Goal: Task Accomplishment & Management: Complete application form

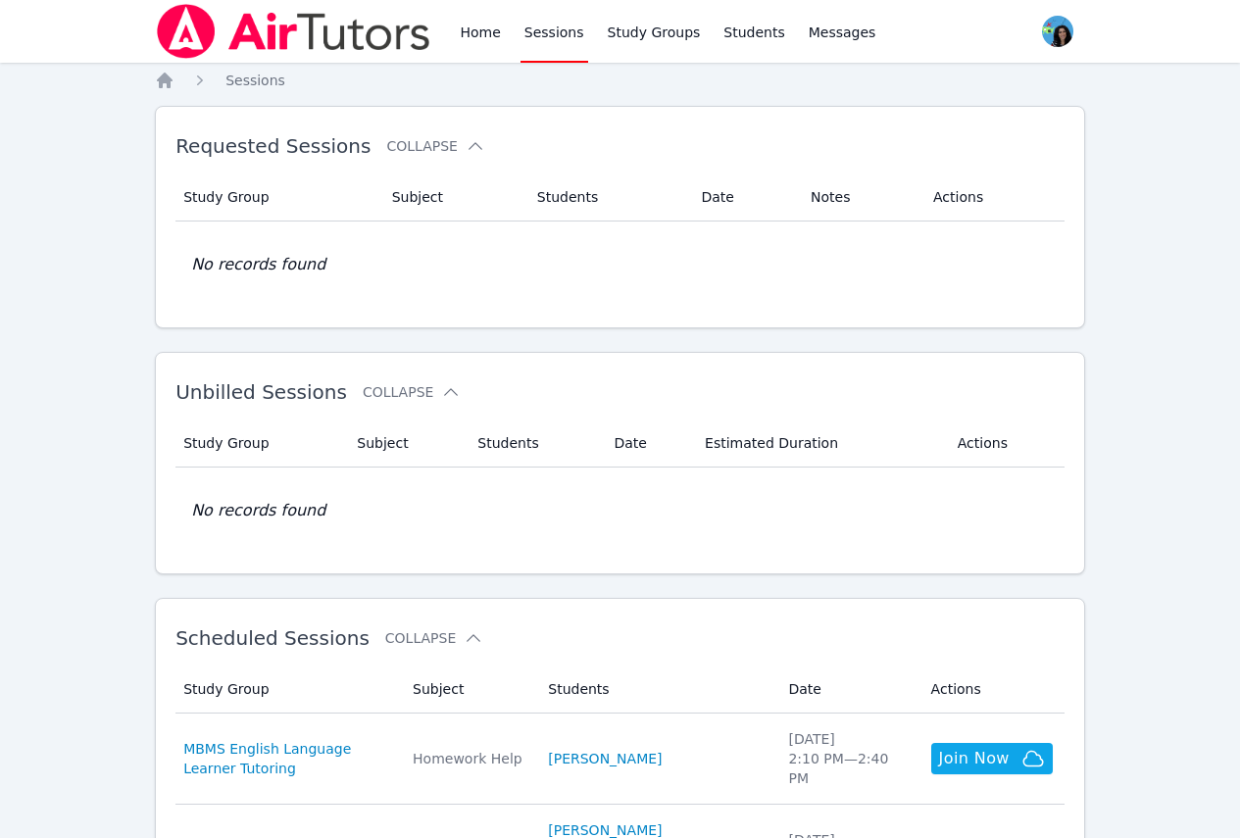
click at [568, 26] on link "Sessions" at bounding box center [554, 31] width 68 height 63
click at [466, 30] on link "Home" at bounding box center [480, 31] width 48 height 63
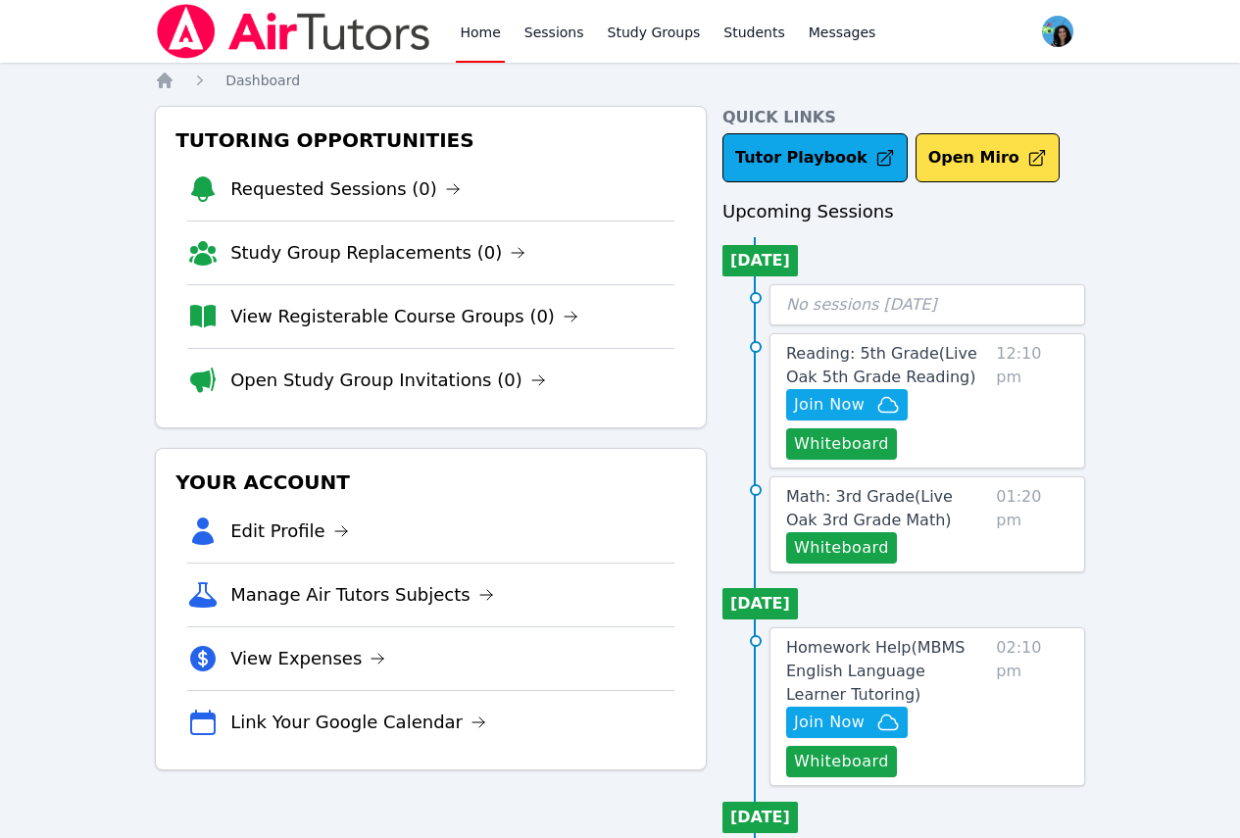
click at [466, 30] on link "Home" at bounding box center [480, 31] width 48 height 63
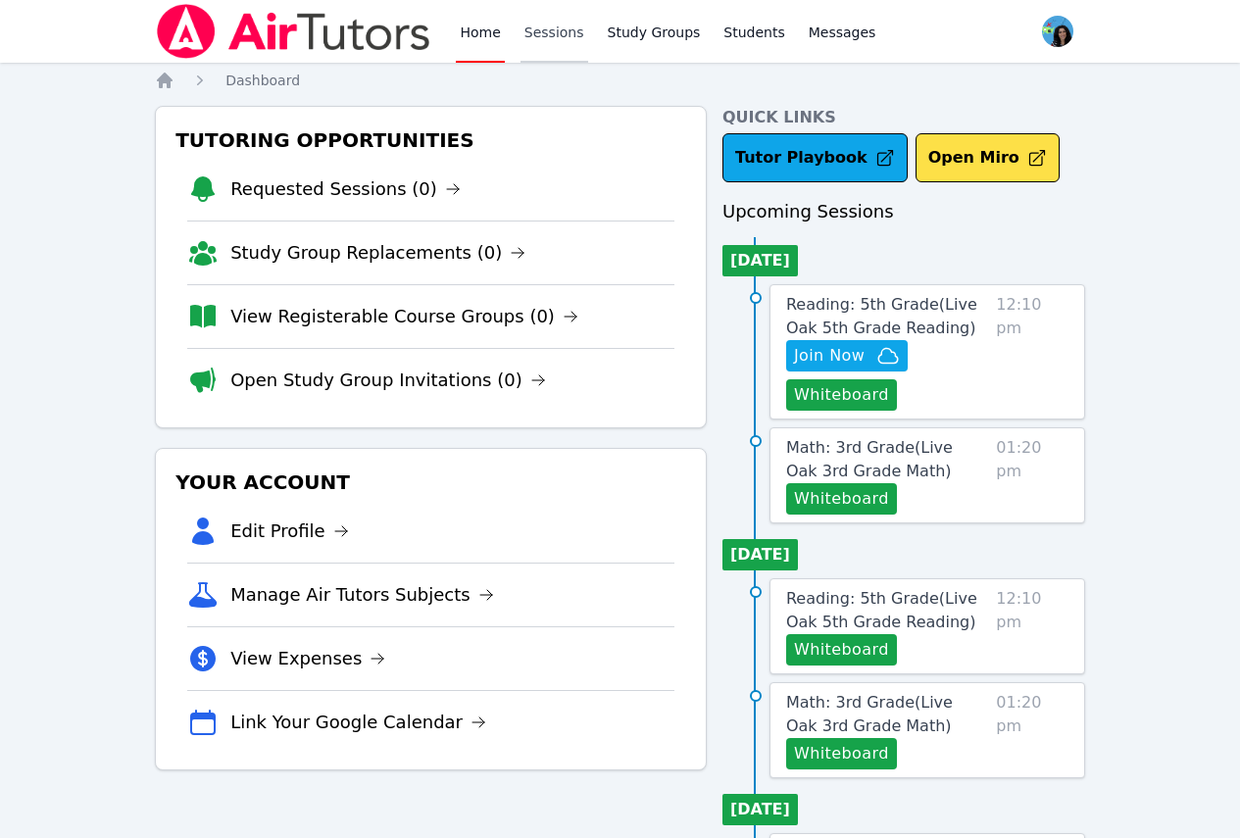
click at [520, 27] on link "Sessions" at bounding box center [554, 31] width 68 height 63
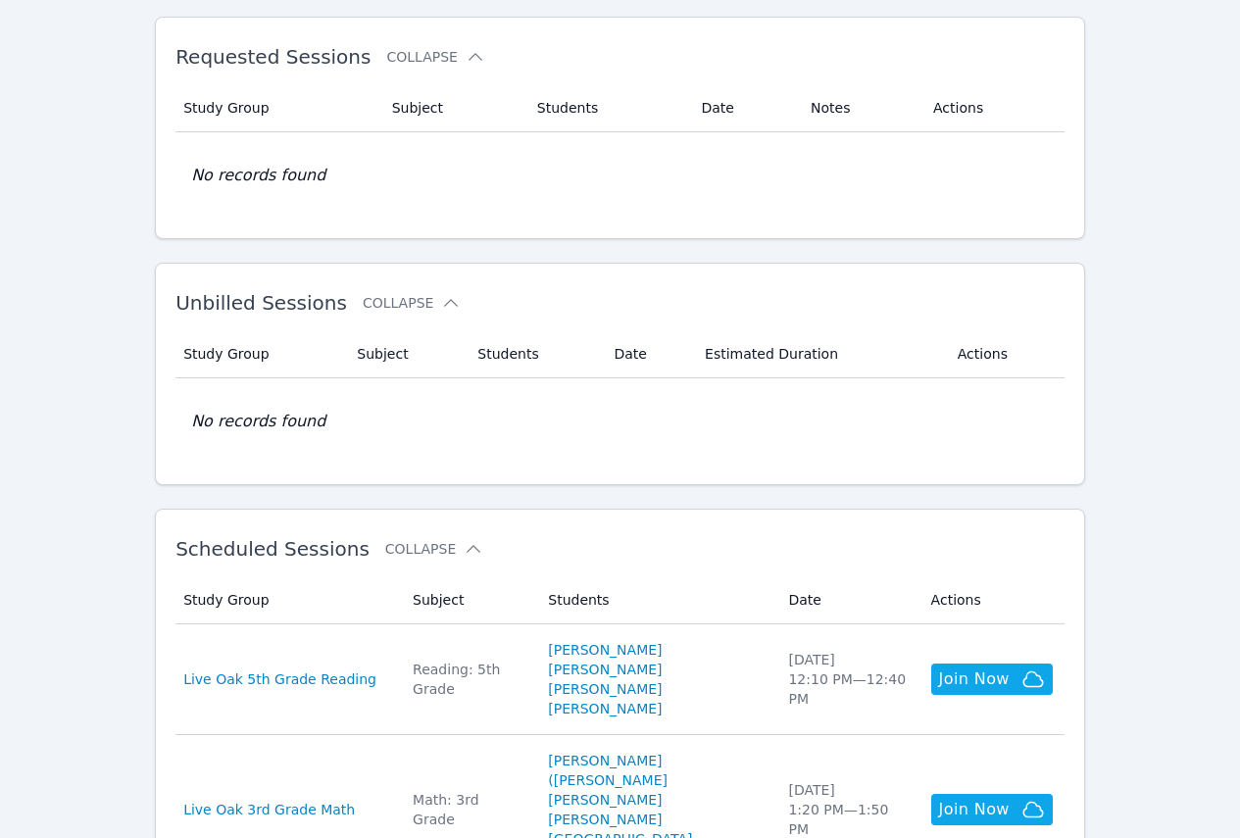
scroll to position [294, 0]
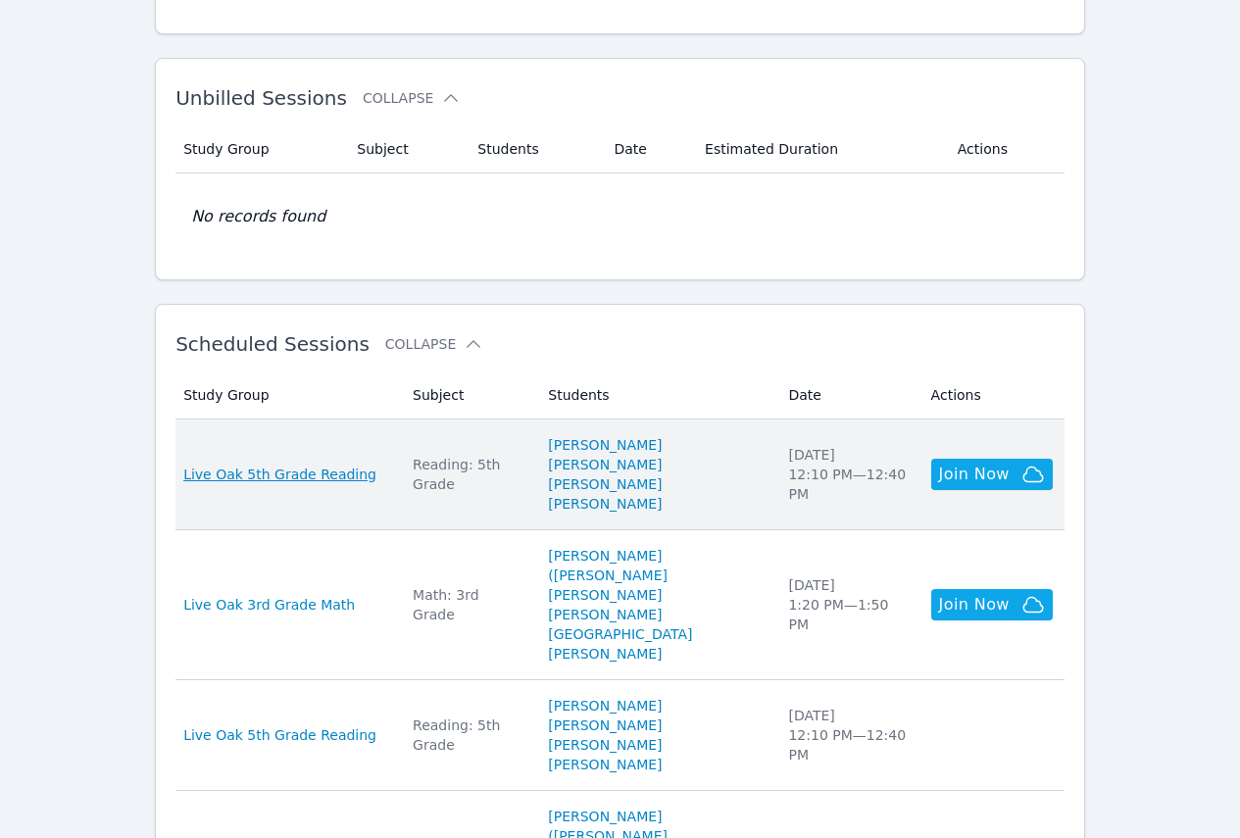
click at [292, 470] on span "Live Oak 5th Grade Reading" at bounding box center [279, 475] width 193 height 20
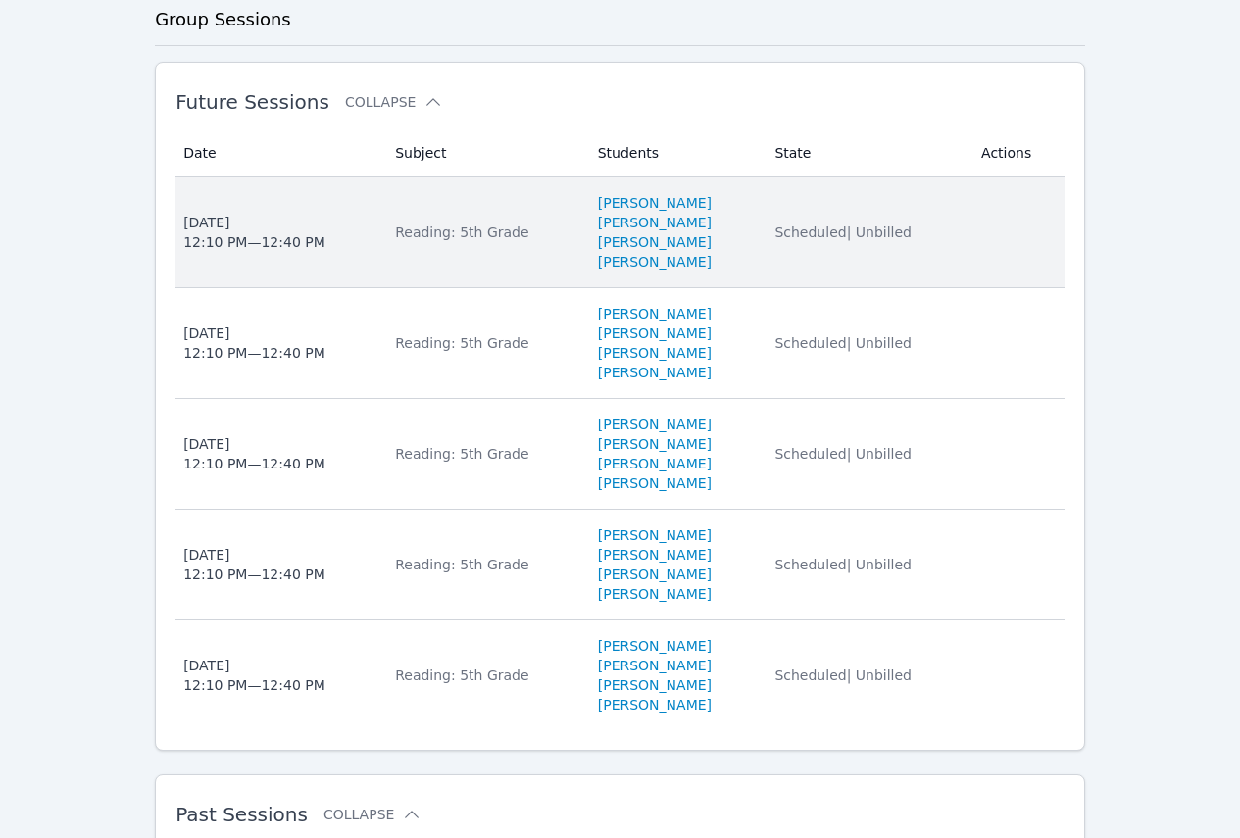
scroll to position [588, 0]
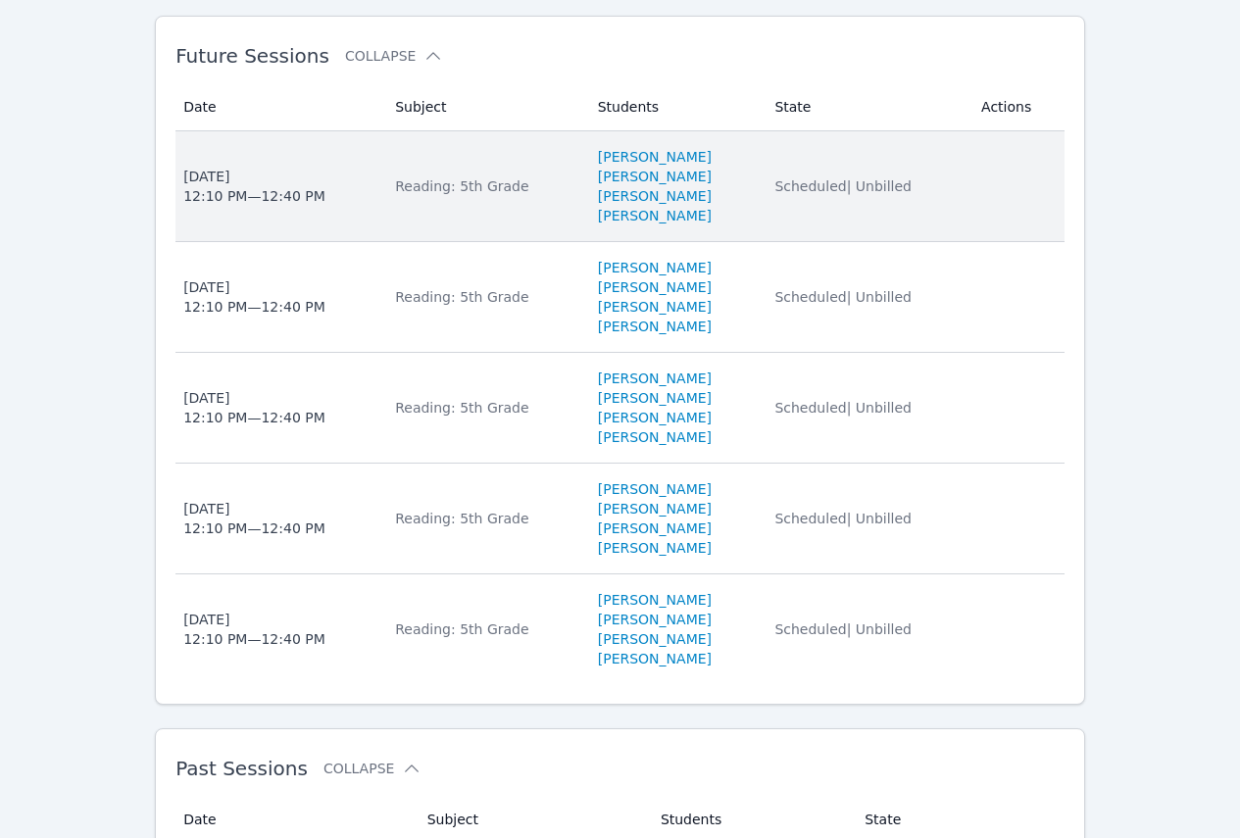
click at [255, 206] on div "Fri Sep 12 12:10 PM — 12:40 PM" at bounding box center [254, 186] width 142 height 39
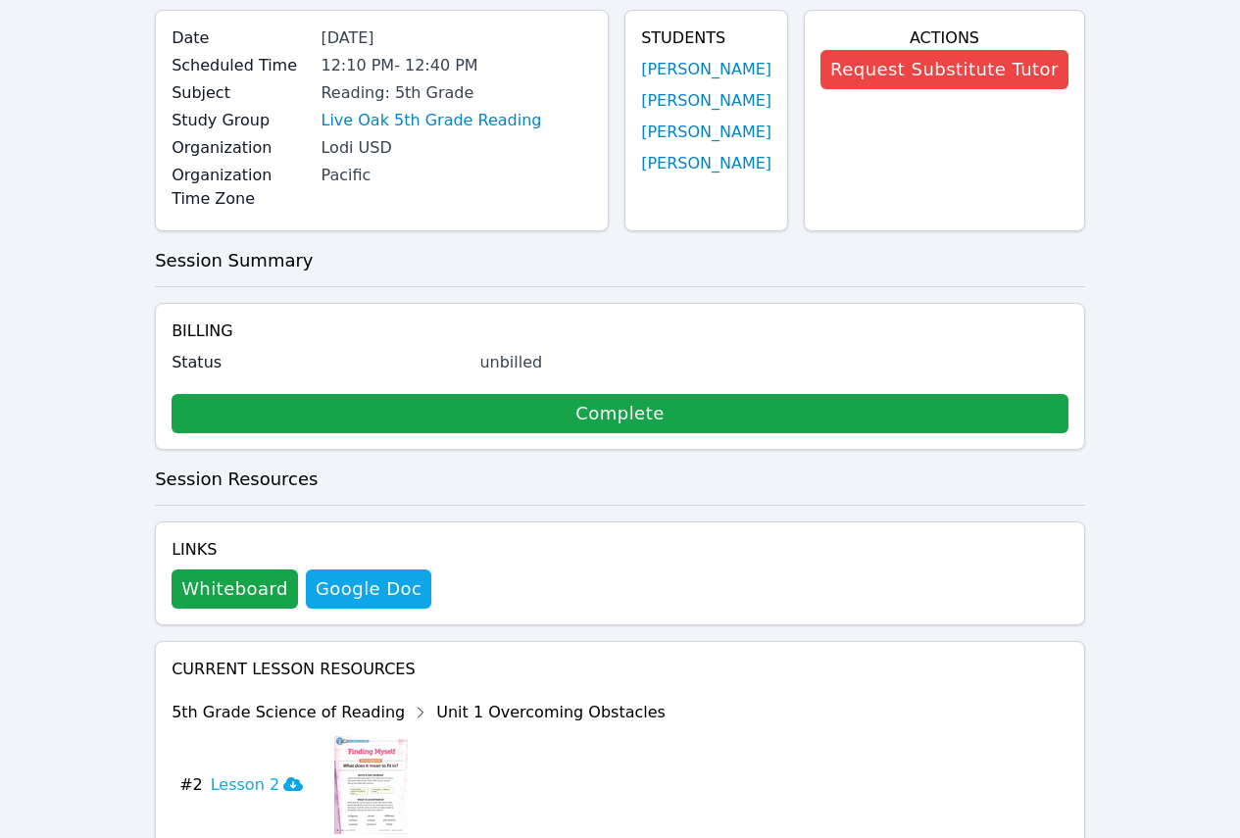
scroll to position [325, 0]
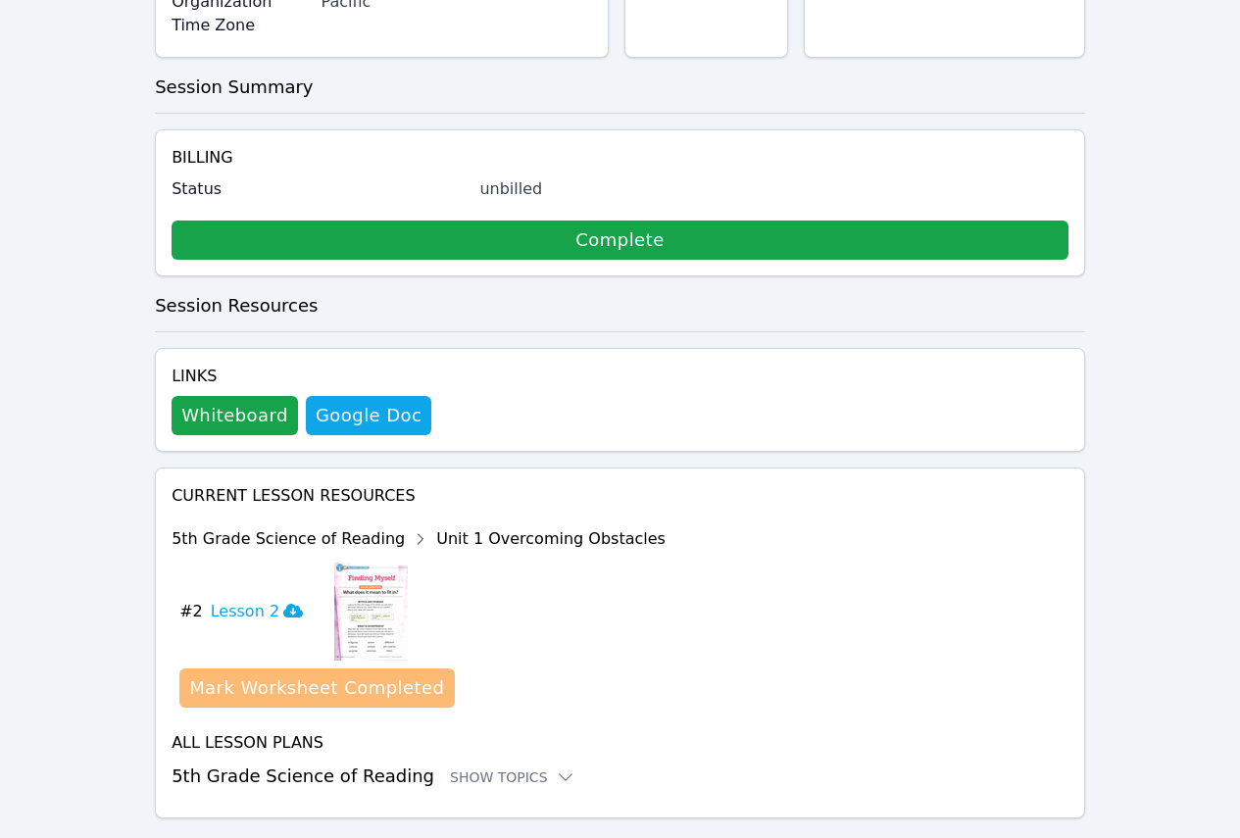
click at [350, 674] on div "Mark Worksheet Completed" at bounding box center [316, 687] width 255 height 27
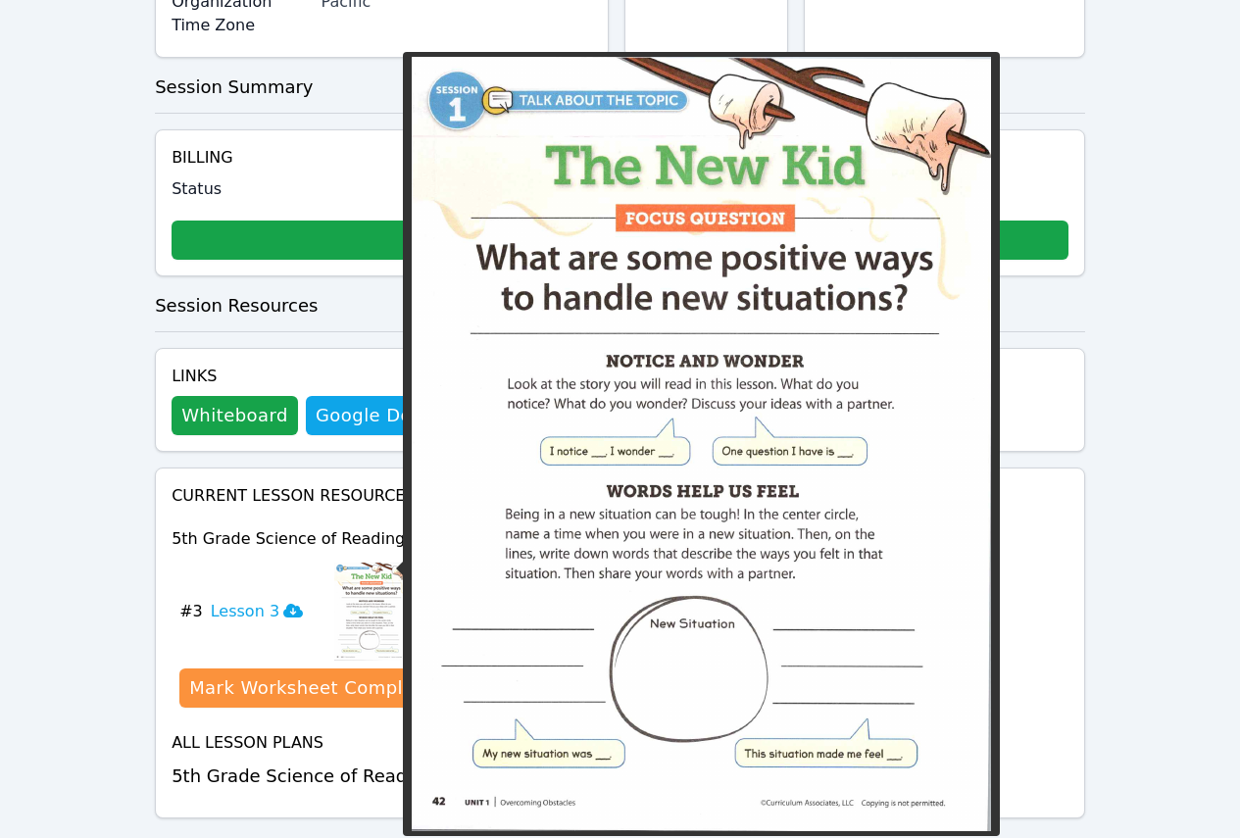
click at [349, 563] on img at bounding box center [371, 612] width 74 height 98
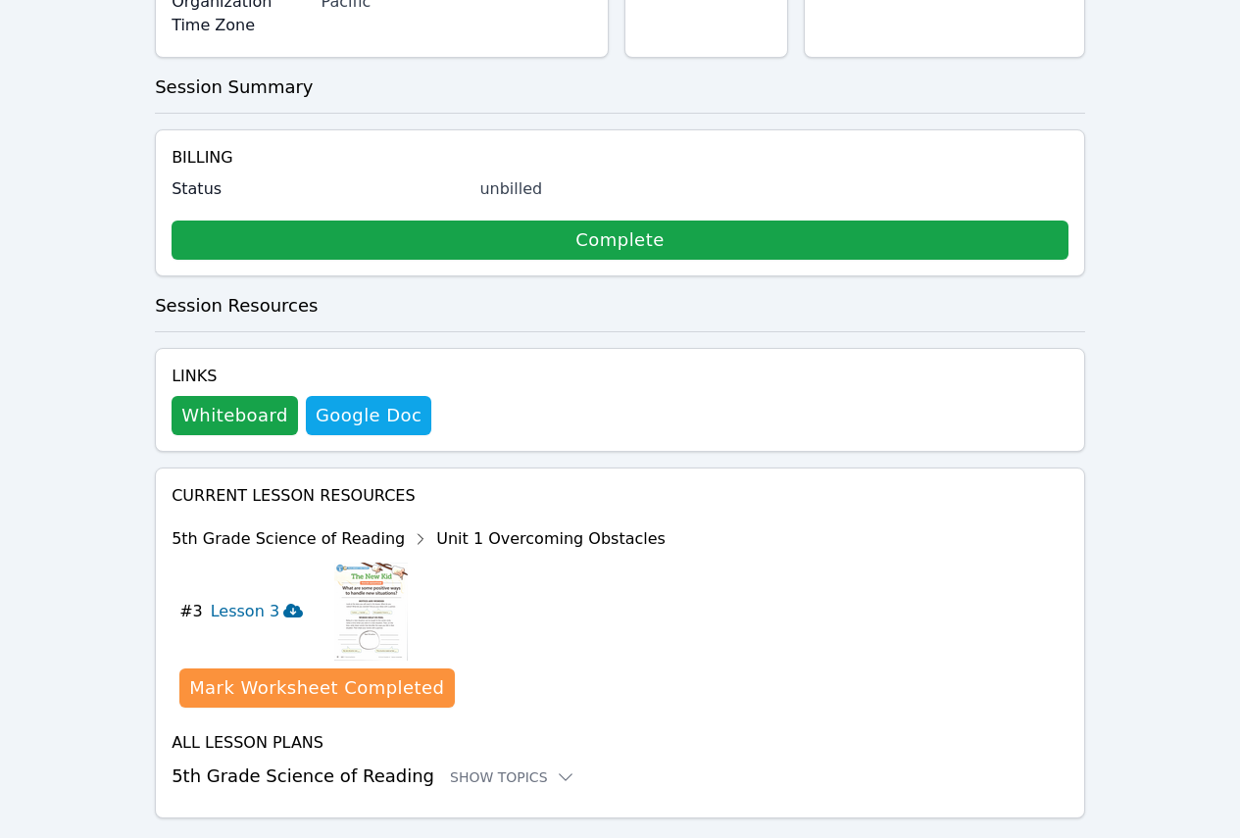
click at [252, 600] on h3 "Lesson 3" at bounding box center [257, 612] width 92 height 24
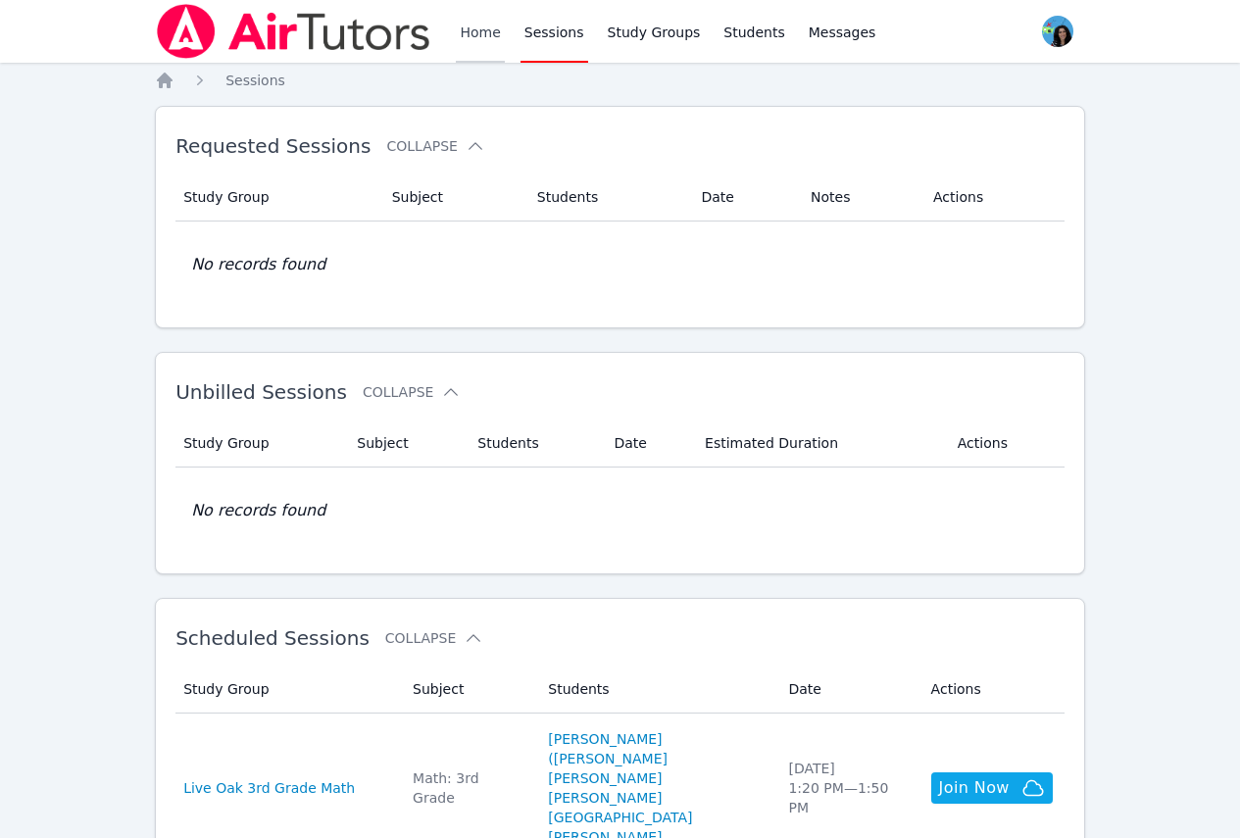
click at [483, 29] on link "Home" at bounding box center [480, 31] width 48 height 63
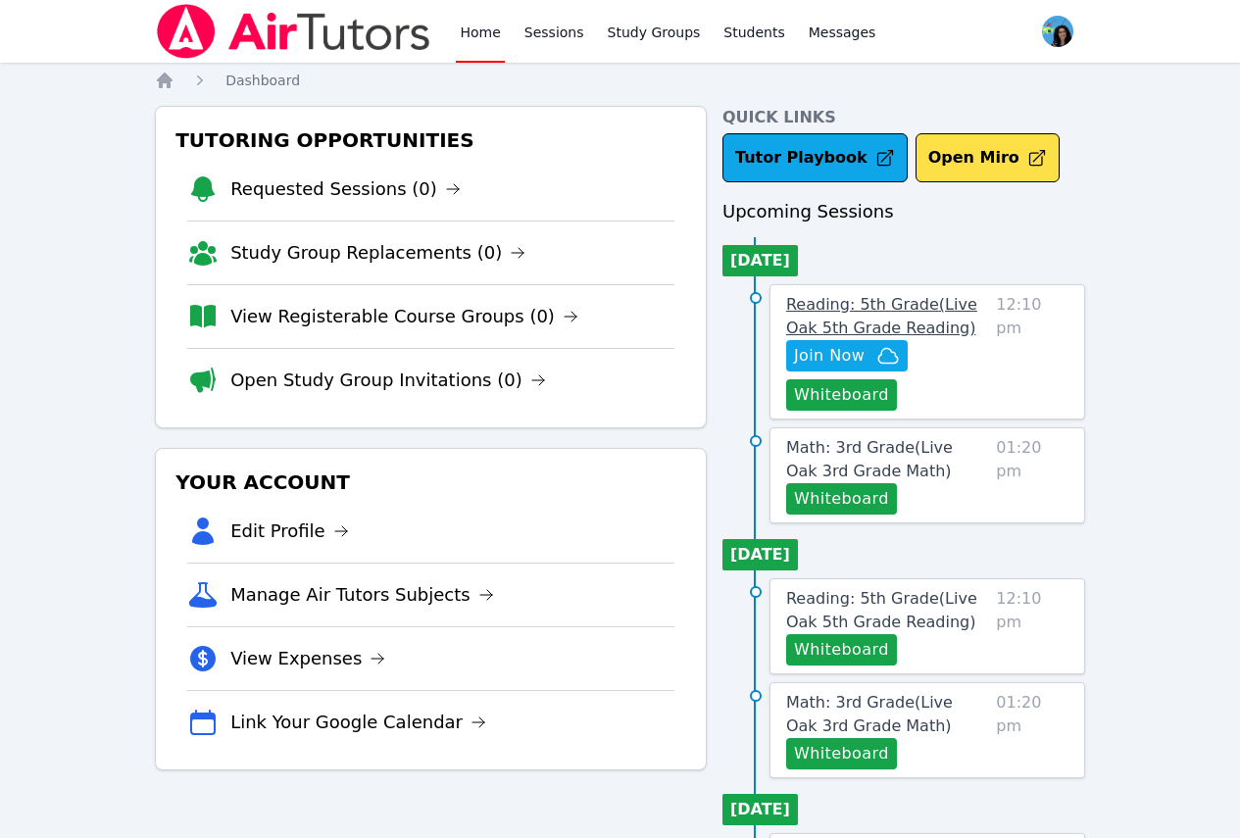
click at [913, 313] on span "Reading: 5th Grade ( Live Oak 5th Grade Reading )" at bounding box center [881, 316] width 191 height 42
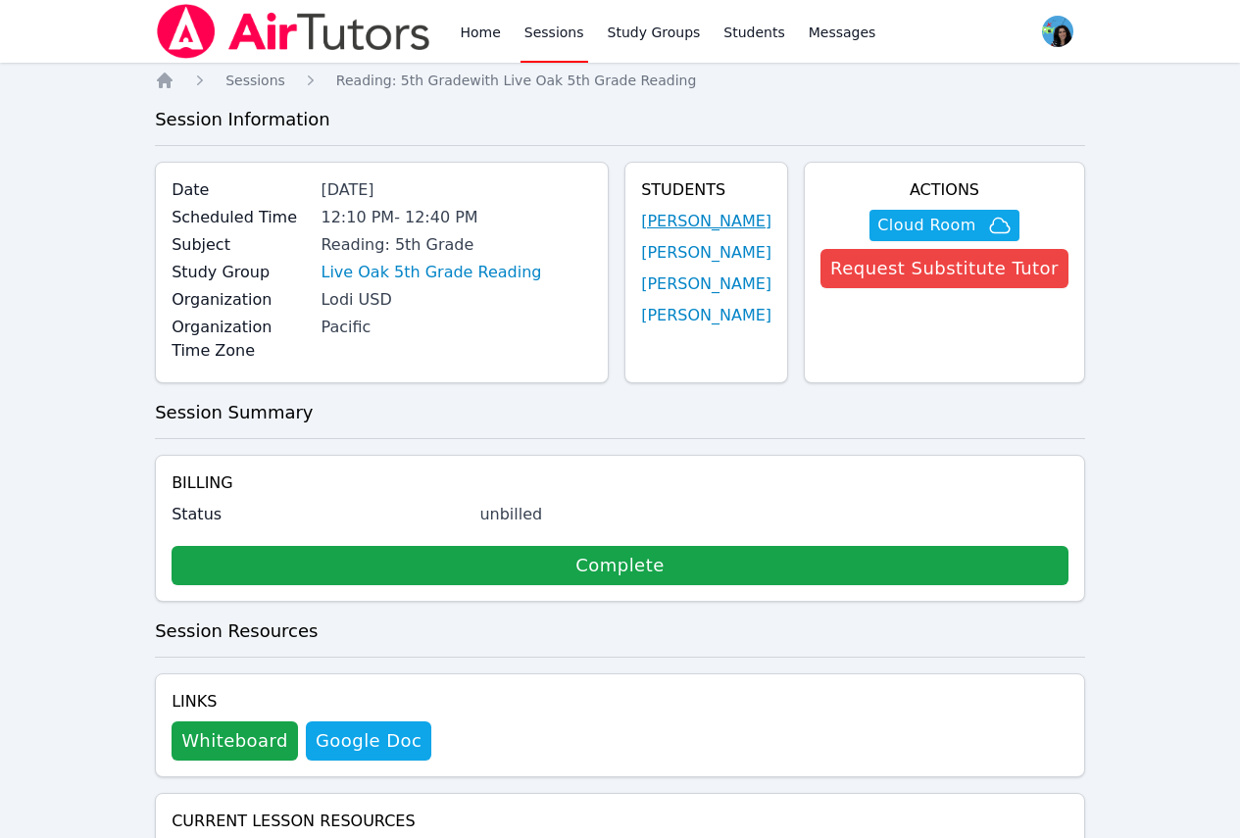
click at [734, 219] on link "[PERSON_NAME]" at bounding box center [706, 222] width 130 height 24
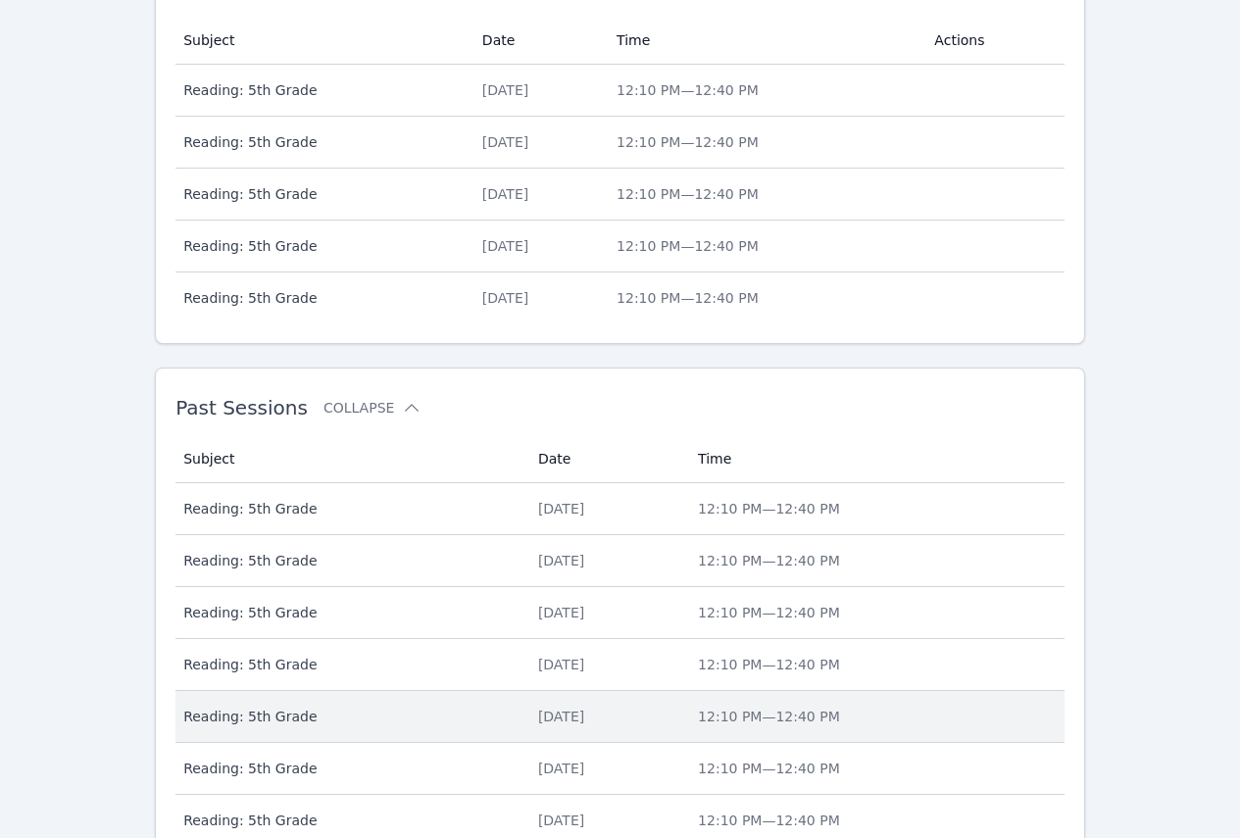
scroll to position [841, 0]
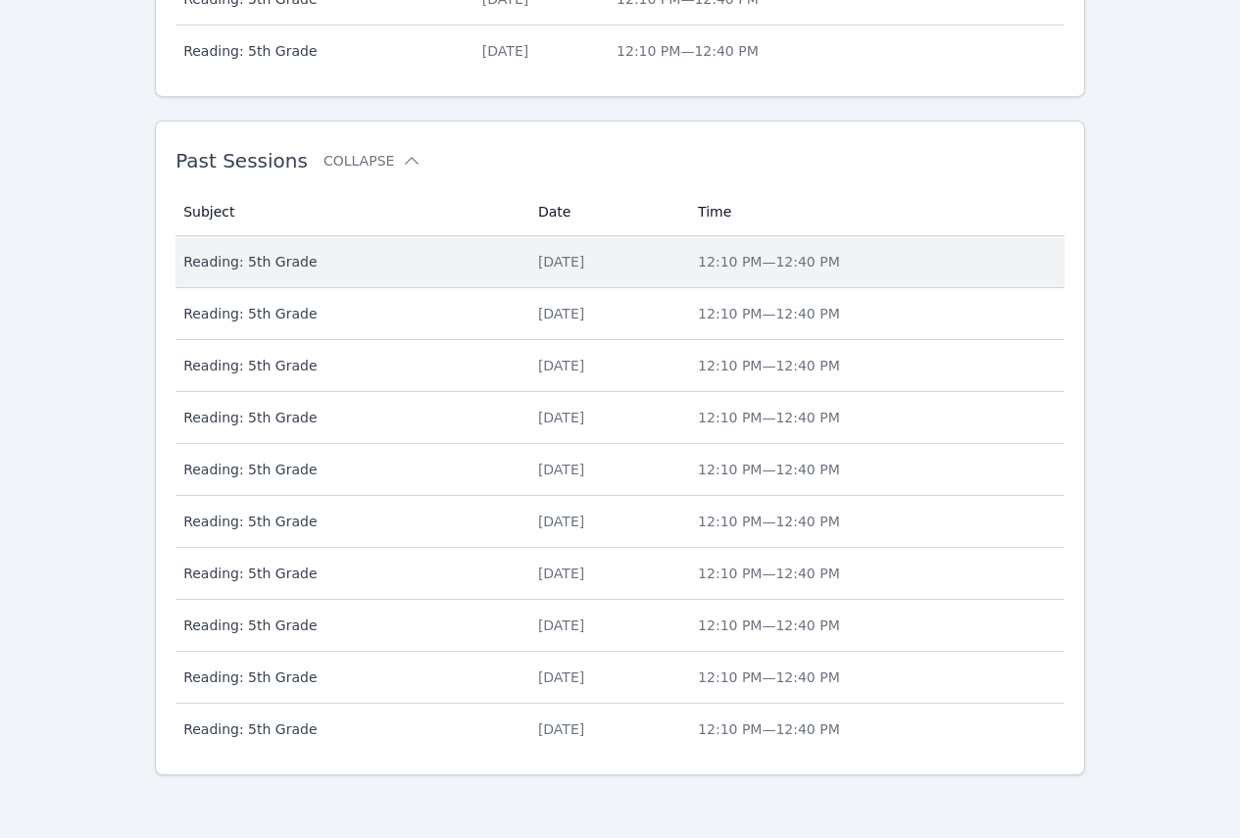
click at [544, 273] on td "Date Thu Sep 4" at bounding box center [606, 262] width 160 height 52
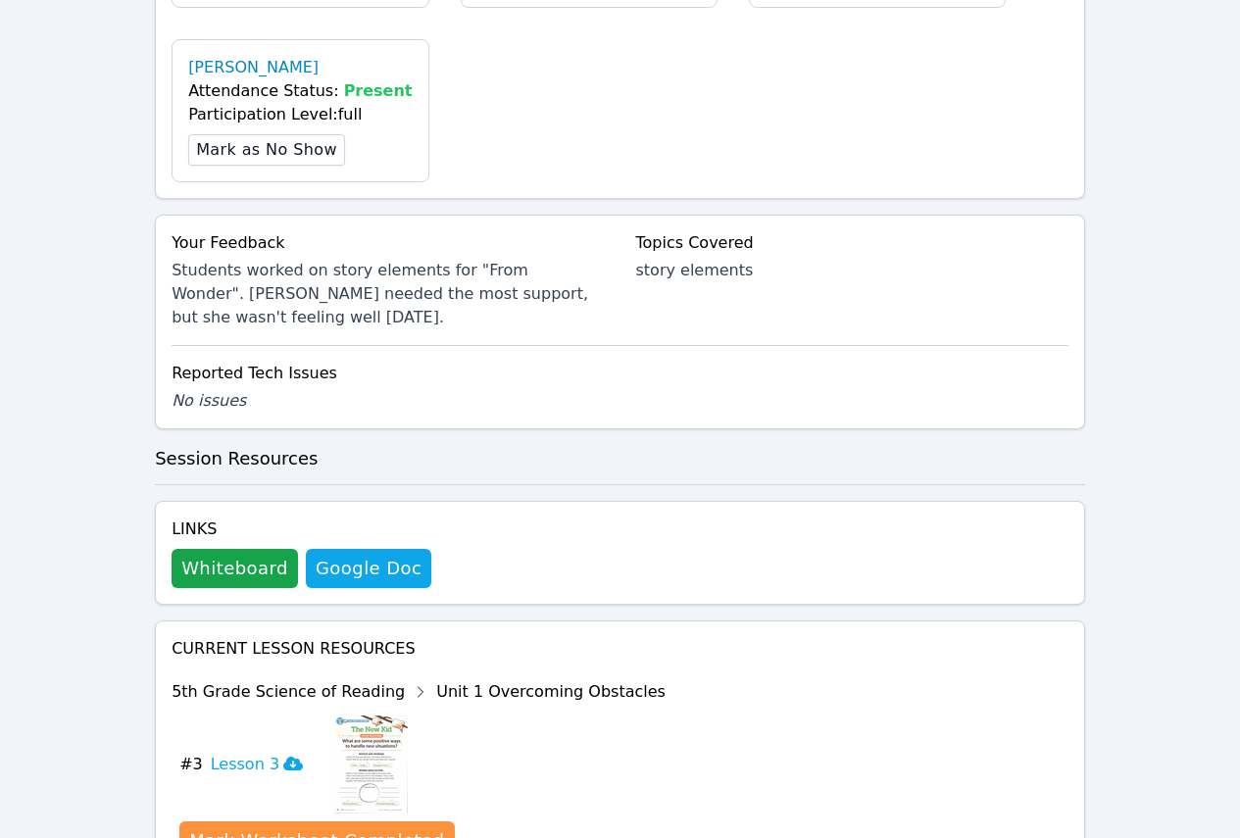
scroll to position [950, 0]
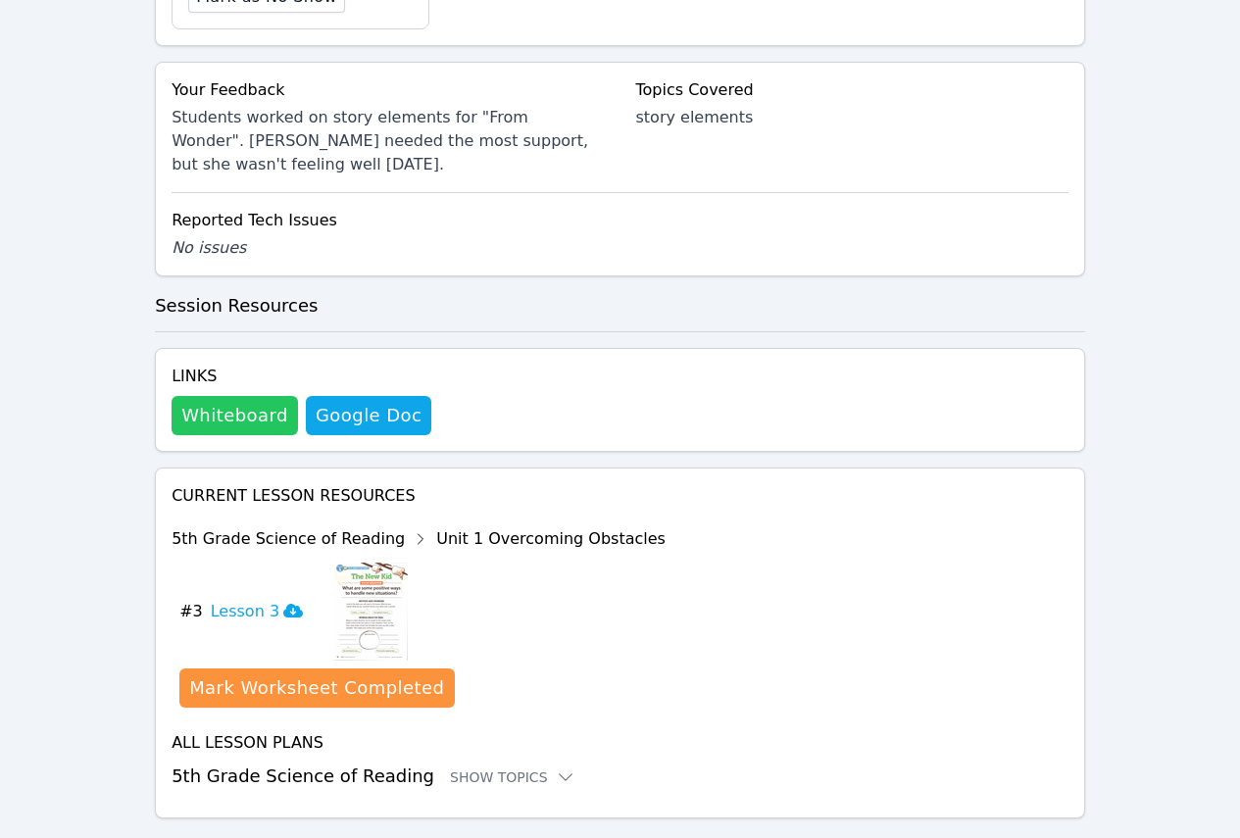
click at [213, 396] on button "Whiteboard" at bounding box center [235, 415] width 126 height 39
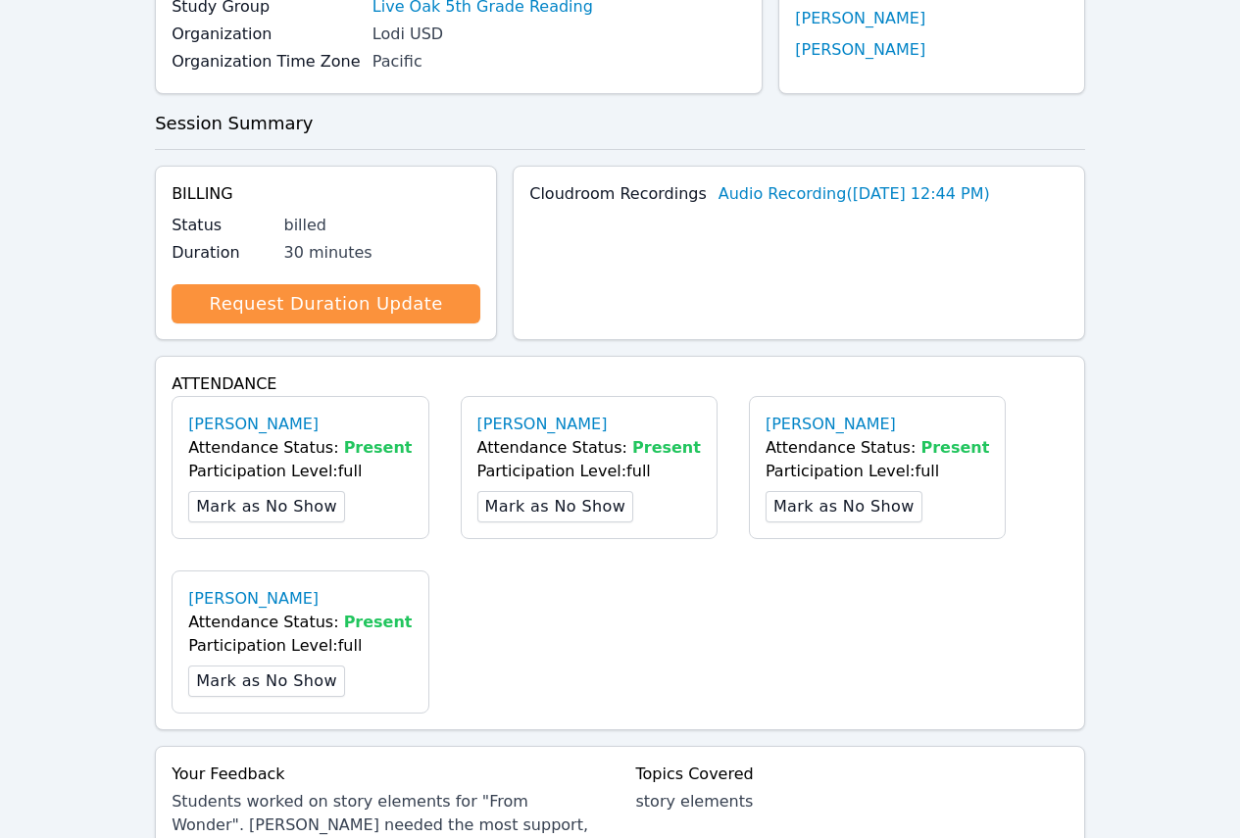
scroll to position [0, 0]
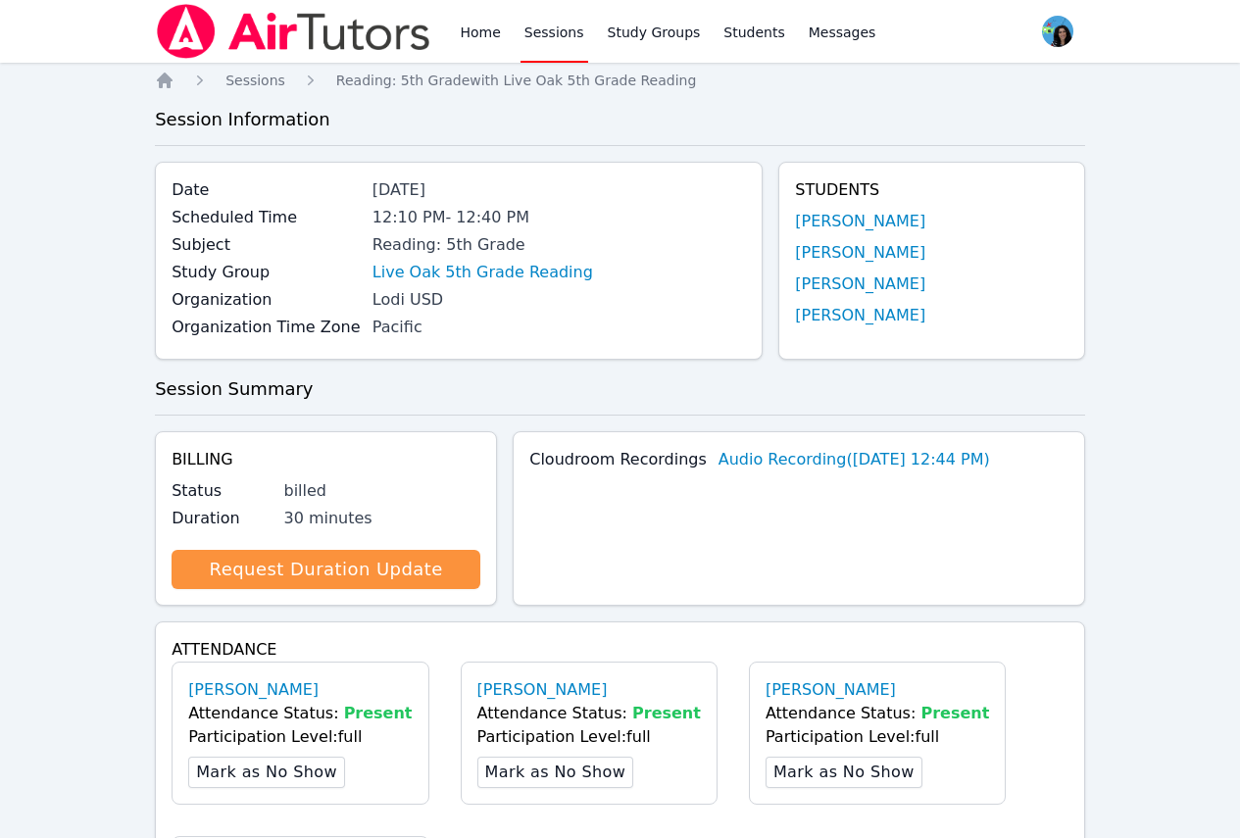
click at [522, 21] on link "Sessions" at bounding box center [554, 31] width 68 height 63
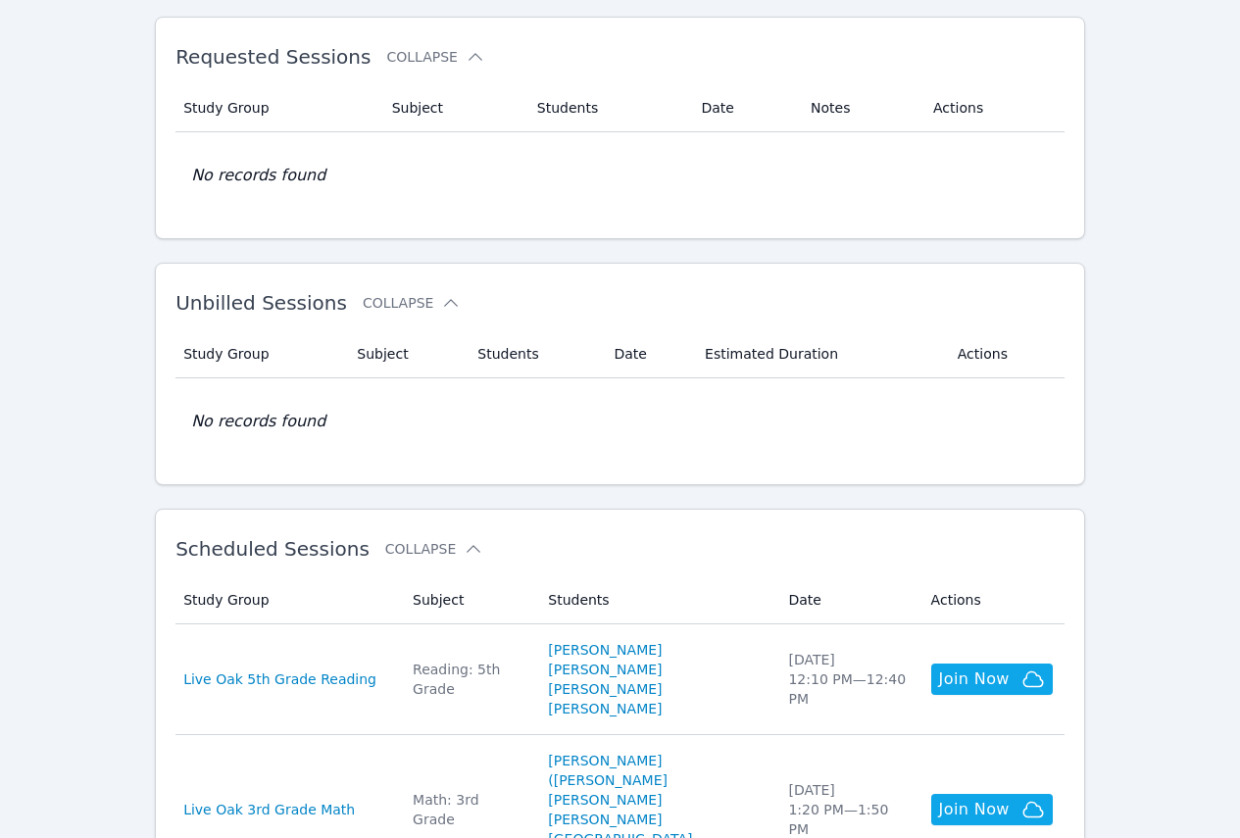
scroll to position [196, 0]
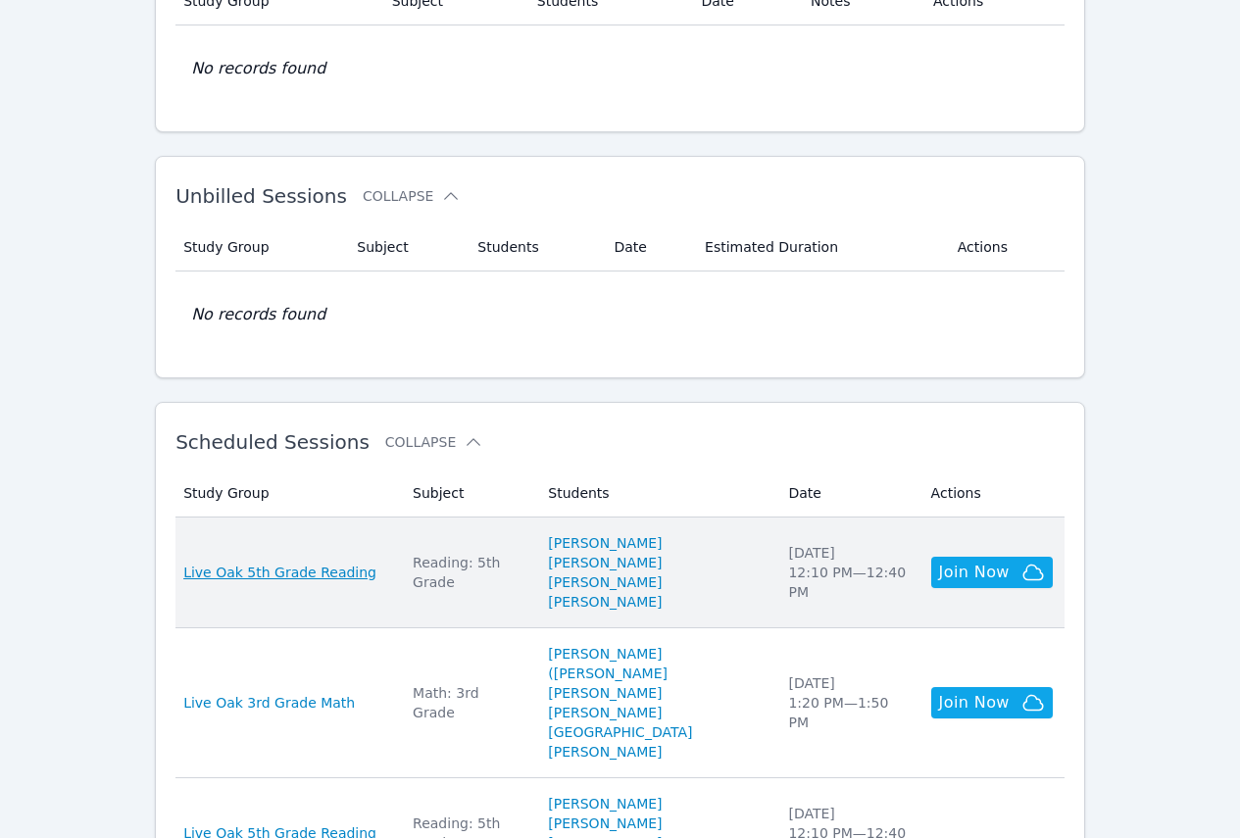
click at [285, 567] on span "Live Oak 5th Grade Reading" at bounding box center [279, 573] width 193 height 20
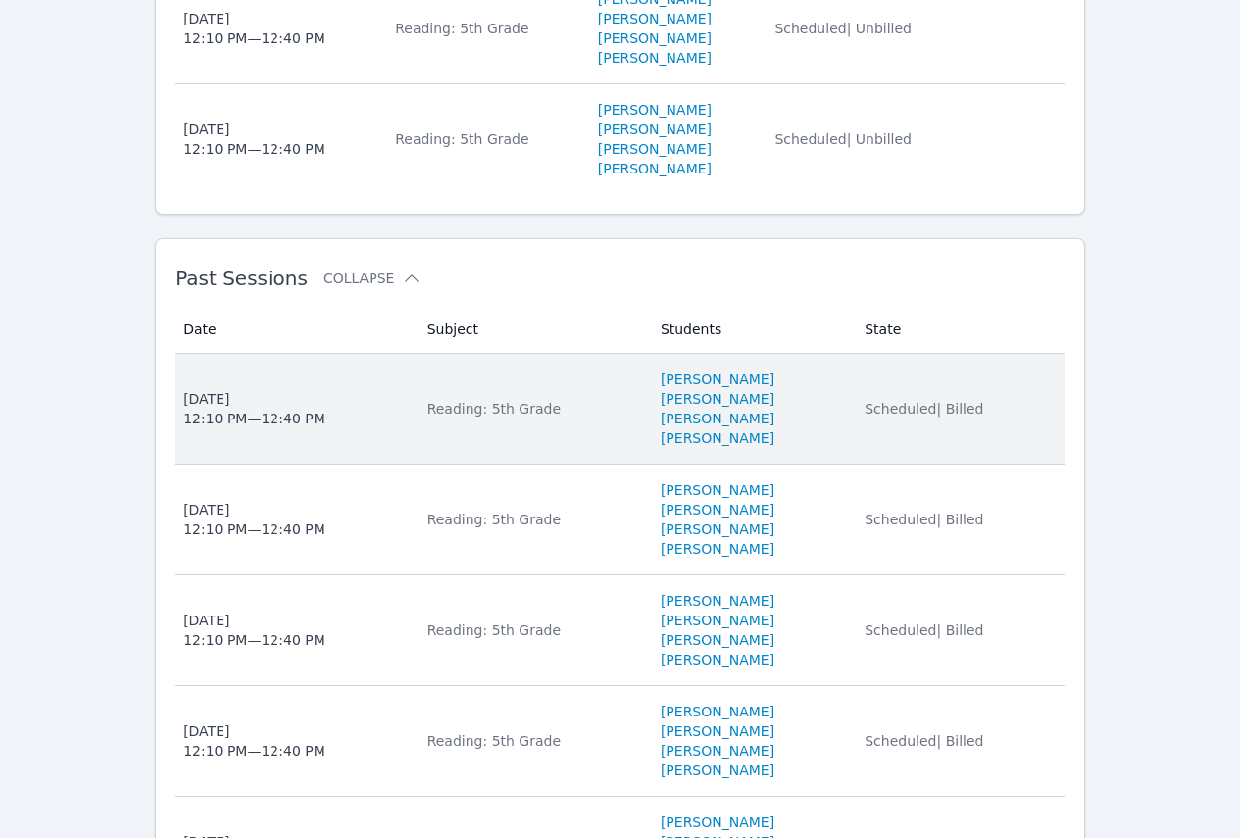
click at [461, 419] on div "Reading: 5th Grade" at bounding box center [532, 409] width 210 height 20
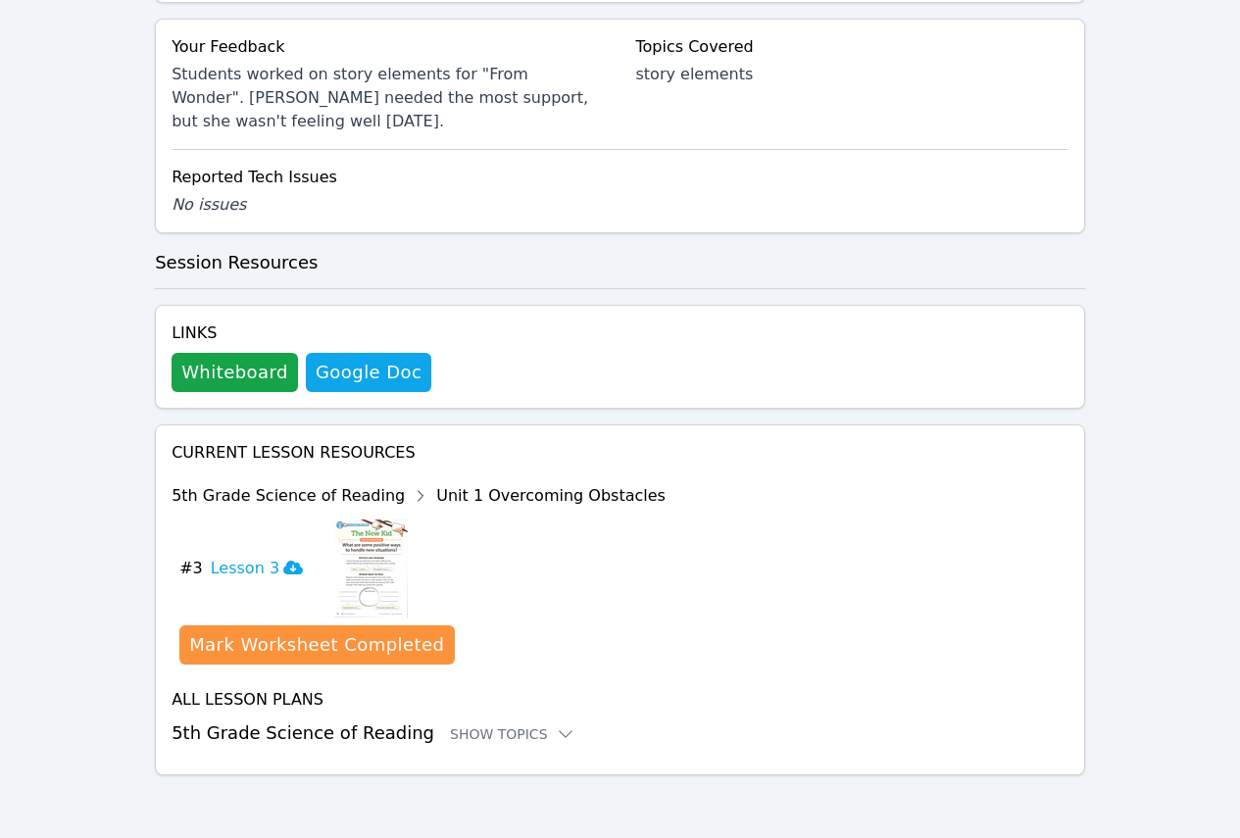
scroll to position [950, 0]
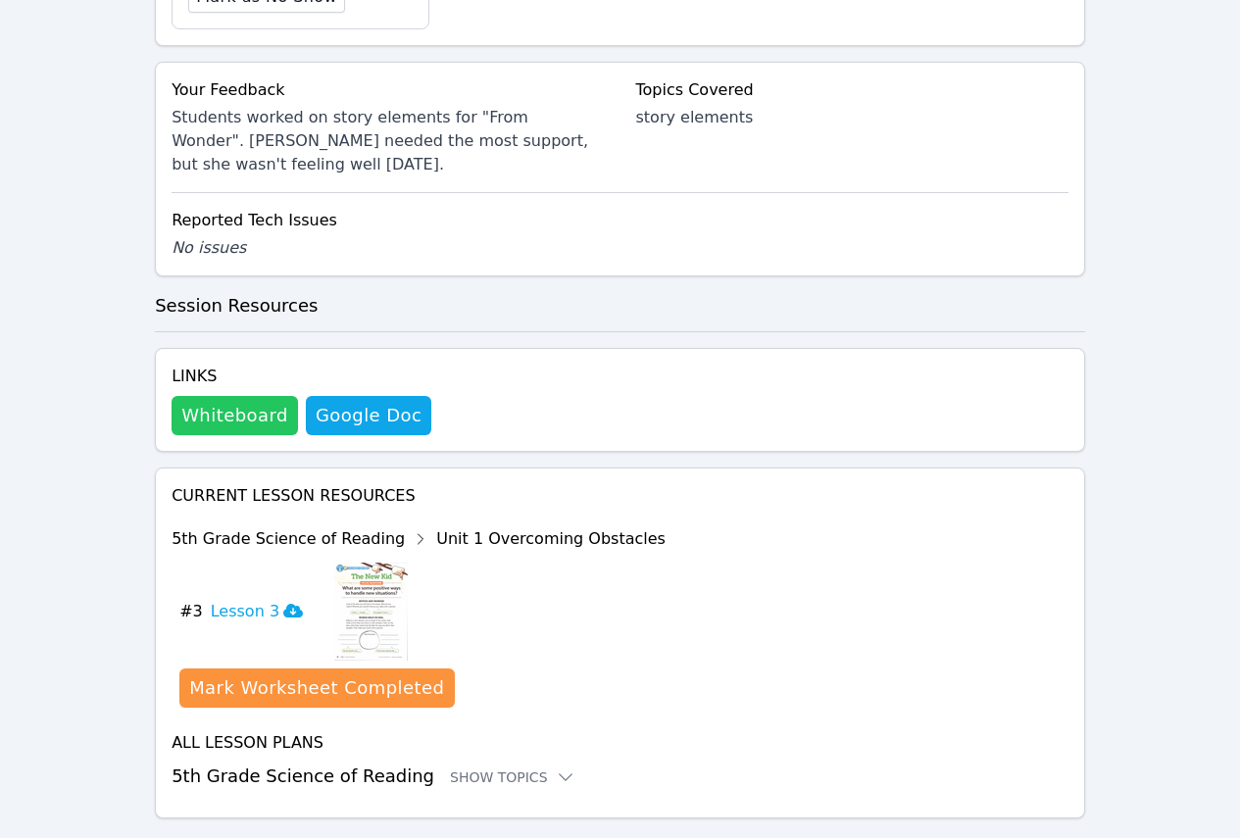
click at [270, 396] on button "Whiteboard" at bounding box center [235, 415] width 126 height 39
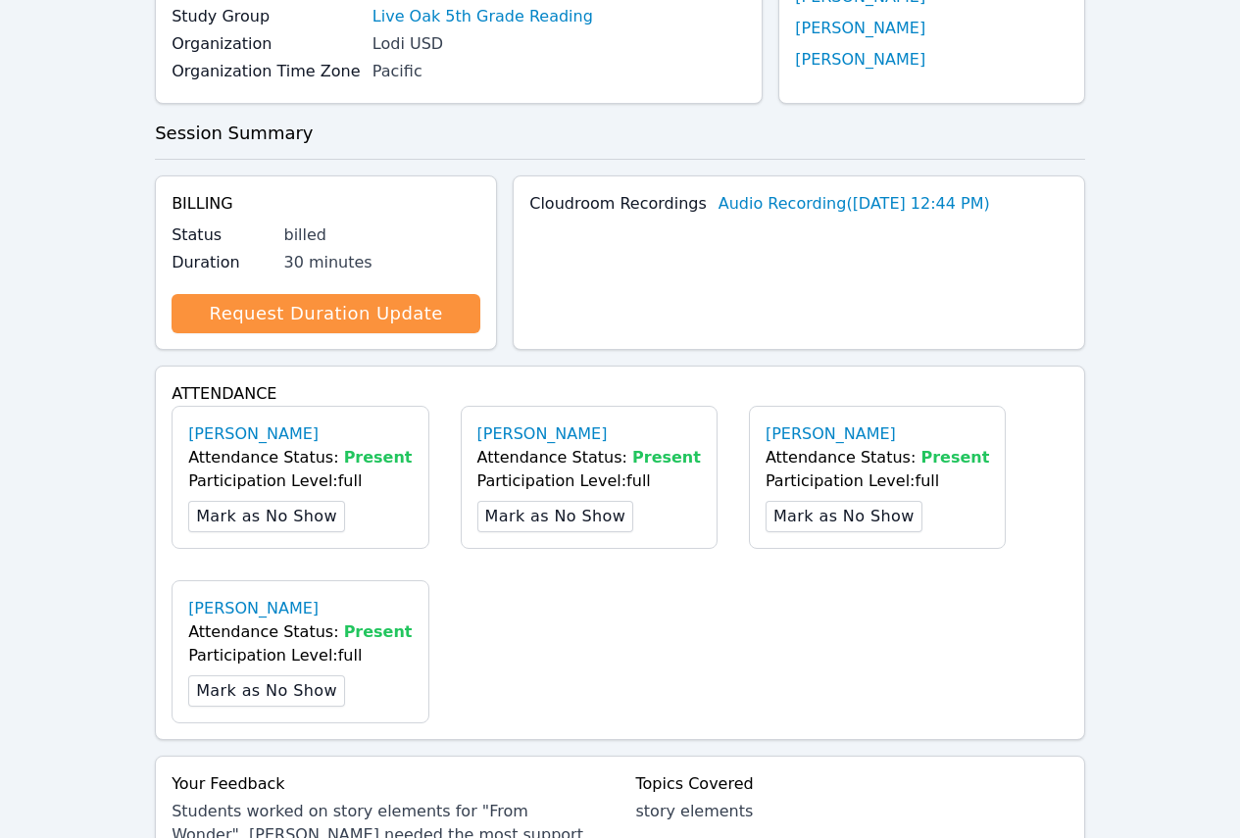
scroll to position [0, 0]
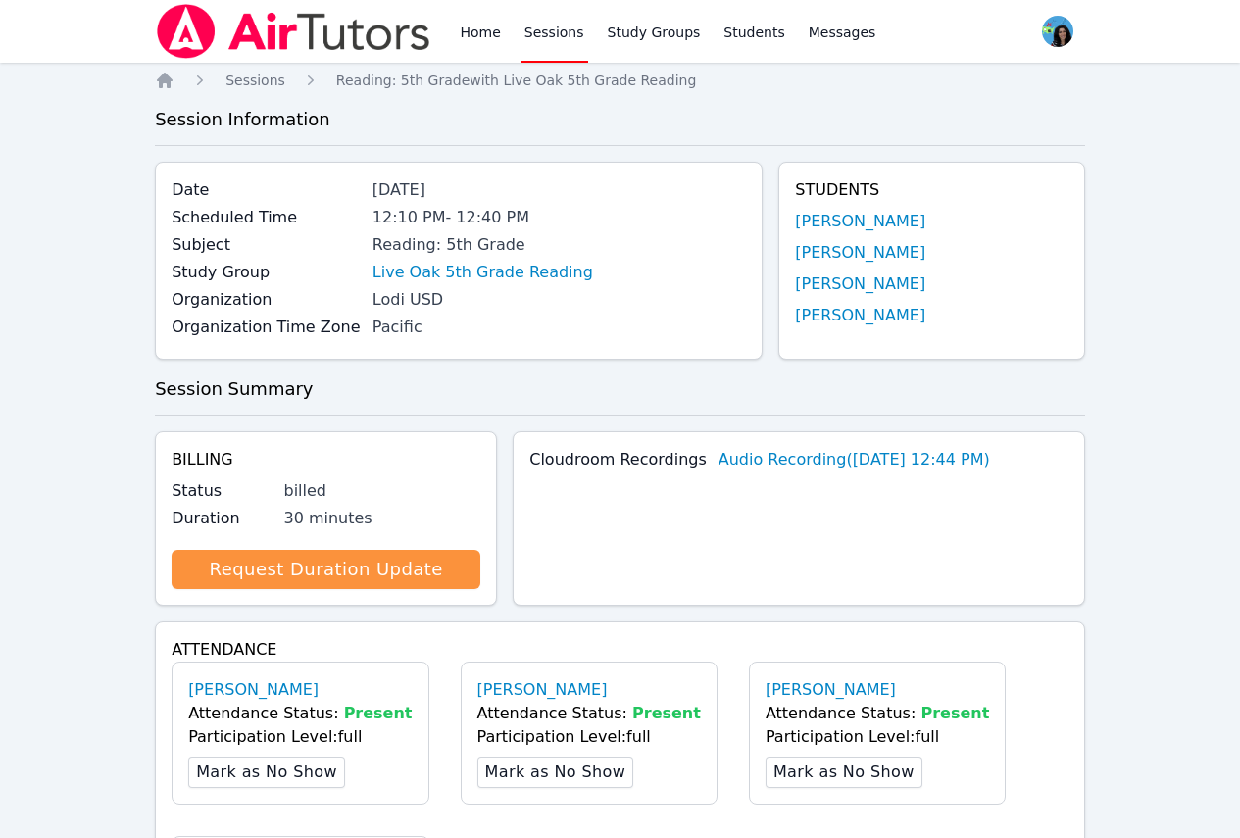
click at [505, 21] on div "Home Sessions Study Groups Students Messages" at bounding box center [667, 31] width 423 height 63
click at [493, 25] on link "Home" at bounding box center [480, 31] width 48 height 63
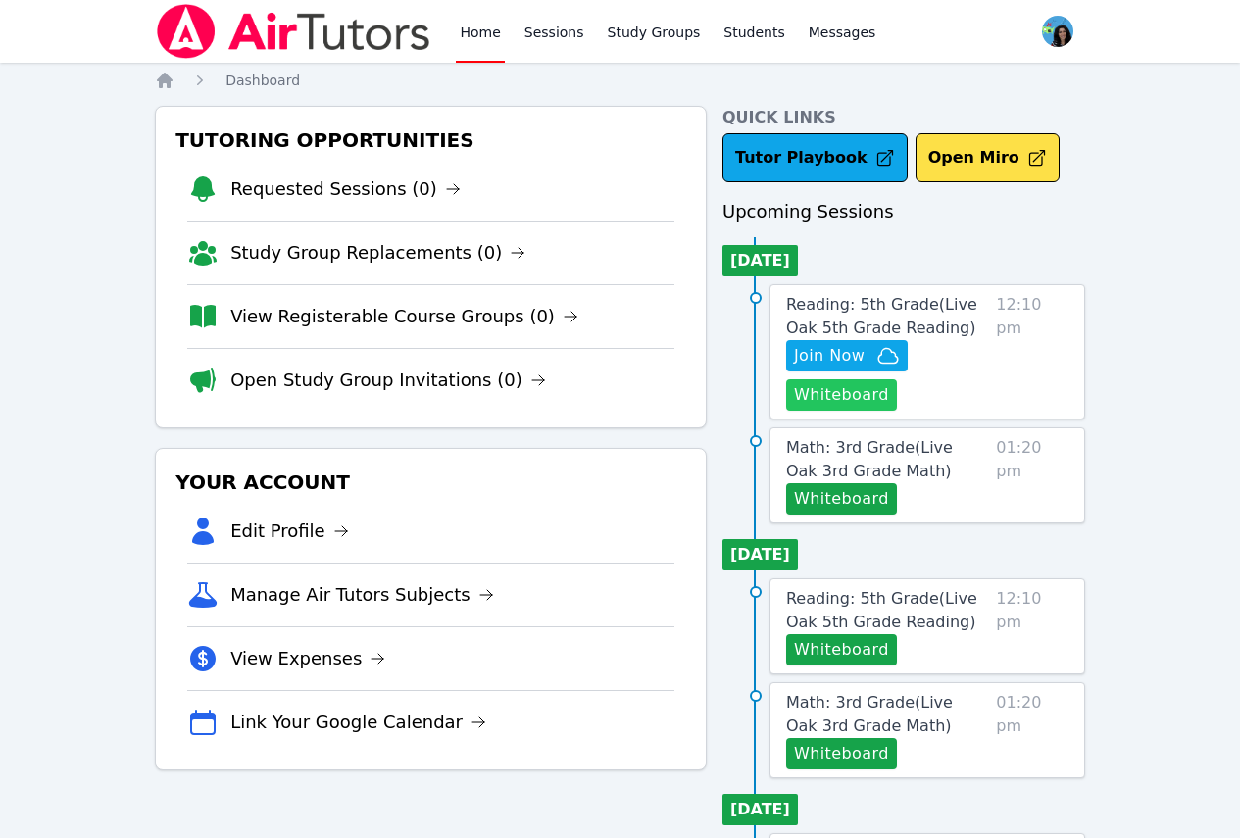
click at [831, 392] on button "Whiteboard" at bounding box center [841, 394] width 111 height 31
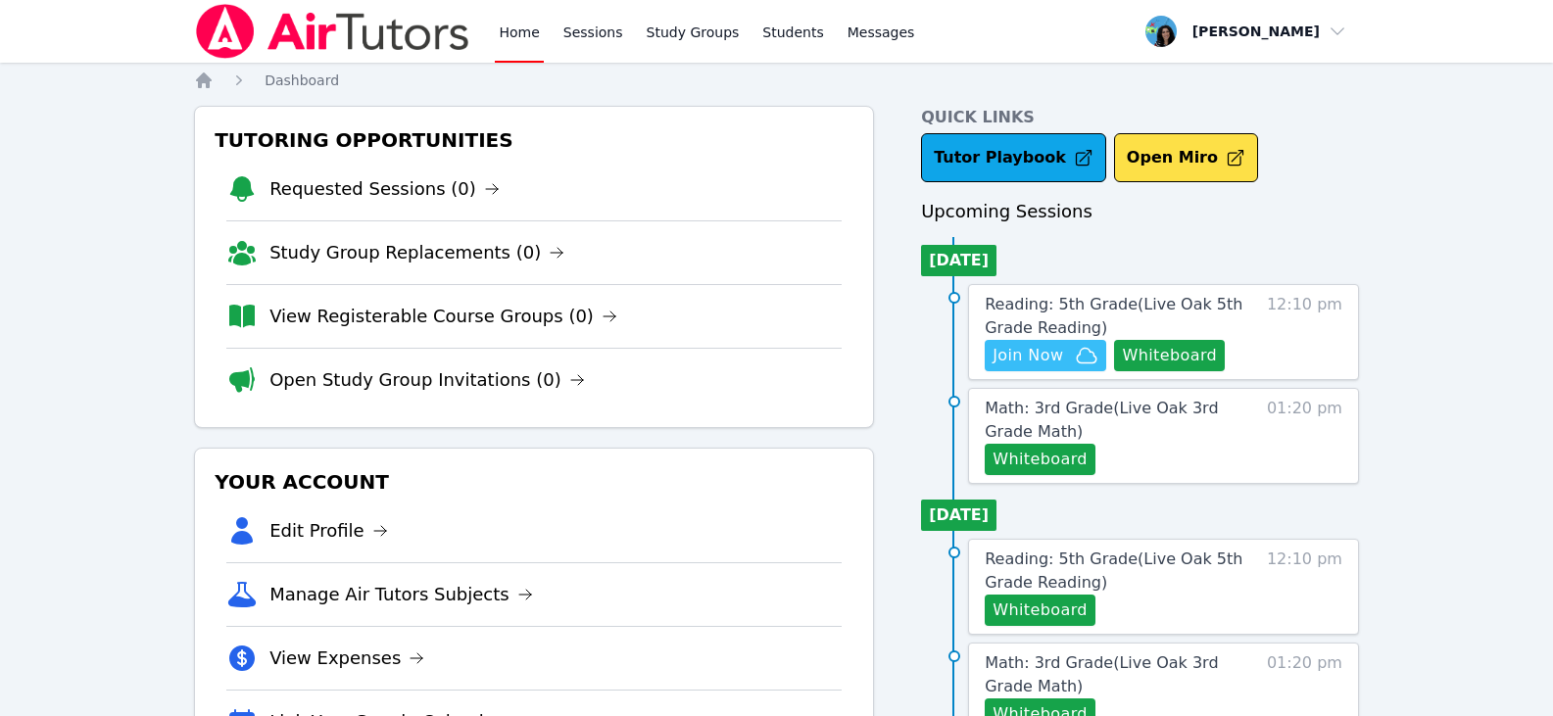
click at [1038, 352] on span "Join Now" at bounding box center [1028, 356] width 71 height 24
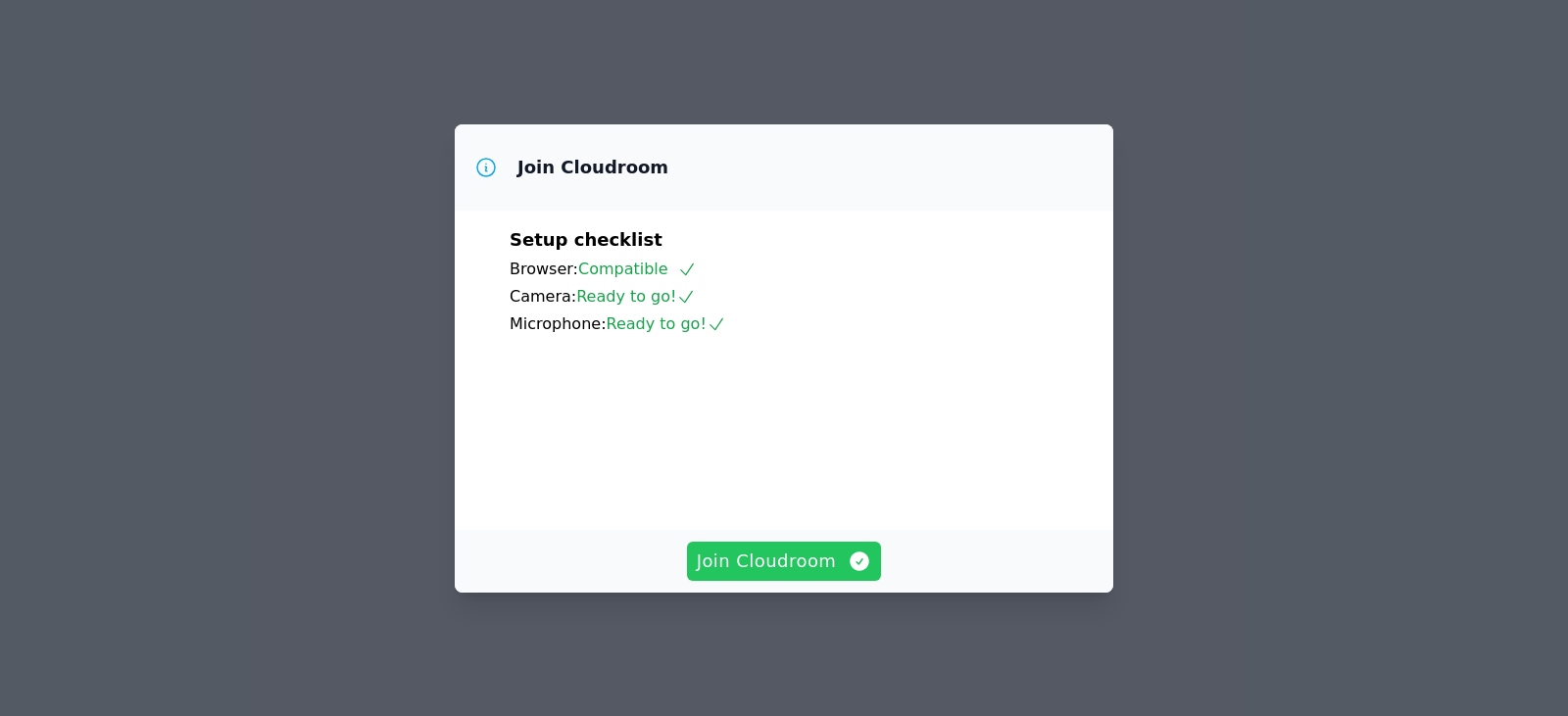
click at [775, 558] on button "Join Cloudroom" at bounding box center [784, 561] width 195 height 39
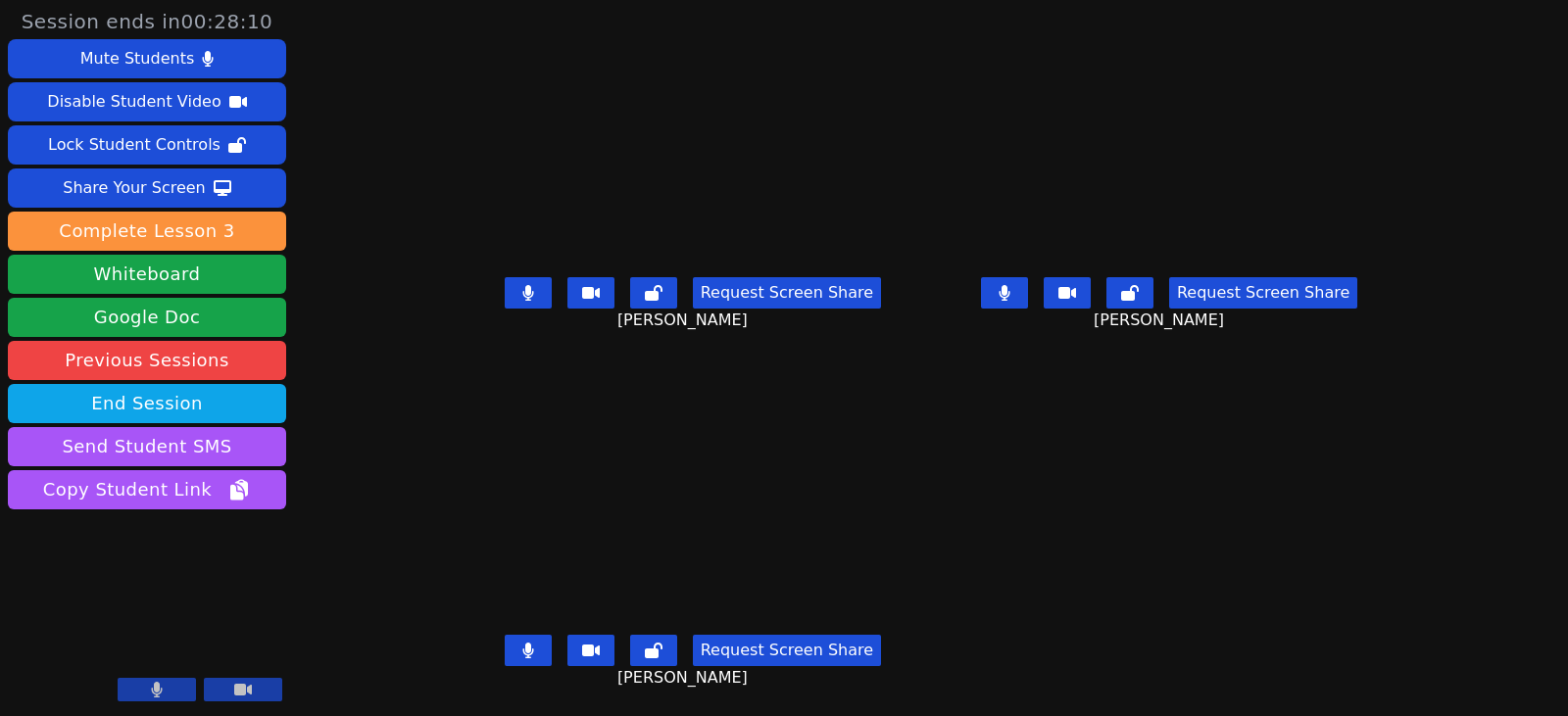
click at [522, 291] on icon at bounding box center [528, 293] width 12 height 16
click at [1021, 293] on button at bounding box center [1004, 292] width 47 height 31
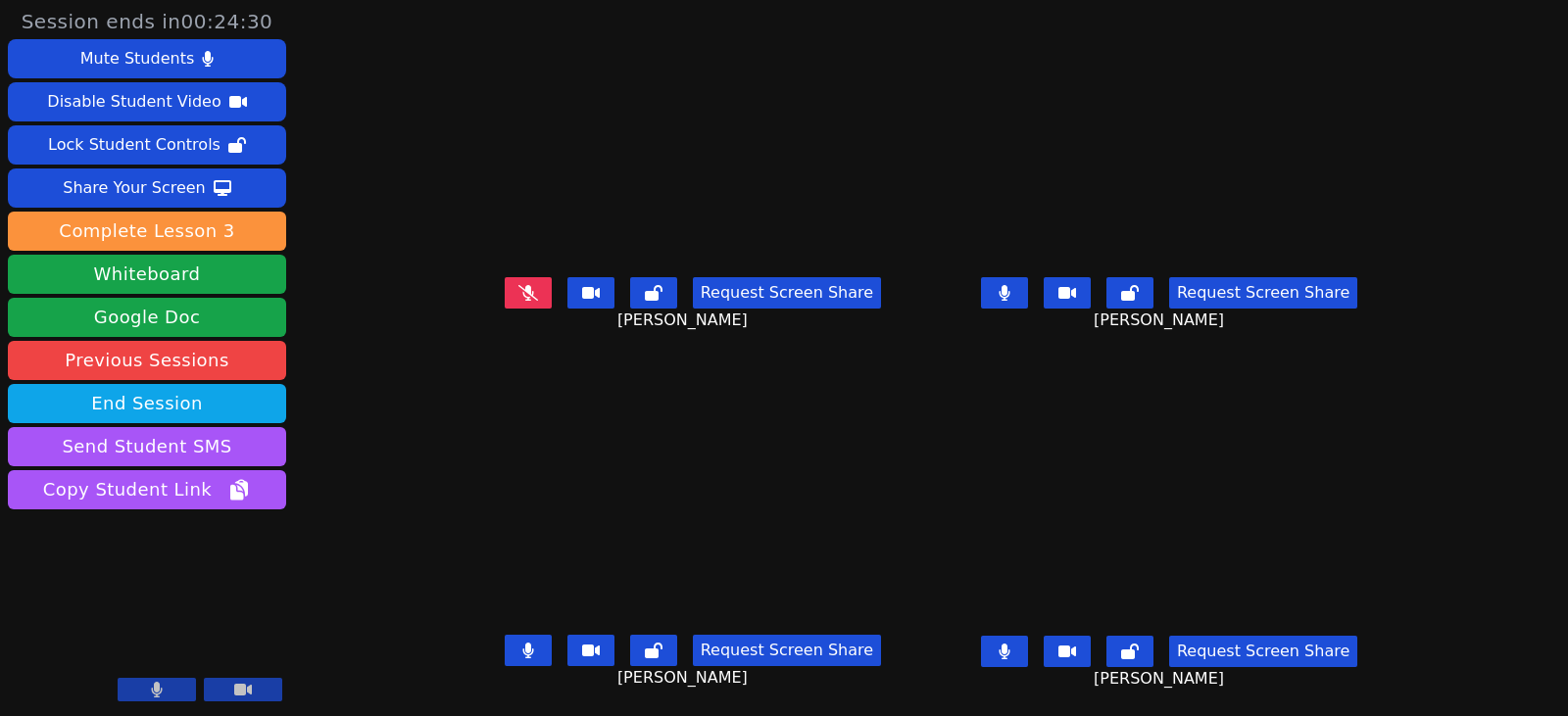
click at [1028, 282] on button at bounding box center [1004, 292] width 47 height 31
click at [1028, 641] on button at bounding box center [1004, 651] width 47 height 31
click at [517, 642] on button at bounding box center [528, 650] width 47 height 31
click at [518, 658] on icon at bounding box center [528, 651] width 20 height 16
click at [522, 645] on icon at bounding box center [527, 651] width 11 height 16
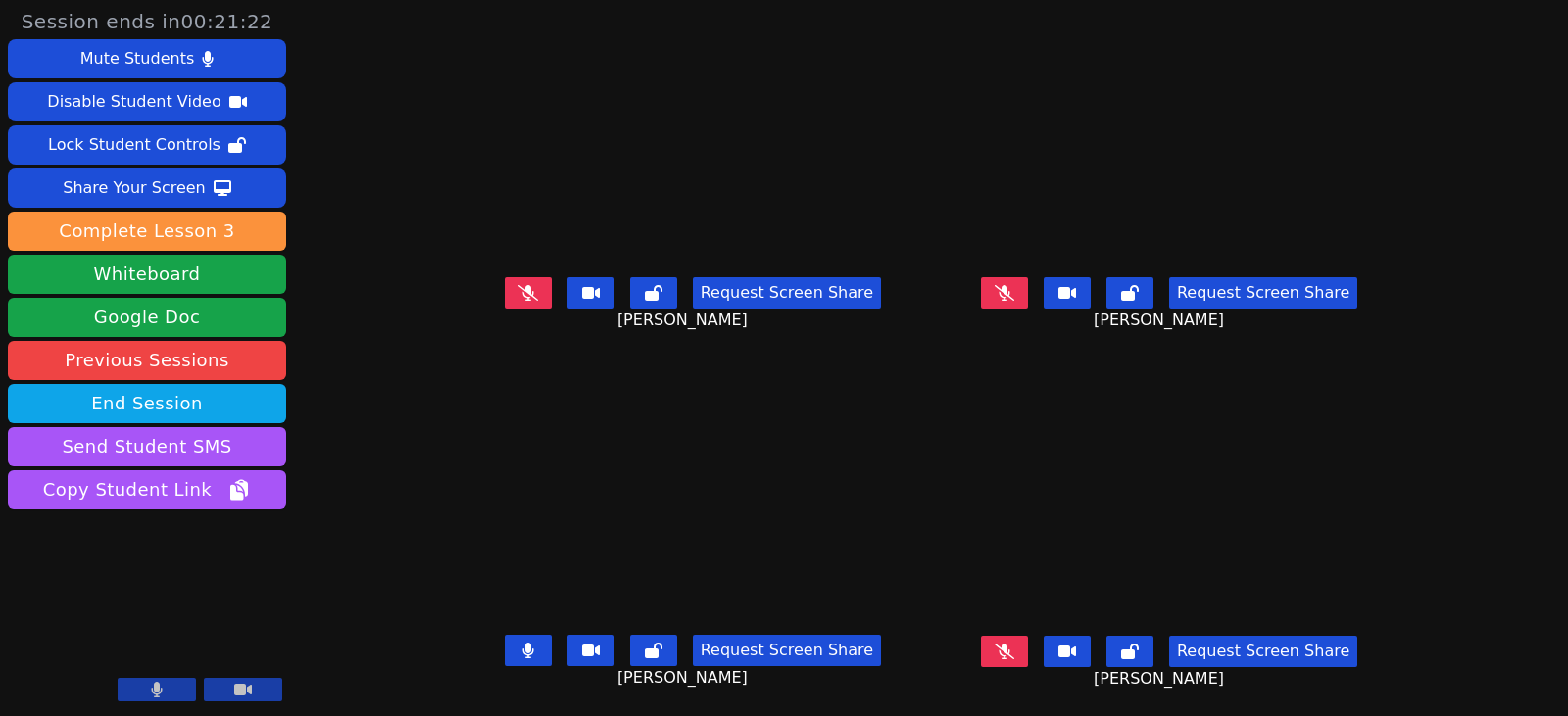
click at [522, 654] on icon at bounding box center [528, 651] width 12 height 16
click at [1011, 299] on icon at bounding box center [1005, 293] width 12 height 16
click at [505, 644] on button at bounding box center [528, 650] width 47 height 31
click at [1028, 297] on button at bounding box center [1004, 292] width 47 height 31
click at [505, 650] on button at bounding box center [528, 650] width 47 height 31
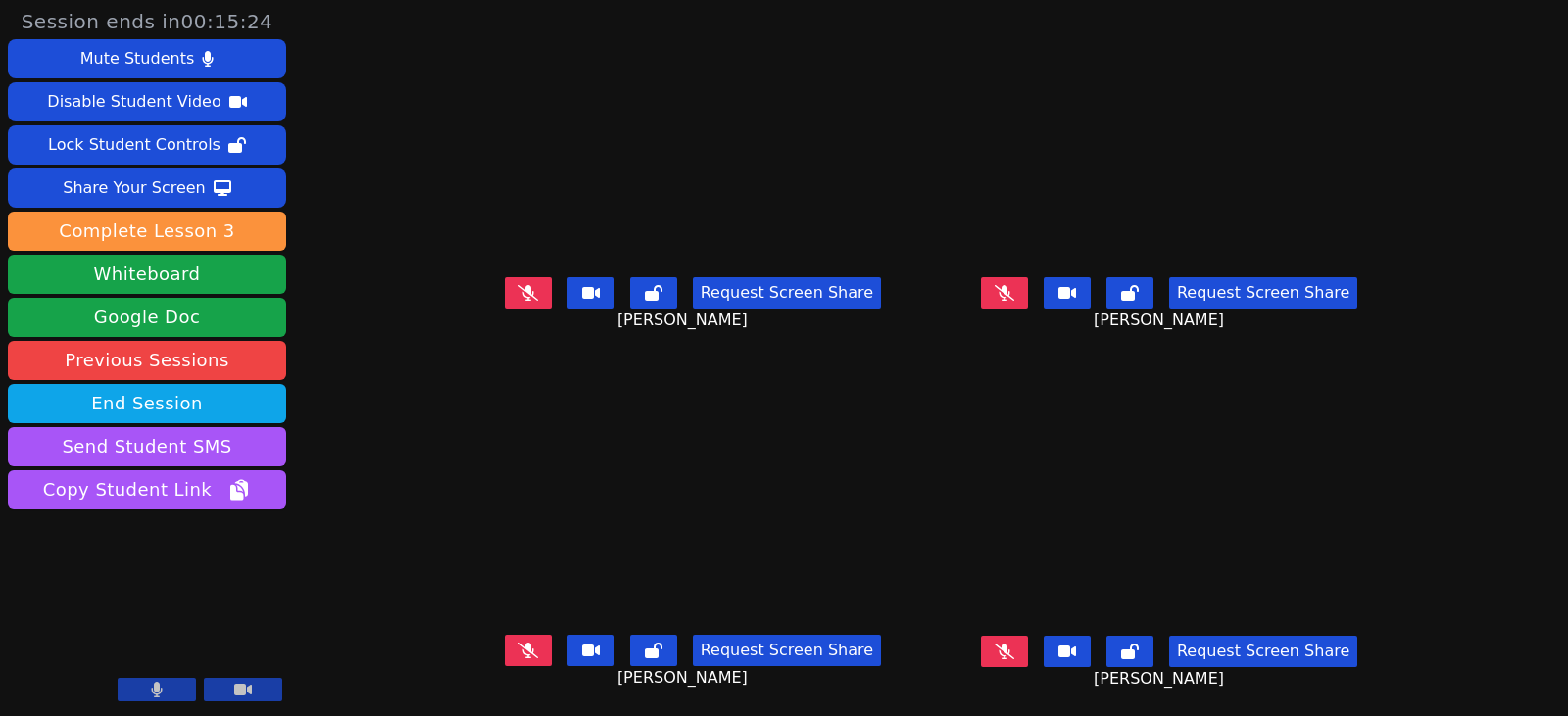
click at [1014, 296] on icon at bounding box center [1005, 293] width 20 height 16
click at [1028, 665] on button at bounding box center [1004, 651] width 47 height 31
click at [518, 650] on button at bounding box center [528, 650] width 47 height 31
click at [1011, 292] on icon at bounding box center [1005, 293] width 12 height 16
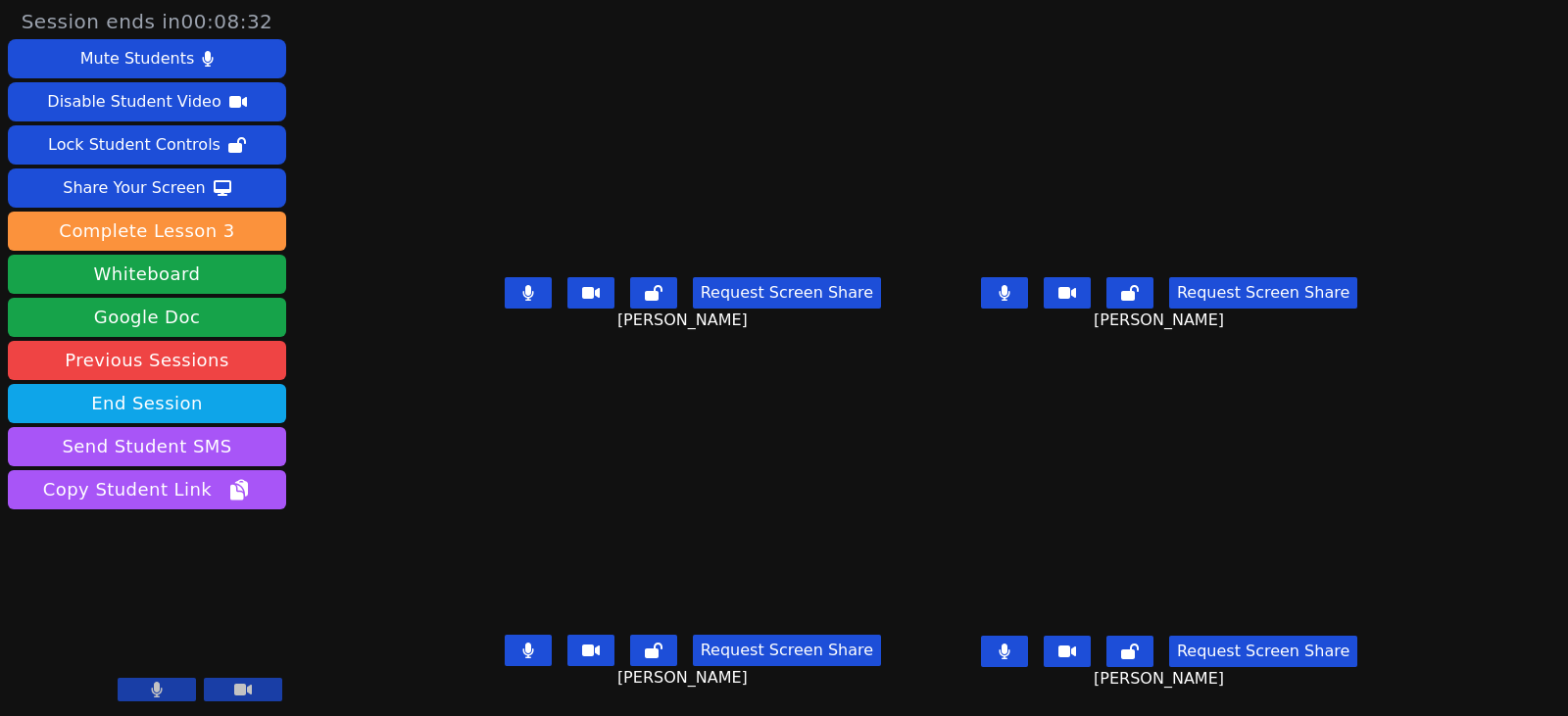
click at [1028, 640] on button at bounding box center [1004, 651] width 47 height 31
click at [505, 654] on button at bounding box center [528, 650] width 47 height 31
click at [1028, 281] on button at bounding box center [1004, 292] width 47 height 31
click at [1028, 301] on button at bounding box center [1004, 292] width 47 height 31
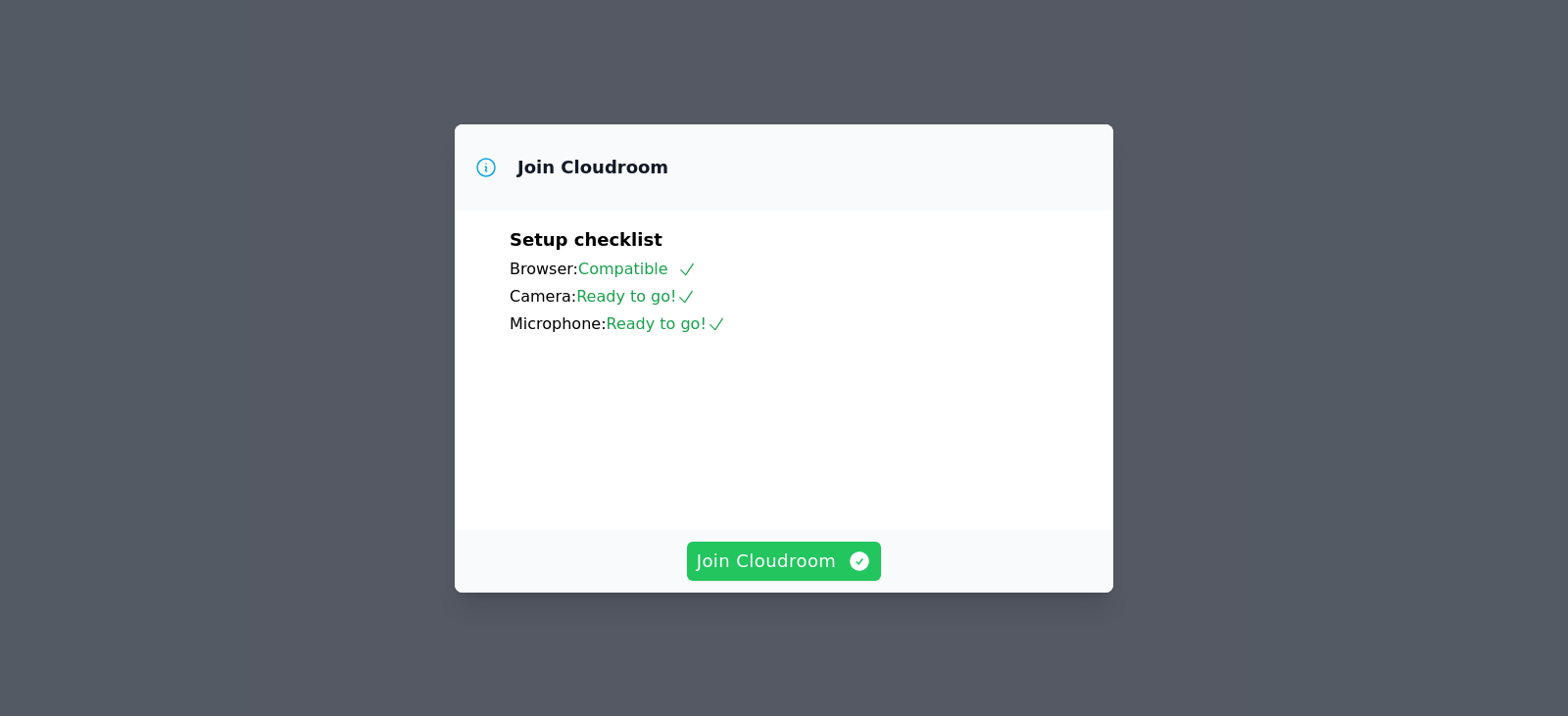
click at [788, 575] on span "Join Cloudroom" at bounding box center [784, 561] width 175 height 27
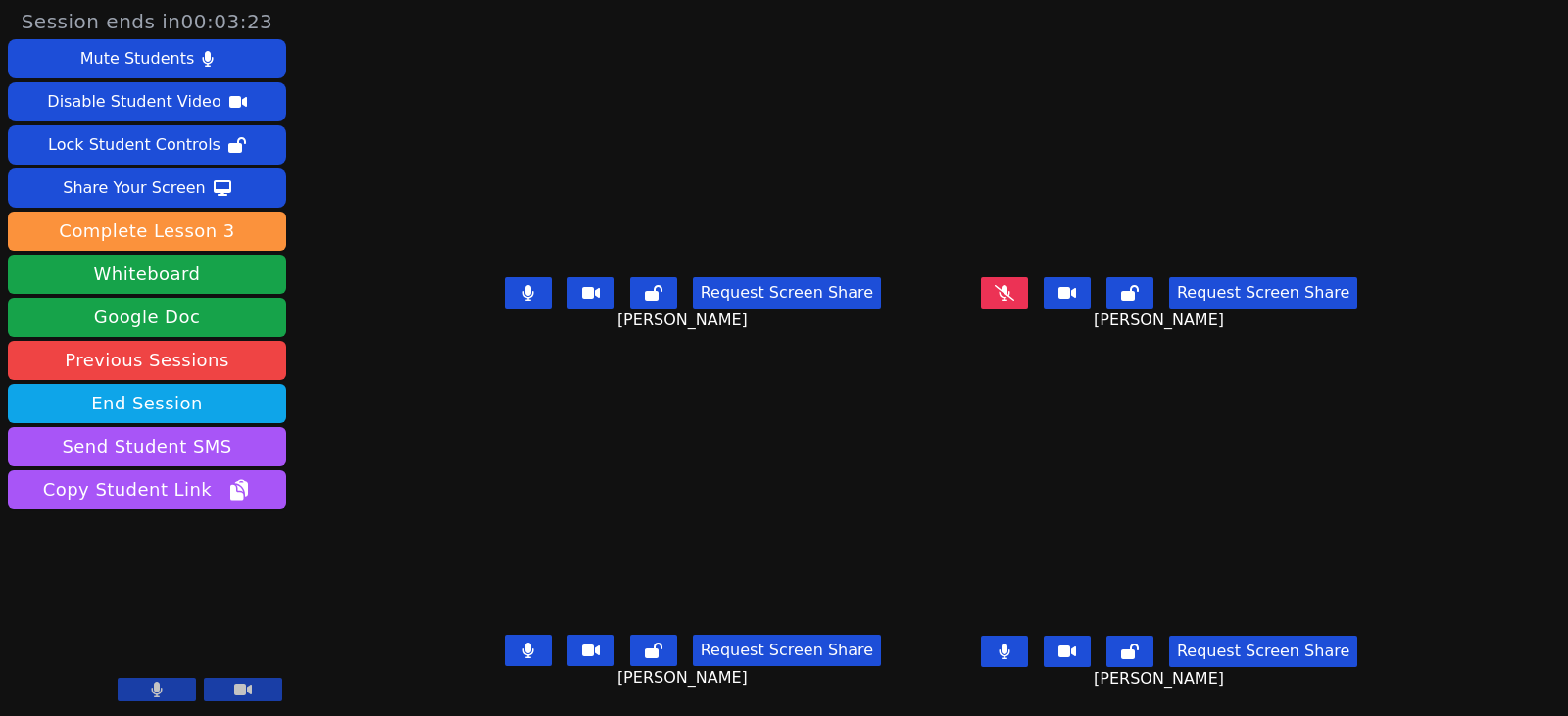
drag, startPoint x: 496, startPoint y: 295, endPoint x: 508, endPoint y: 410, distance: 115.3
click at [505, 295] on button at bounding box center [528, 292] width 47 height 31
click at [505, 652] on button at bounding box center [528, 650] width 47 height 31
click at [1028, 658] on button at bounding box center [1004, 651] width 47 height 31
drag, startPoint x: 495, startPoint y: 306, endPoint x: 288, endPoint y: 333, distance: 208.6
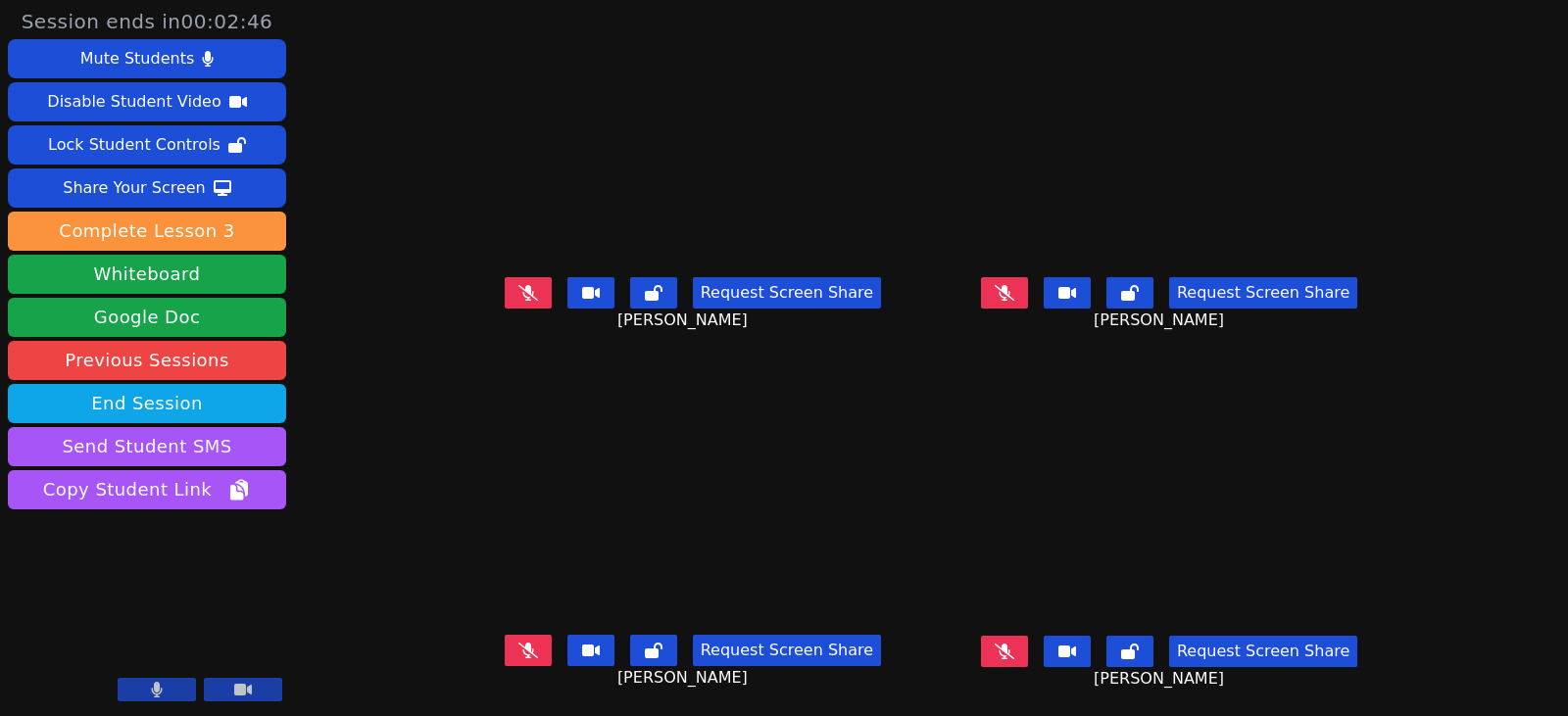
click at [505, 306] on button at bounding box center [528, 292] width 47 height 31
click at [515, 303] on button at bounding box center [528, 292] width 47 height 31
drag, startPoint x: 1042, startPoint y: 297, endPoint x: 547, endPoint y: 346, distance: 497.4
click at [1014, 297] on icon at bounding box center [1005, 293] width 20 height 16
drag, startPoint x: 1041, startPoint y: 300, endPoint x: 1012, endPoint y: 311, distance: 30.4
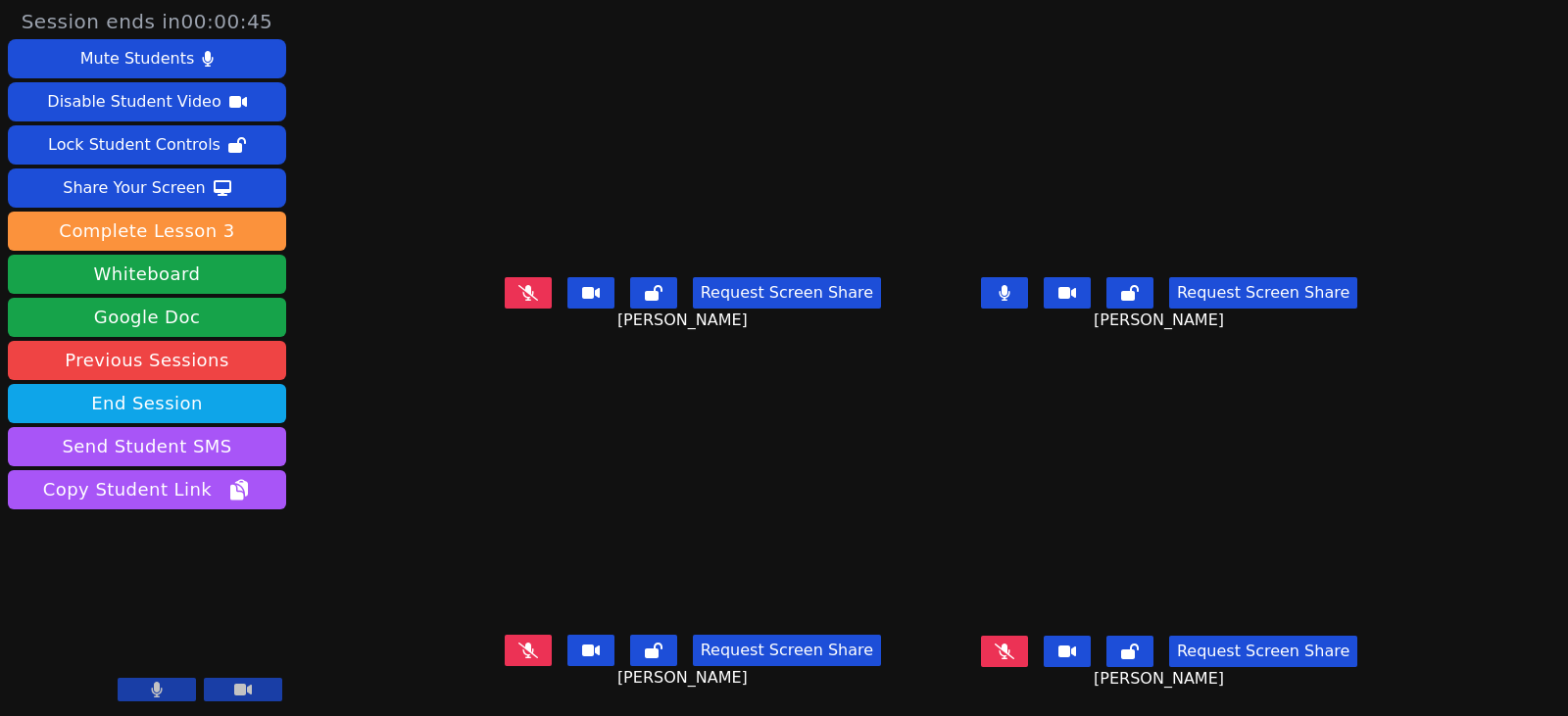
click at [1011, 300] on icon at bounding box center [1005, 293] width 12 height 16
click at [518, 650] on icon at bounding box center [528, 651] width 20 height 16
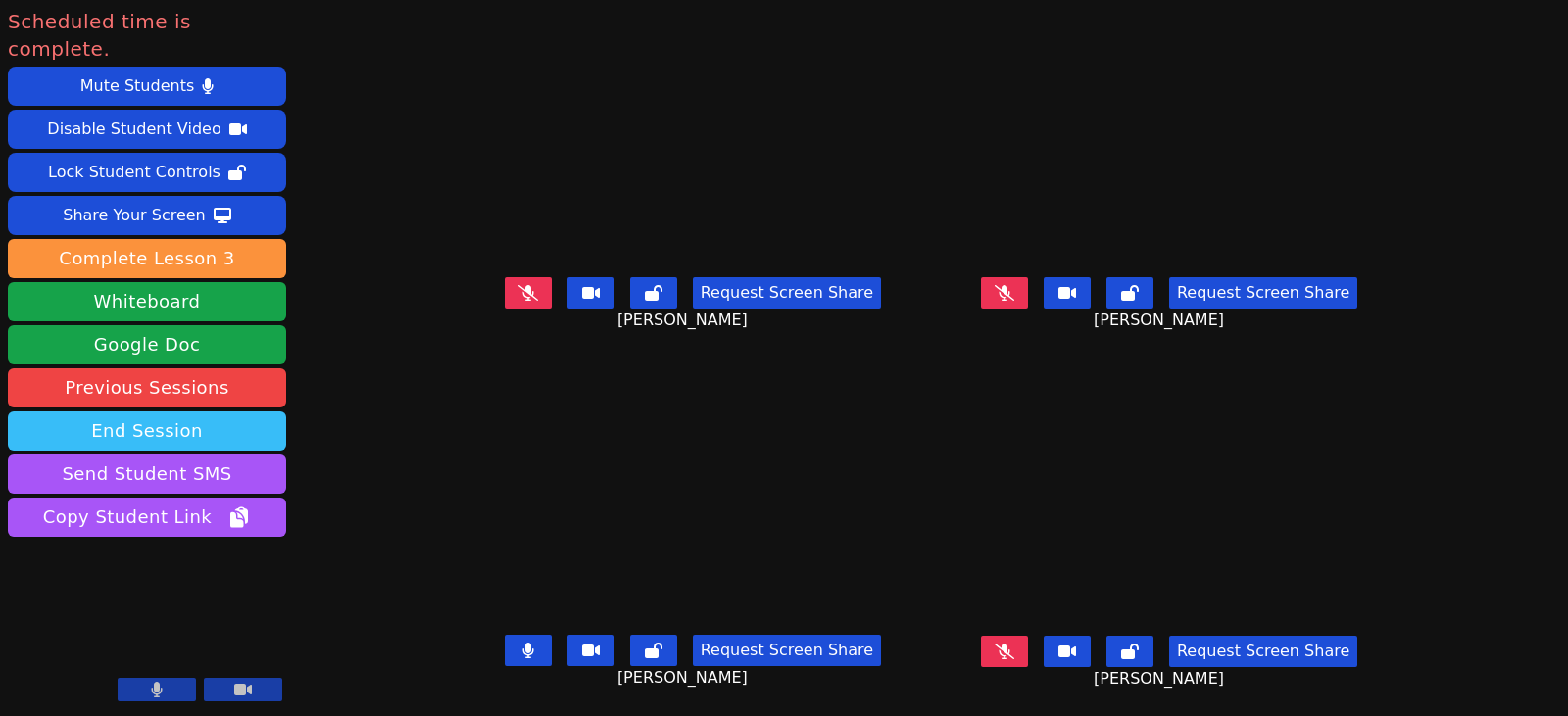
click at [245, 412] on button "End Session" at bounding box center [147, 431] width 278 height 39
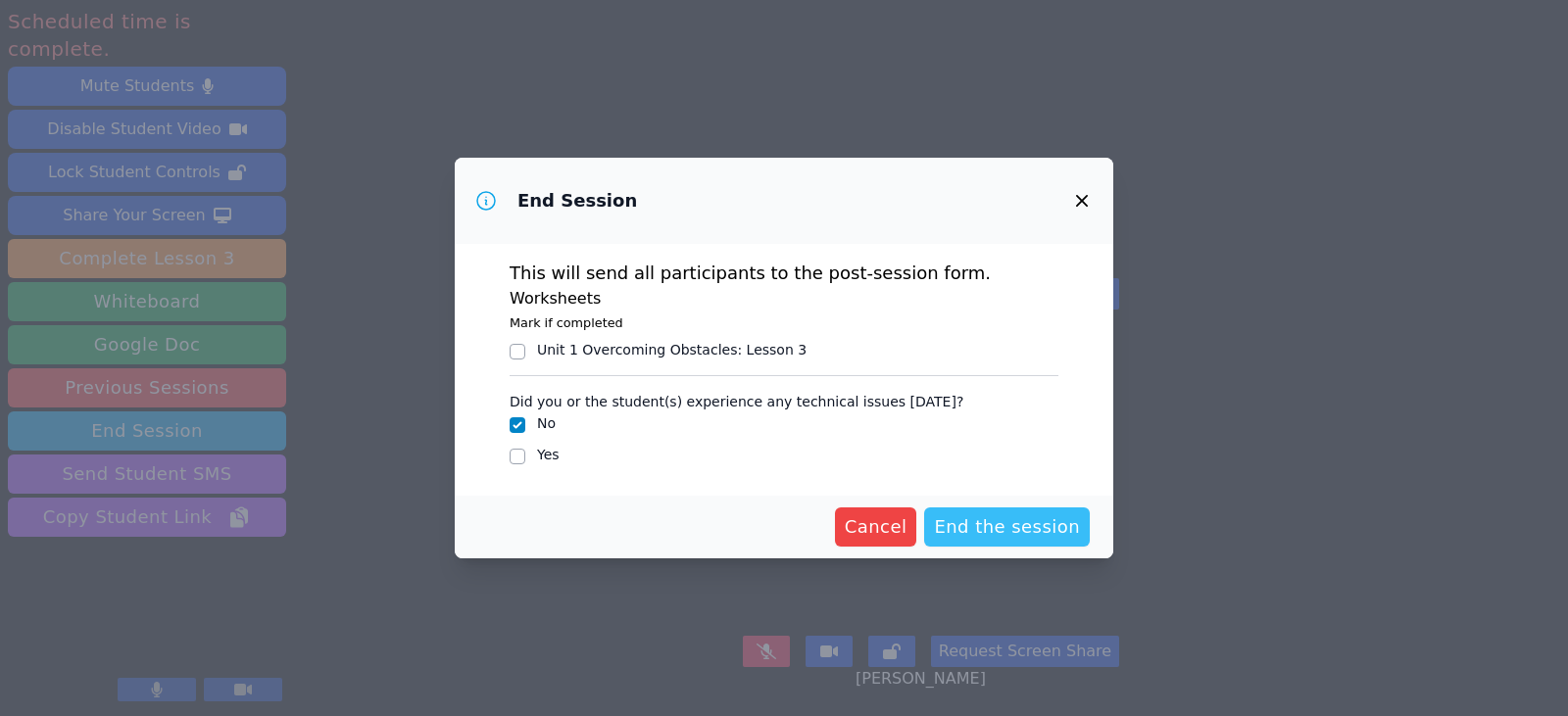
click at [1018, 526] on span "End the session" at bounding box center [1007, 527] width 146 height 27
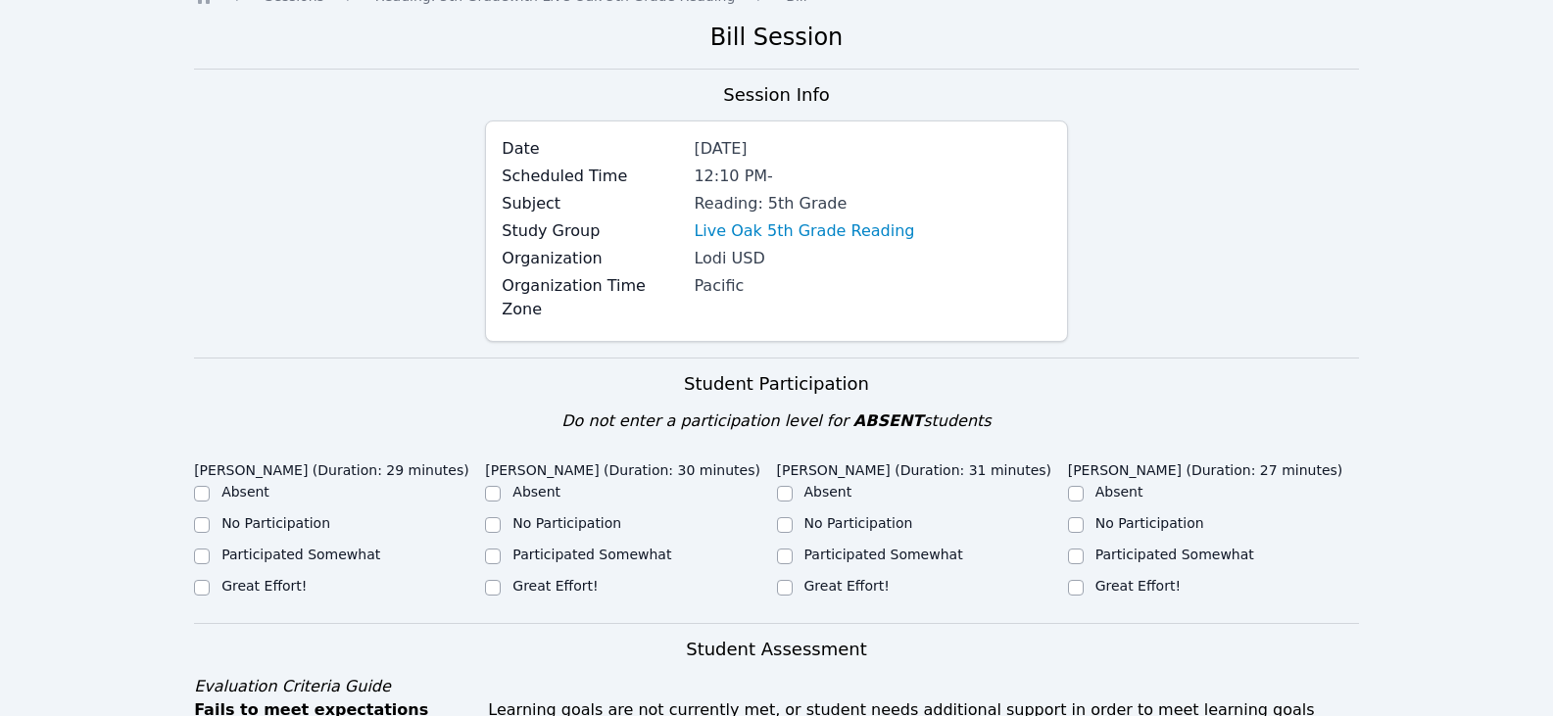
scroll to position [196, 0]
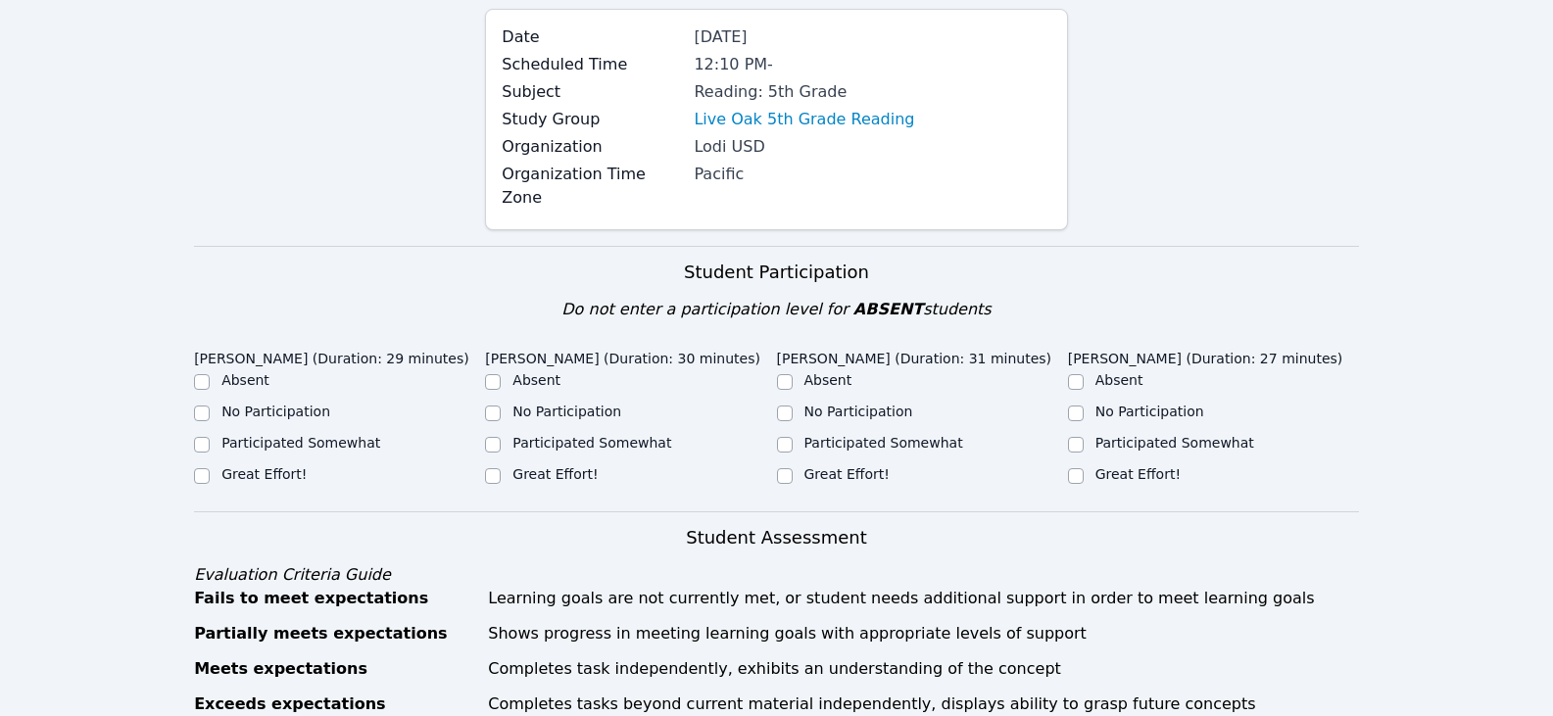
click at [261, 467] on label "Great Effort!" at bounding box center [264, 475] width 85 height 16
click at [210, 468] on input "Great Effort!" at bounding box center [202, 476] width 16 height 16
checkbox input "true"
click at [577, 467] on label "Great Effort!" at bounding box center [555, 475] width 85 height 16
click at [501, 468] on input "Great Effort!" at bounding box center [493, 476] width 16 height 16
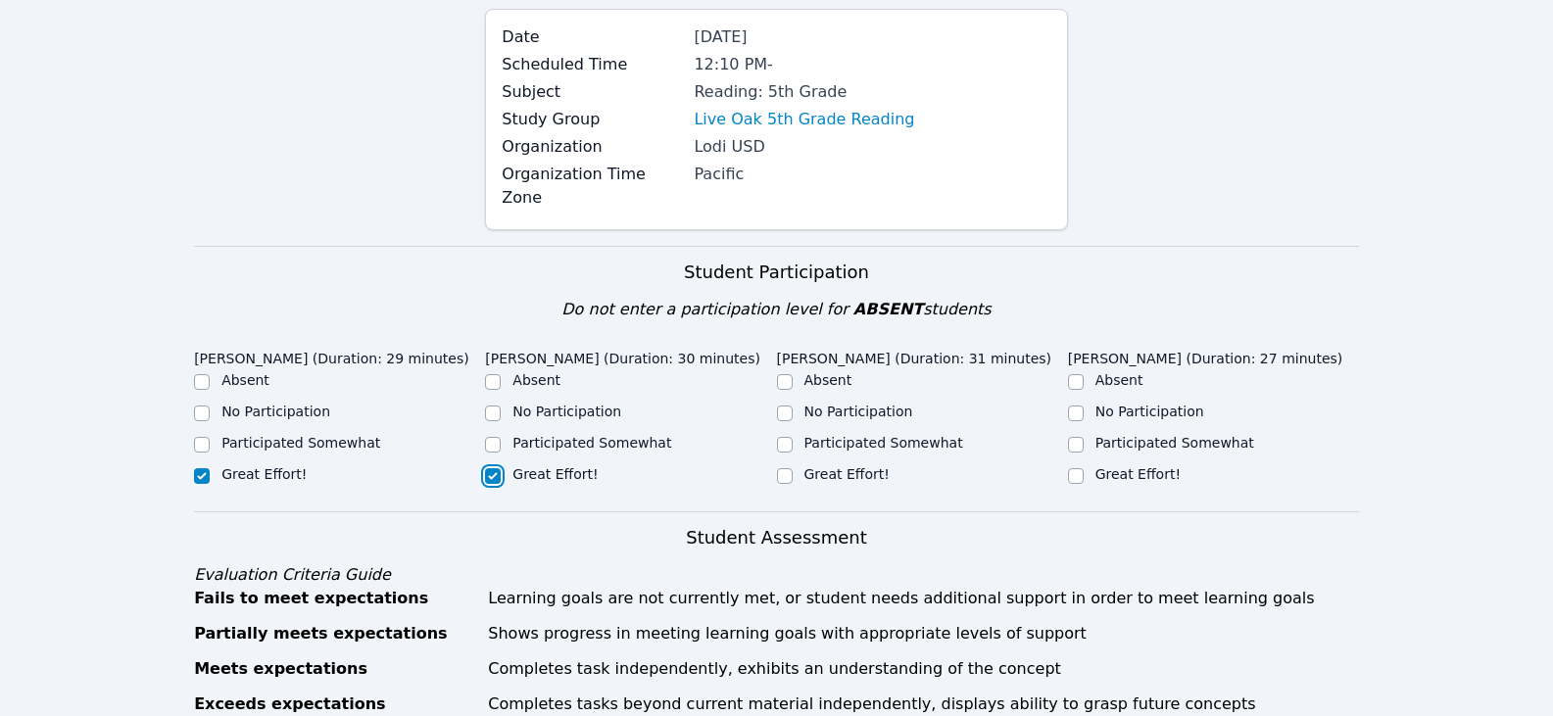
checkbox input "true"
click at [826, 467] on label "Great Effort!" at bounding box center [847, 475] width 85 height 16
click at [793, 468] on input "Great Effort!" at bounding box center [785, 476] width 16 height 16
checkbox input "true"
click at [1129, 467] on label "Great Effort!" at bounding box center [1138, 475] width 85 height 16
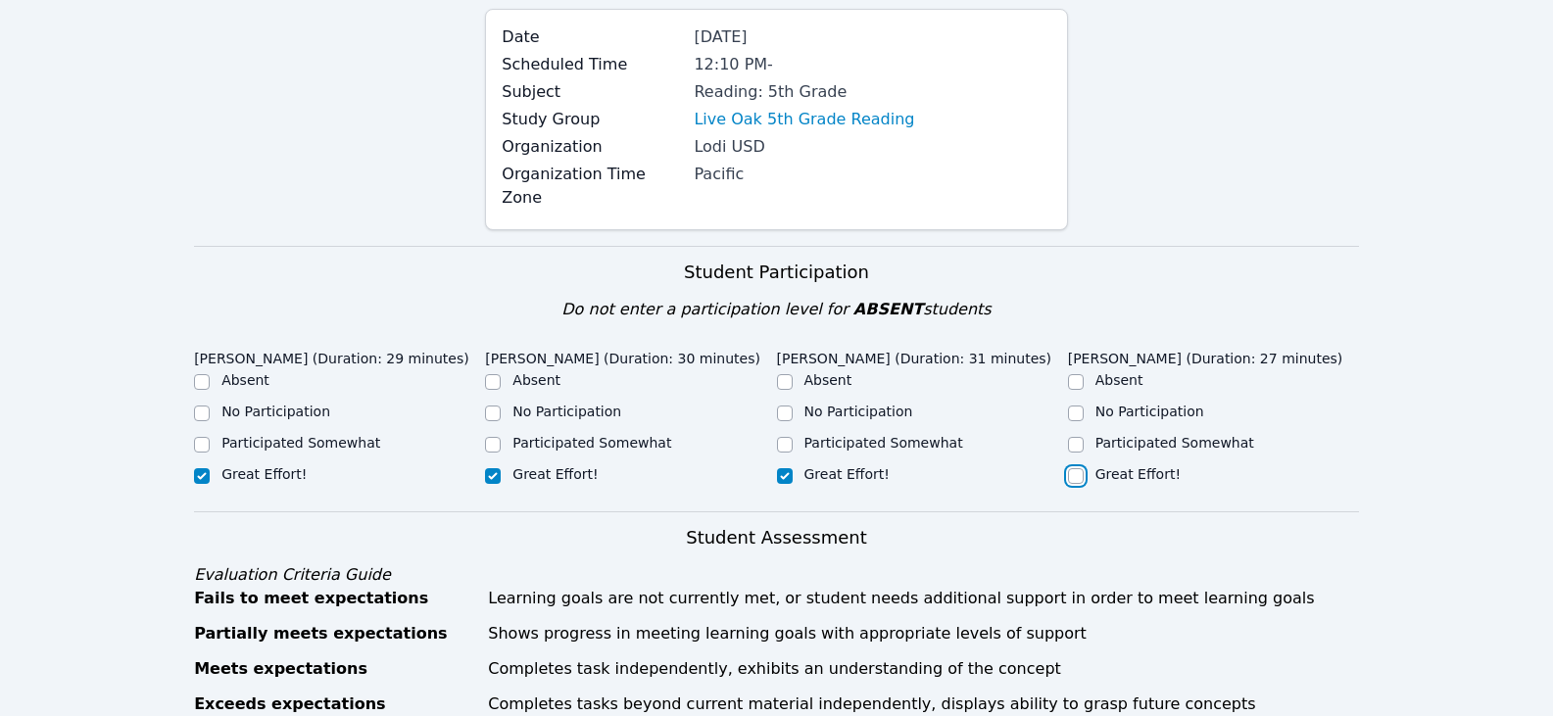
click at [1084, 468] on input "Great Effort!" at bounding box center [1076, 476] width 16 height 16
checkbox input "true"
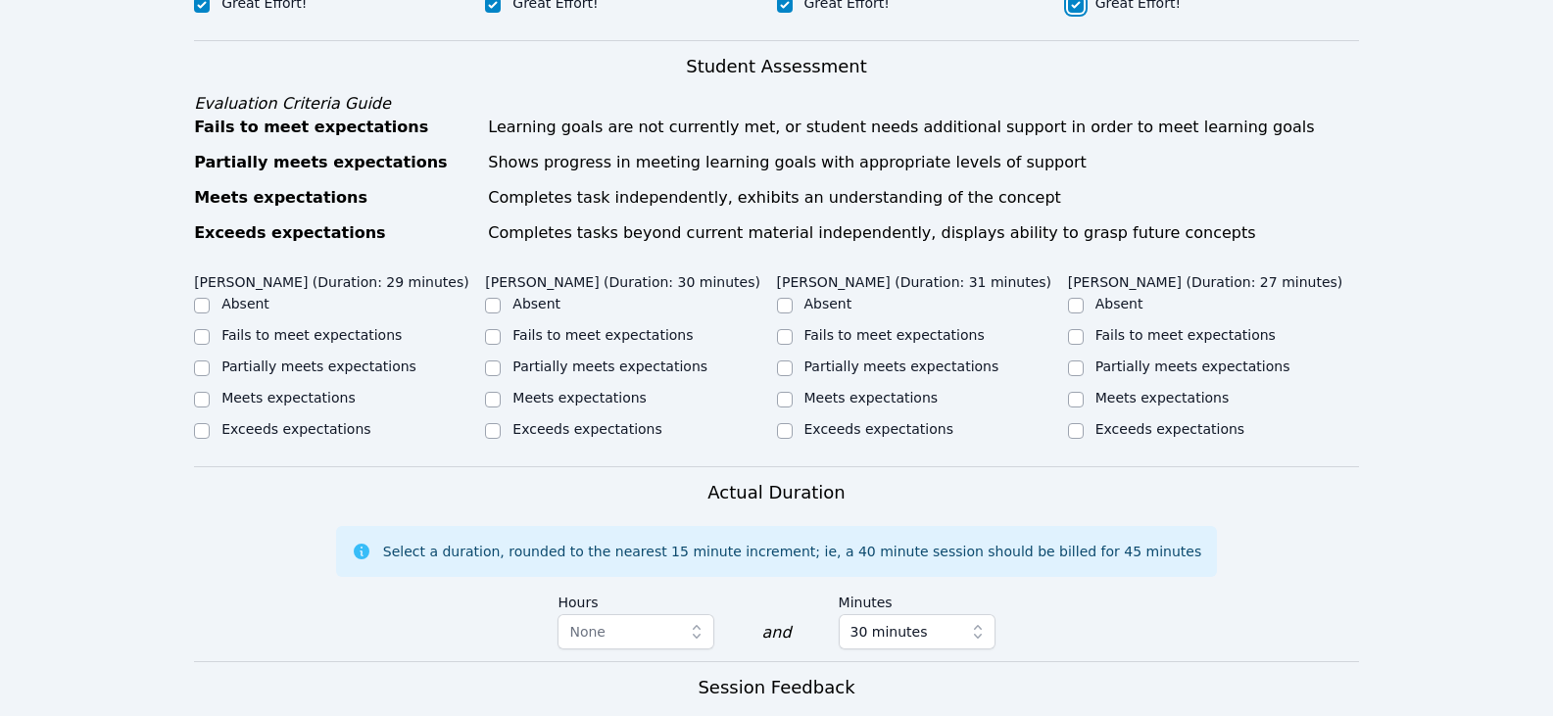
scroll to position [686, 0]
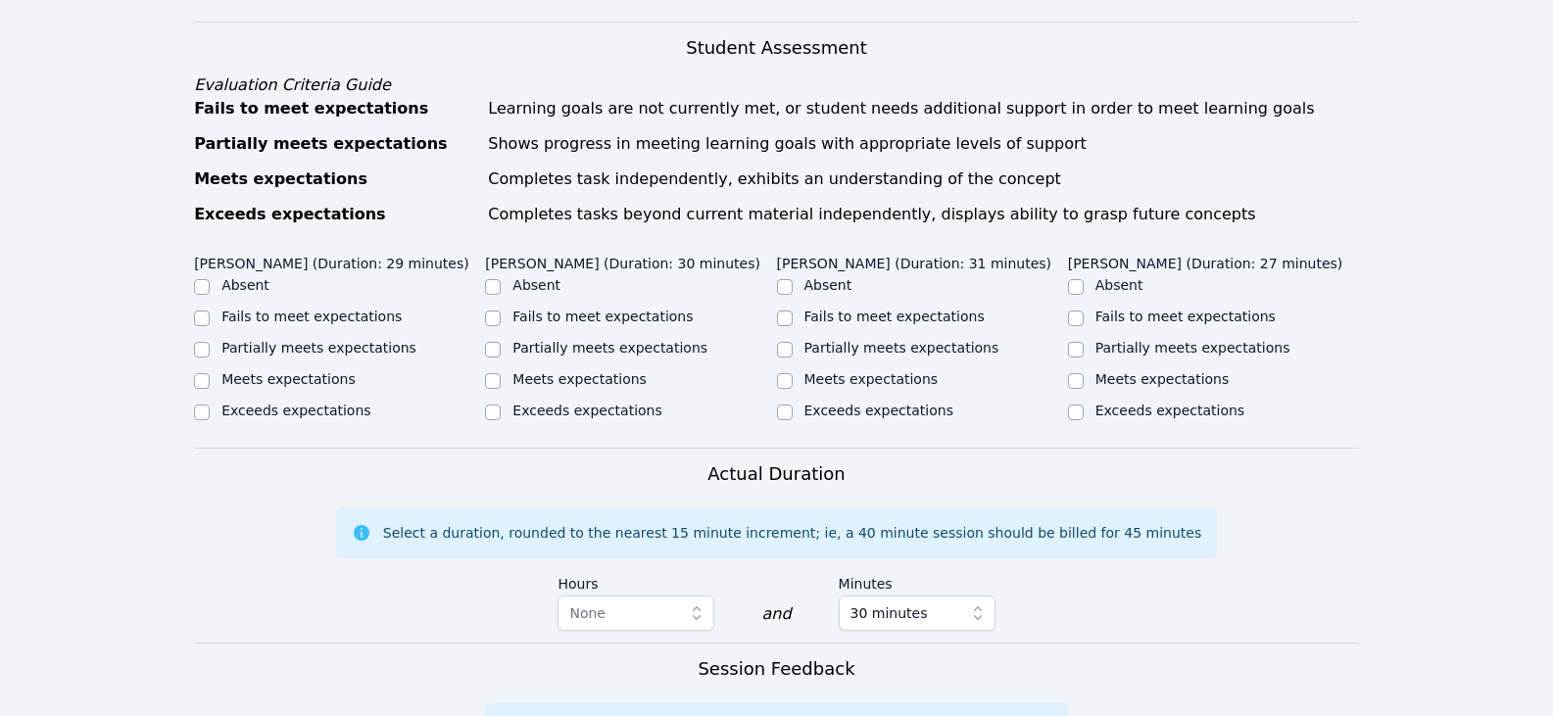
click at [339, 340] on label "Partially meets expectations" at bounding box center [319, 348] width 195 height 16
click at [210, 342] on input "Partially meets expectations" at bounding box center [202, 350] width 16 height 16
checkbox input "true"
click at [568, 340] on label "Partially meets expectations" at bounding box center [610, 348] width 195 height 16
click at [501, 342] on input "Partially meets expectations" at bounding box center [493, 350] width 16 height 16
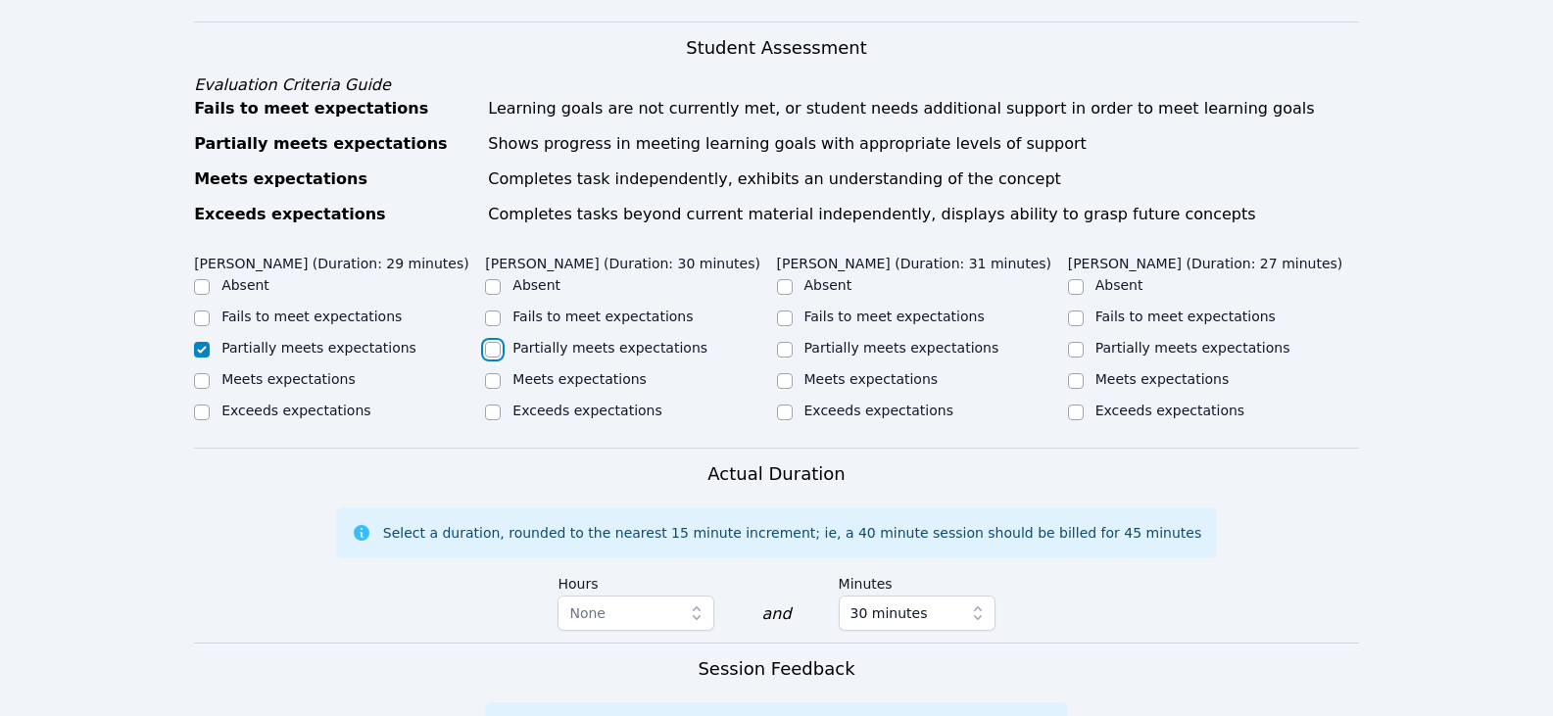
checkbox input "true"
click at [806, 340] on label "Partially meets expectations" at bounding box center [902, 348] width 195 height 16
click at [793, 342] on input "Partially meets expectations" at bounding box center [785, 350] width 16 height 16
checkbox input "true"
click at [1074, 342] on input "Partially meets expectations" at bounding box center [1076, 350] width 16 height 16
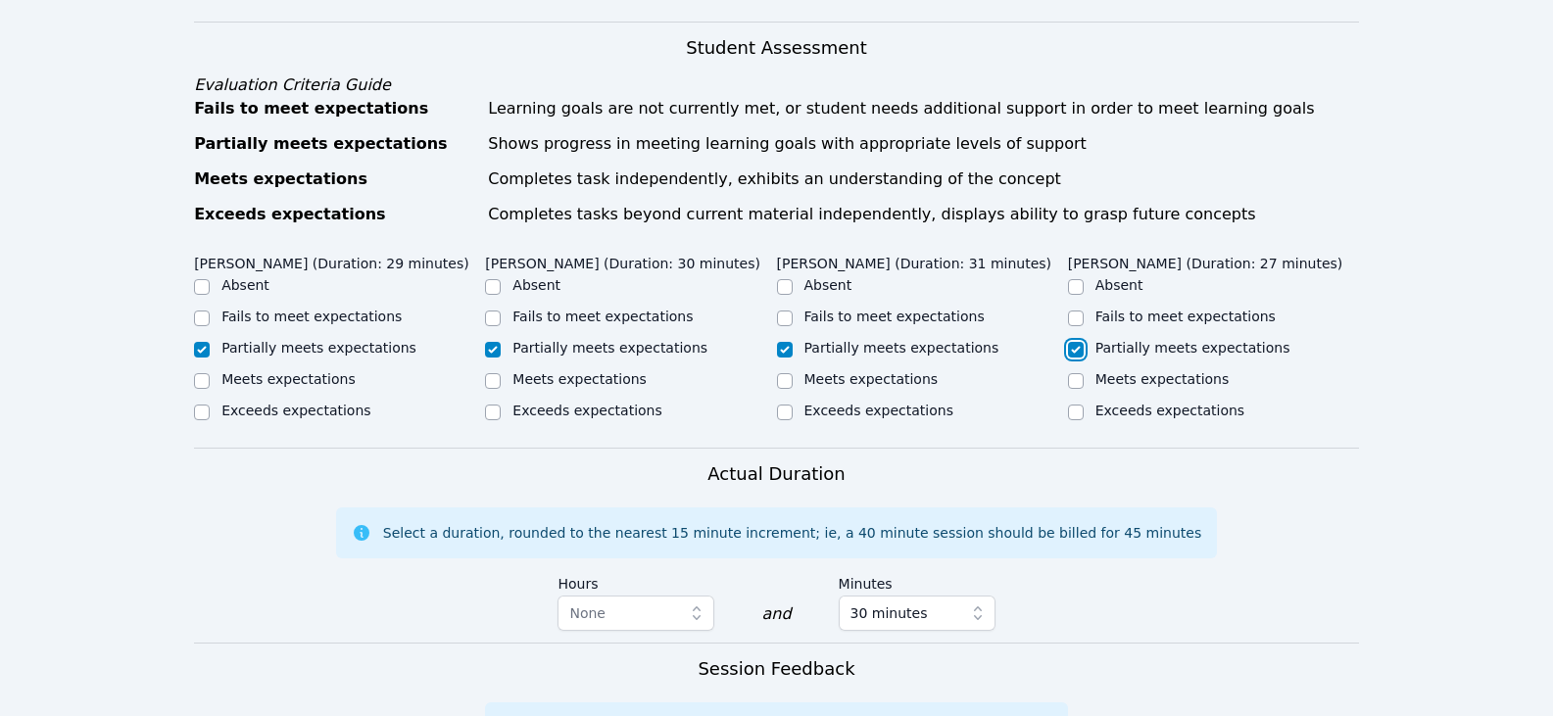
checkbox input "true"
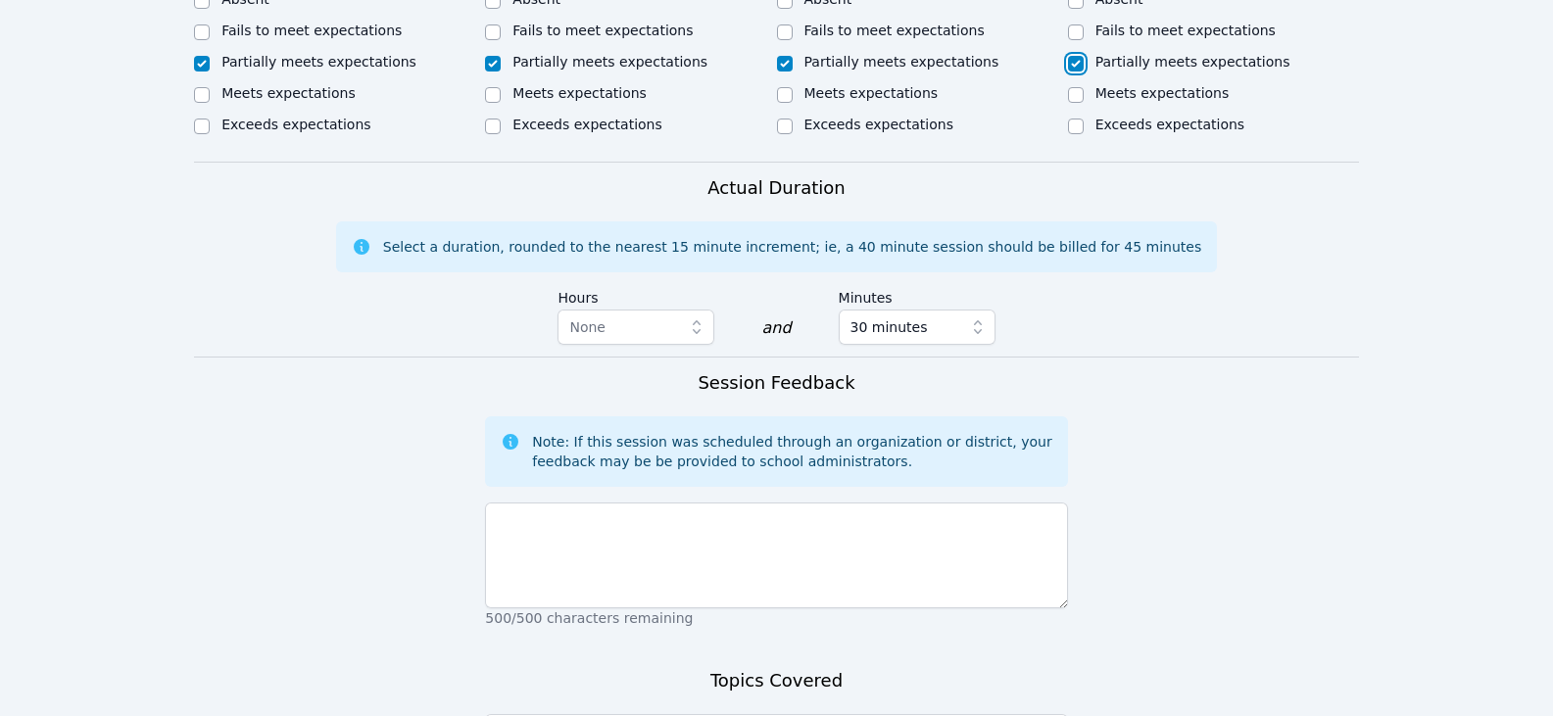
scroll to position [980, 0]
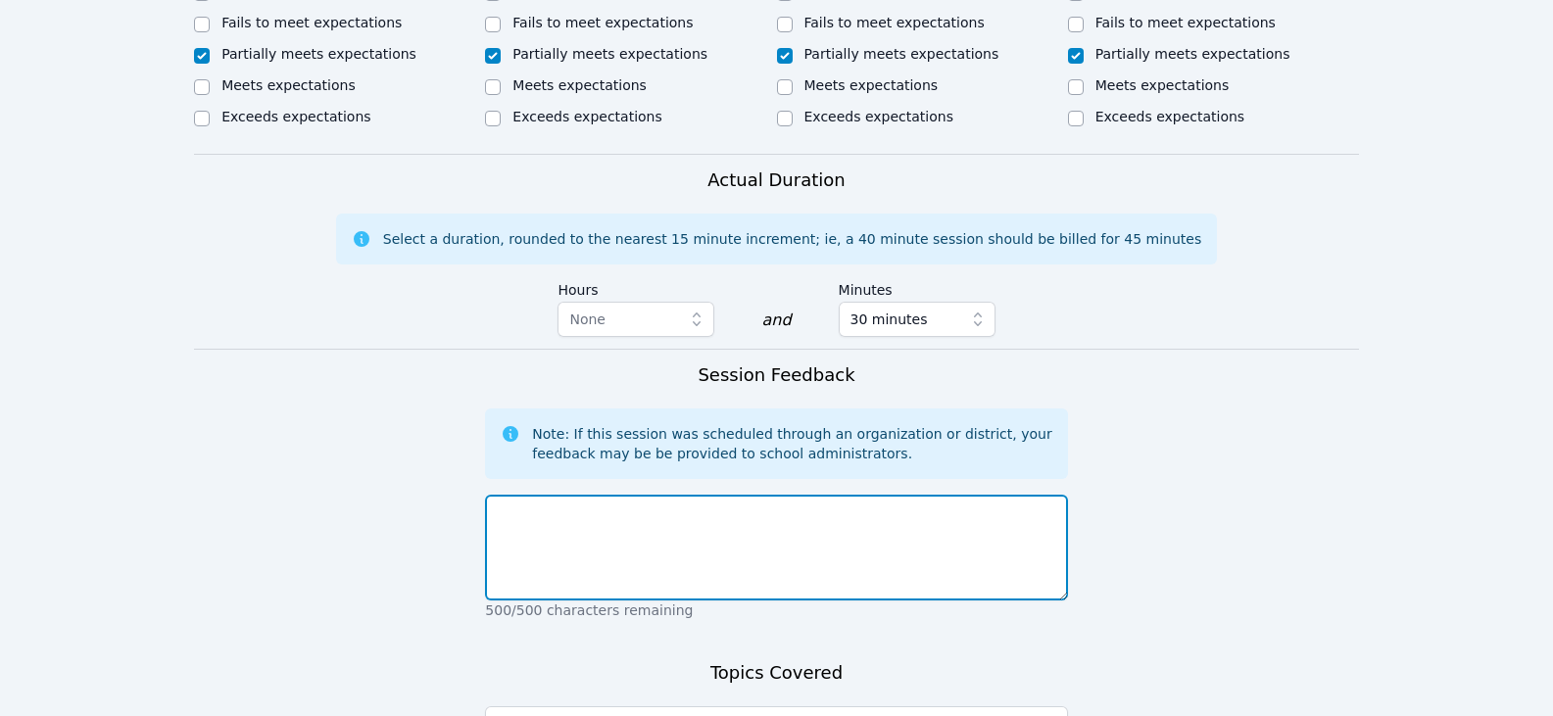
drag, startPoint x: 782, startPoint y: 508, endPoint x: 768, endPoint y: 515, distance: 15.3
click at [781, 509] on textarea at bounding box center [776, 548] width 582 height 106
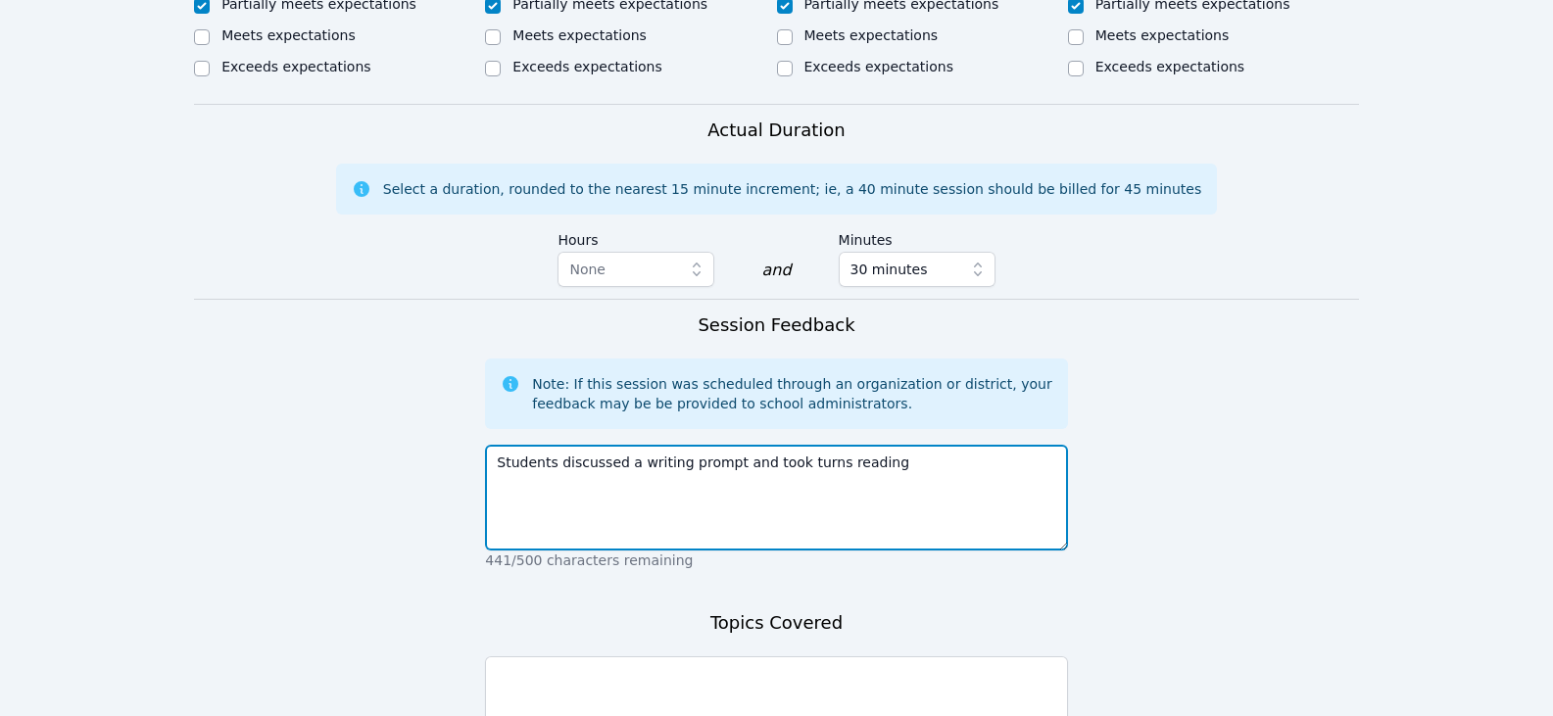
scroll to position [1078, 0]
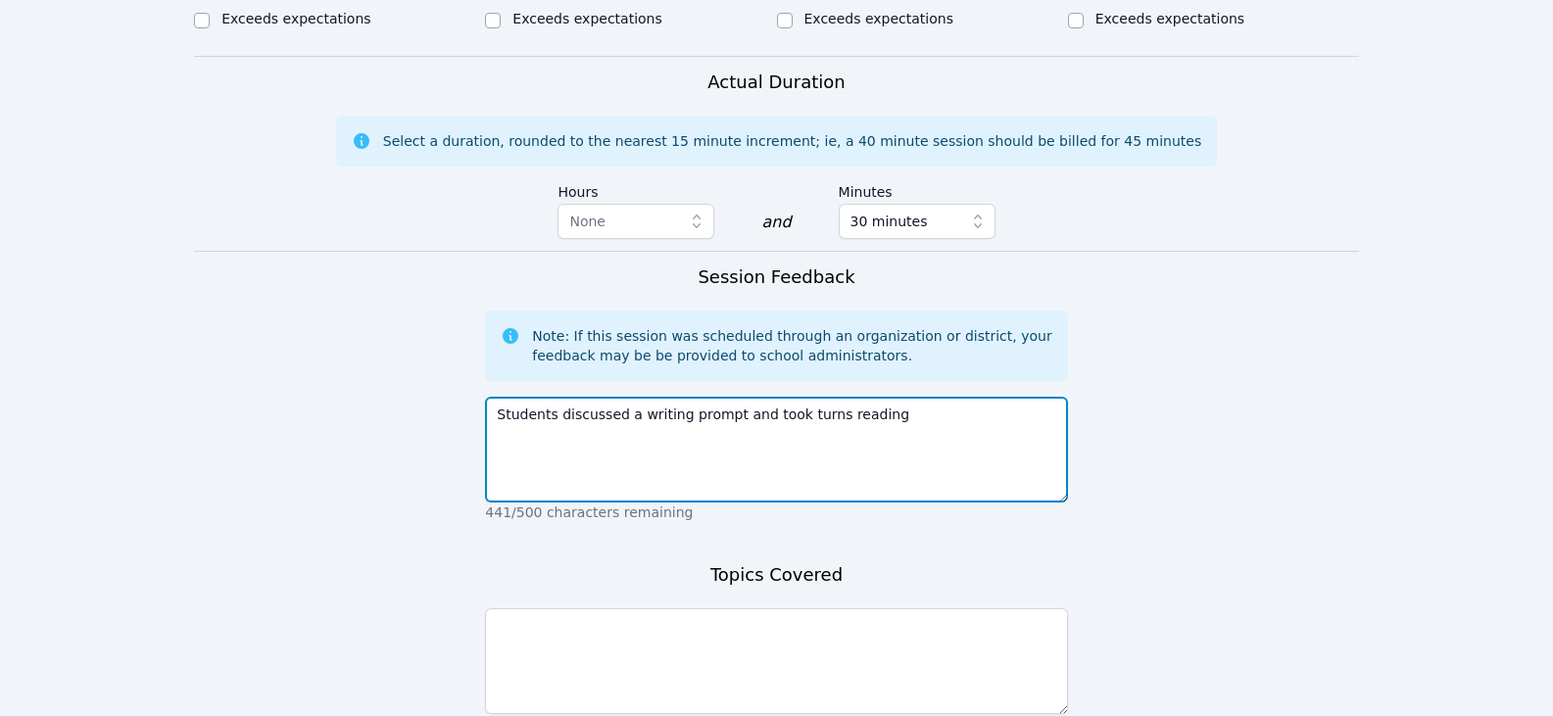
click at [963, 403] on textarea "Students discussed a writing prompt and took turns reading" at bounding box center [776, 450] width 582 height 106
click at [669, 397] on textarea "Students discussed a writing prompt and took turns reading" at bounding box center [776, 450] width 582 height 106
click at [719, 397] on textarea "Students discussed a writing prompt and took turns reading" at bounding box center [776, 450] width 582 height 106
click at [1039, 397] on textarea "Students discussed a writing prompt o being in a new situation and took turns r…" at bounding box center [776, 450] width 582 height 106
click at [1012, 400] on textarea "Students discussed a writing prompt o being in a new situation and took turns r…" at bounding box center [776, 450] width 582 height 106
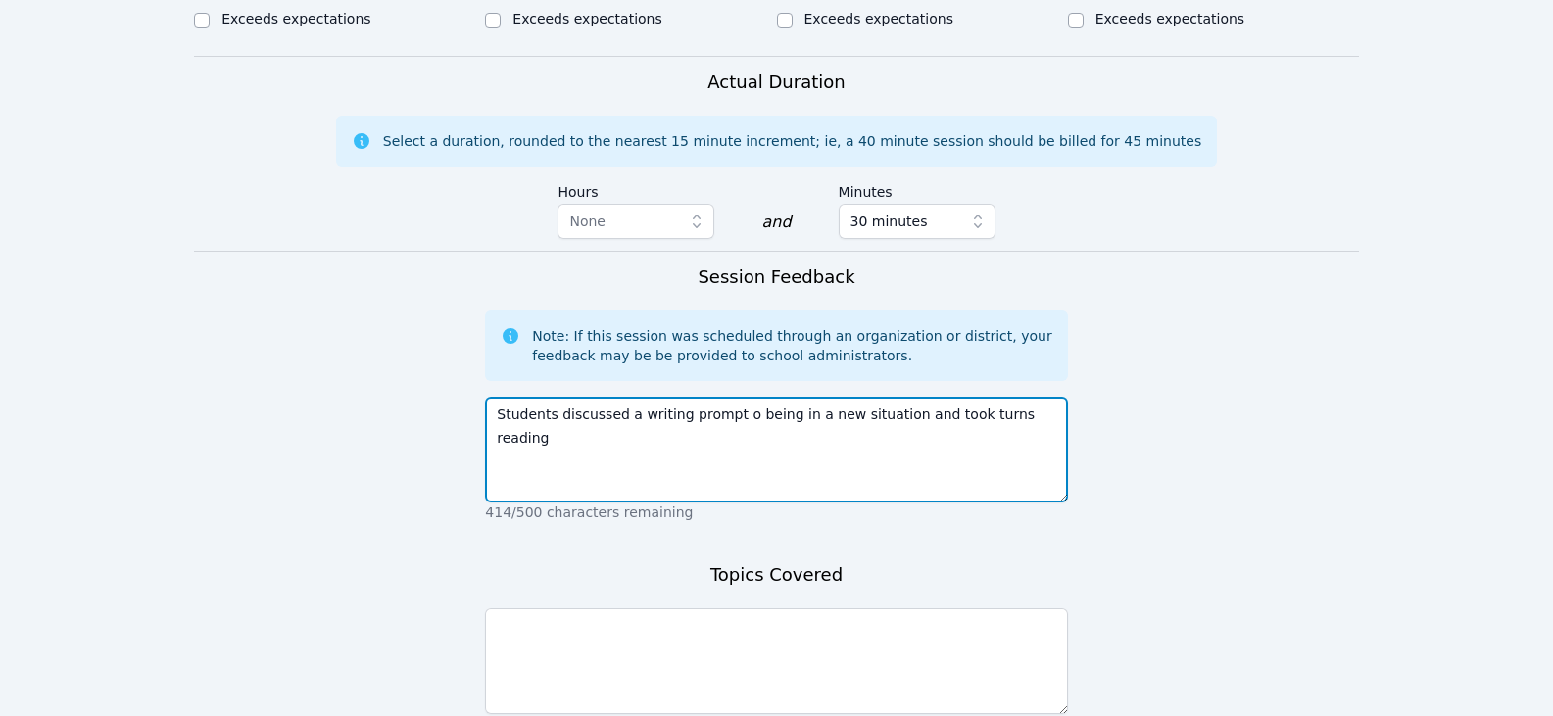
click at [1023, 397] on textarea "Students discussed a writing prompt o being in a new situation and took turns r…" at bounding box center [776, 450] width 582 height 106
type textarea "Students discussed a writing prompt o being in a new situation and took turns r…"
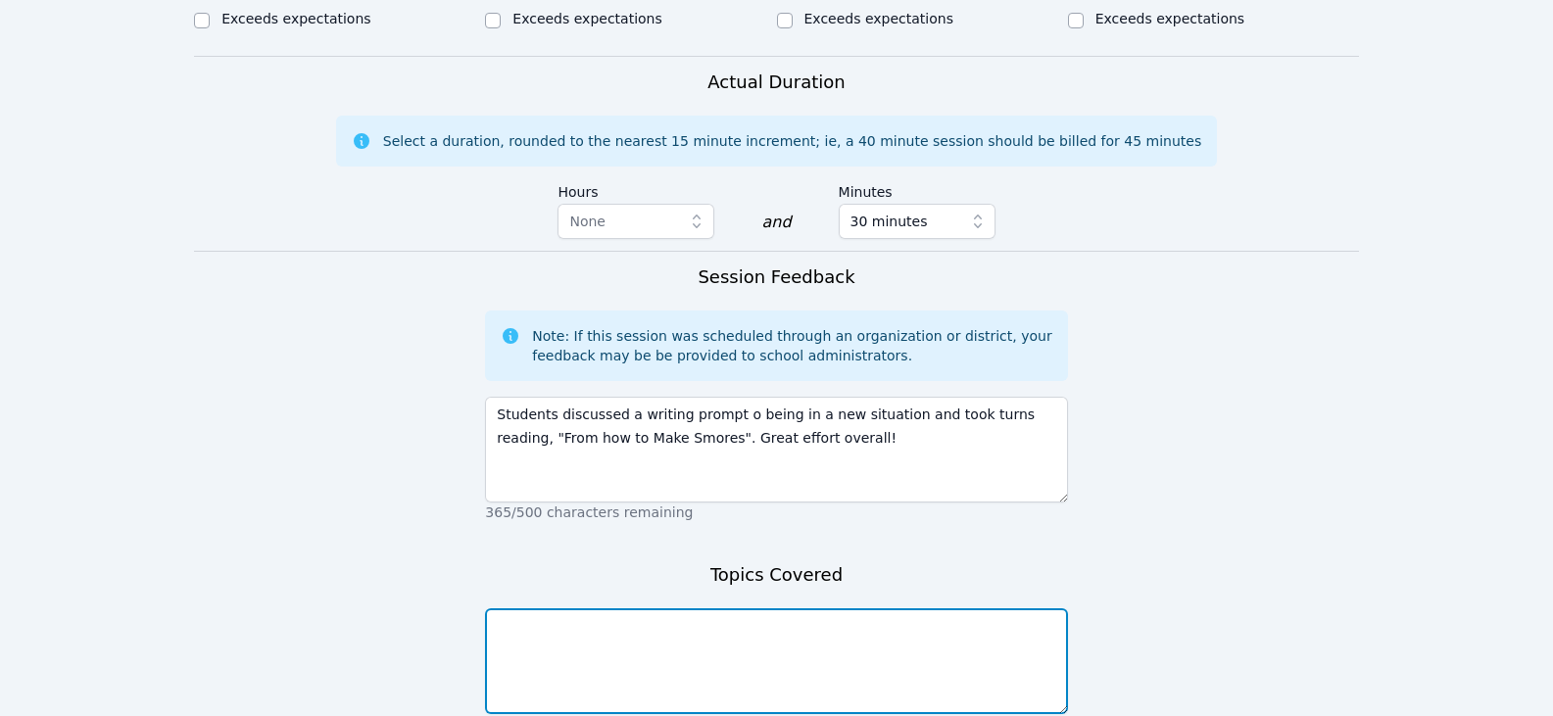
click at [687, 638] on textarea at bounding box center [776, 662] width 582 height 106
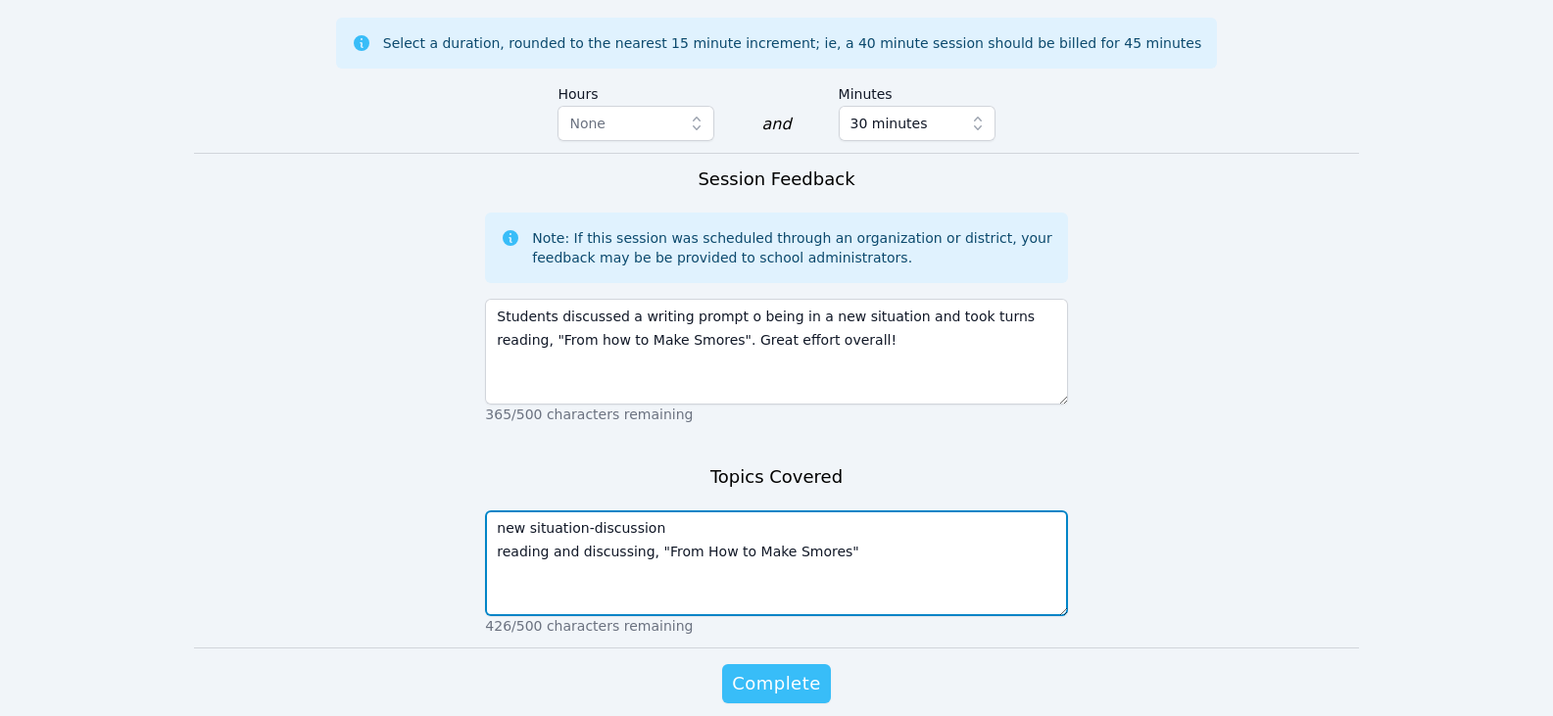
type textarea "new situation-discussion reading and discussing, "From How to Make Smores""
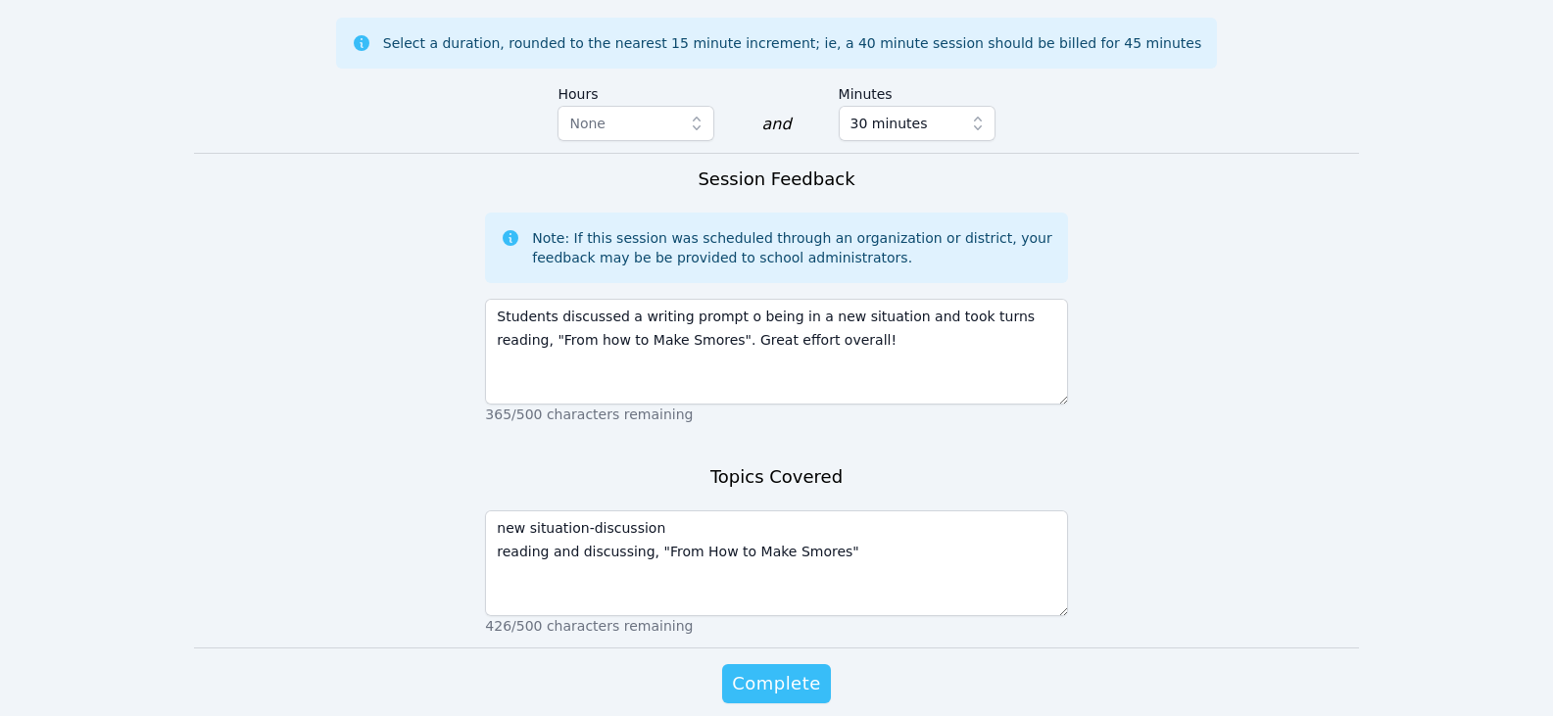
click at [748, 670] on span "Complete" at bounding box center [776, 683] width 88 height 27
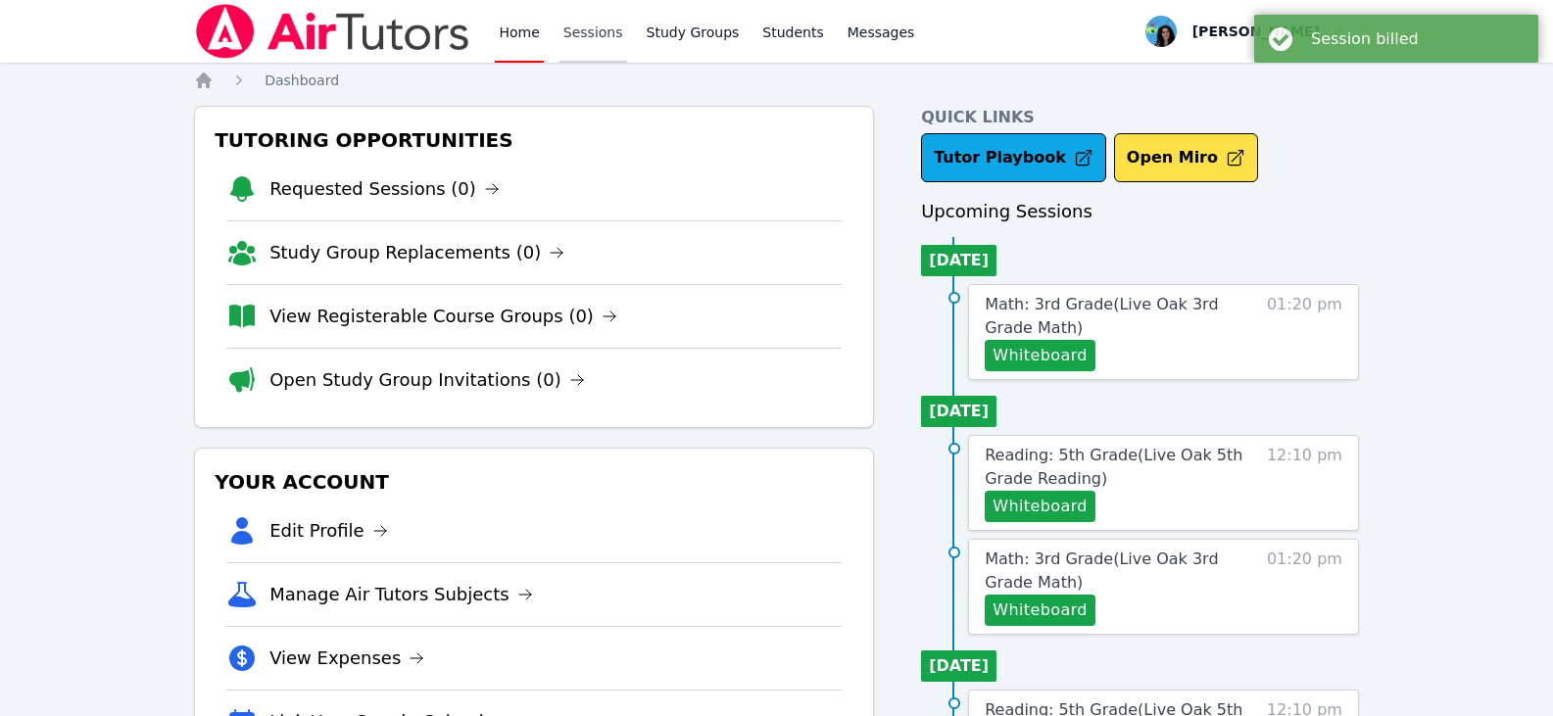
click at [609, 36] on link "Sessions" at bounding box center [594, 31] width 68 height 63
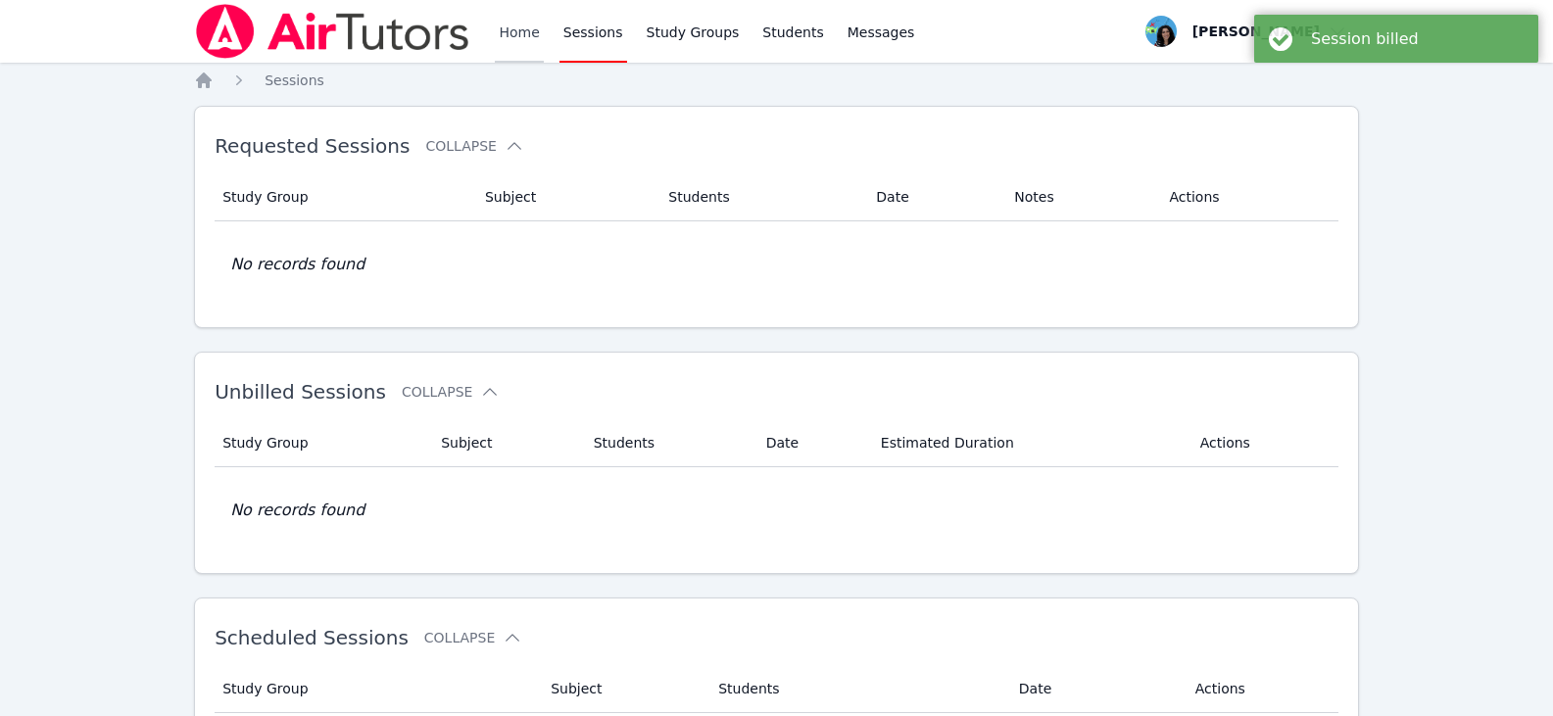
click at [513, 32] on link "Home" at bounding box center [519, 31] width 48 height 63
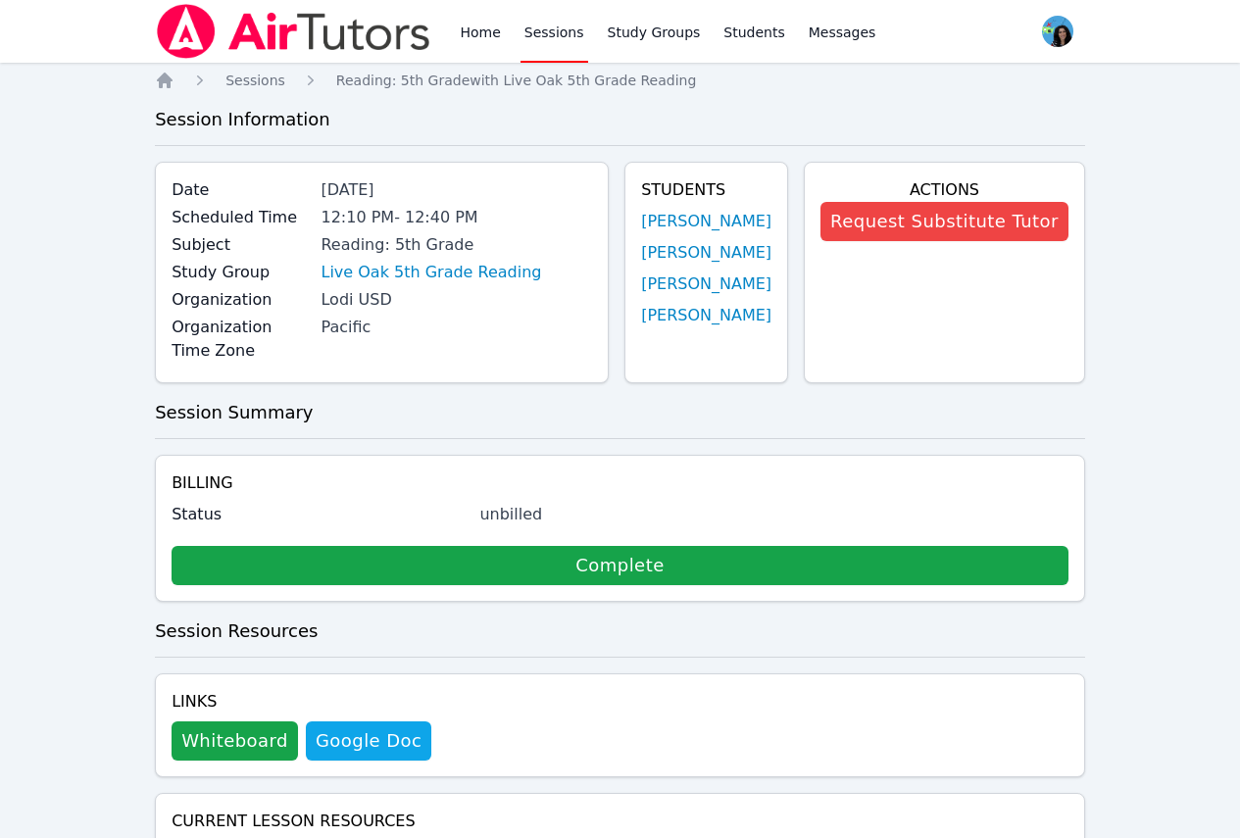
scroll to position [325, 0]
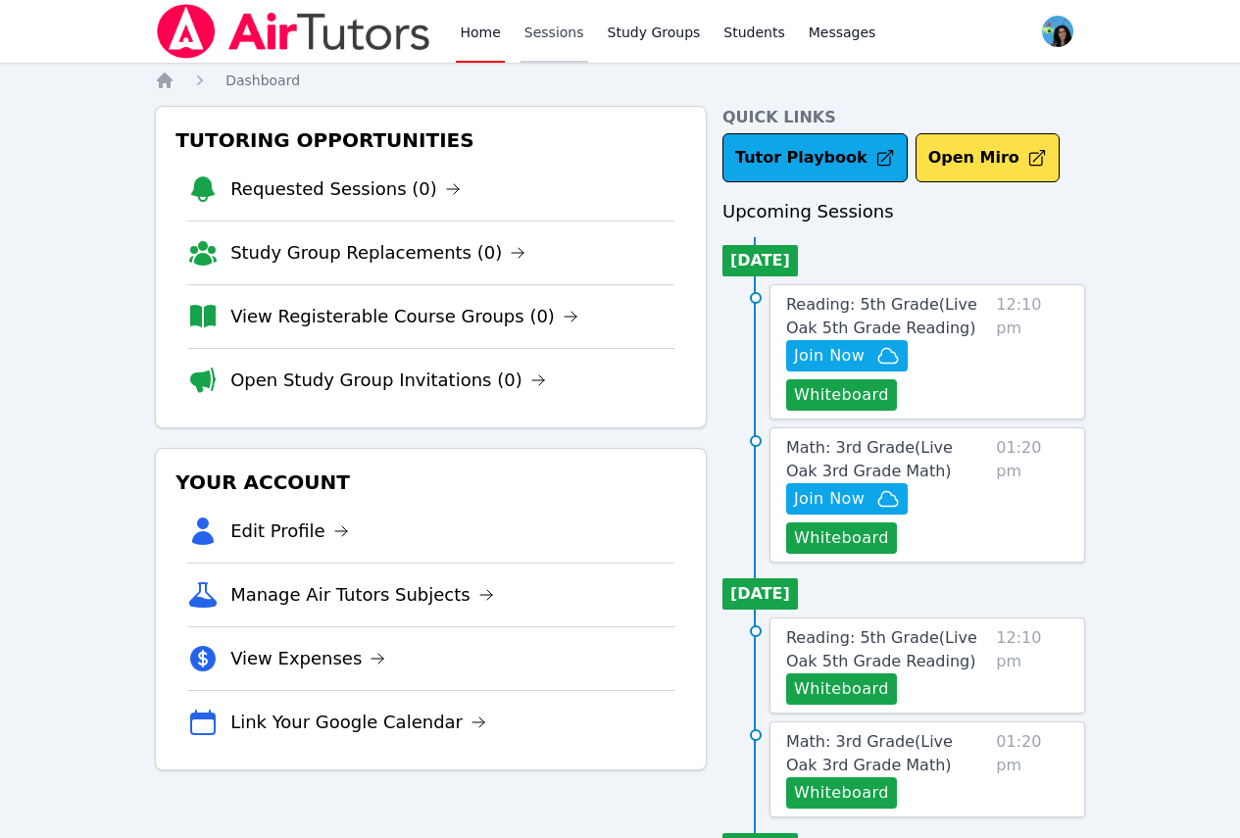
click at [557, 41] on link "Sessions" at bounding box center [554, 31] width 68 height 63
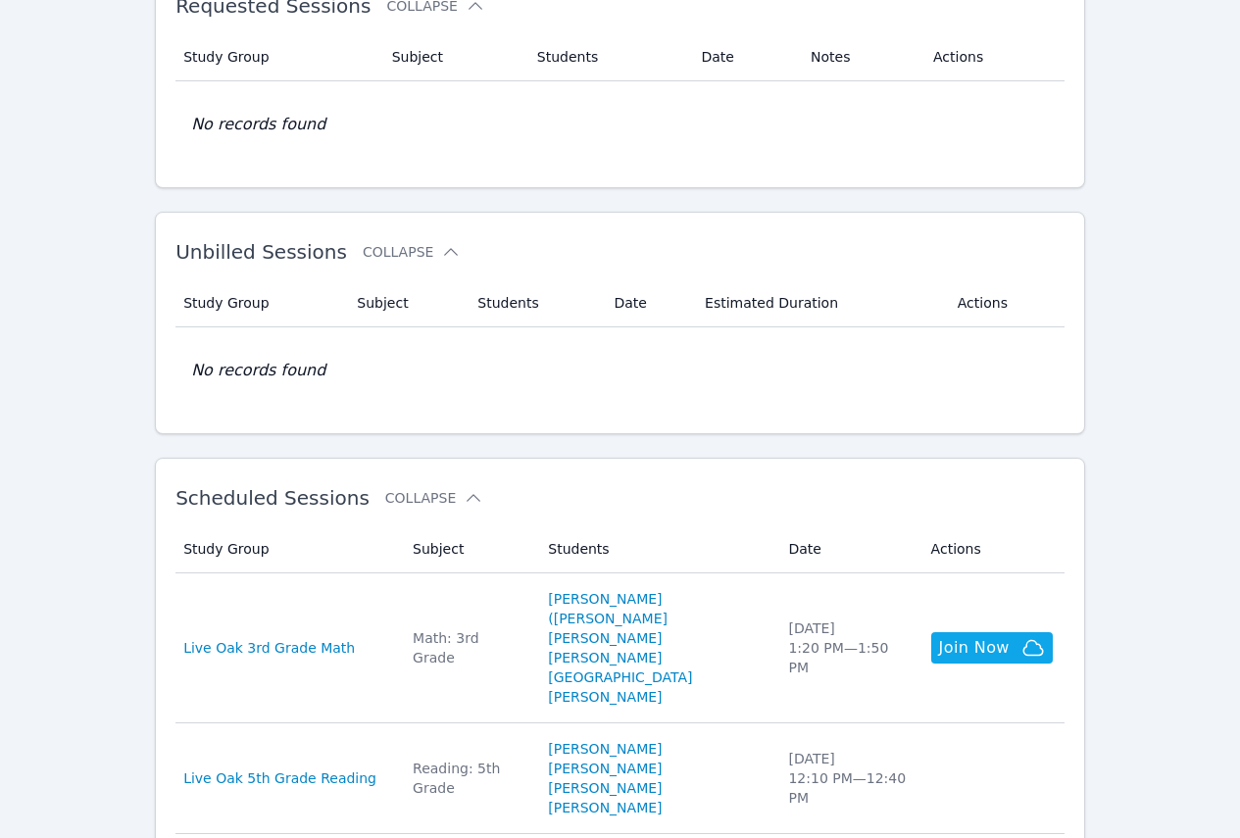
scroll to position [294, 0]
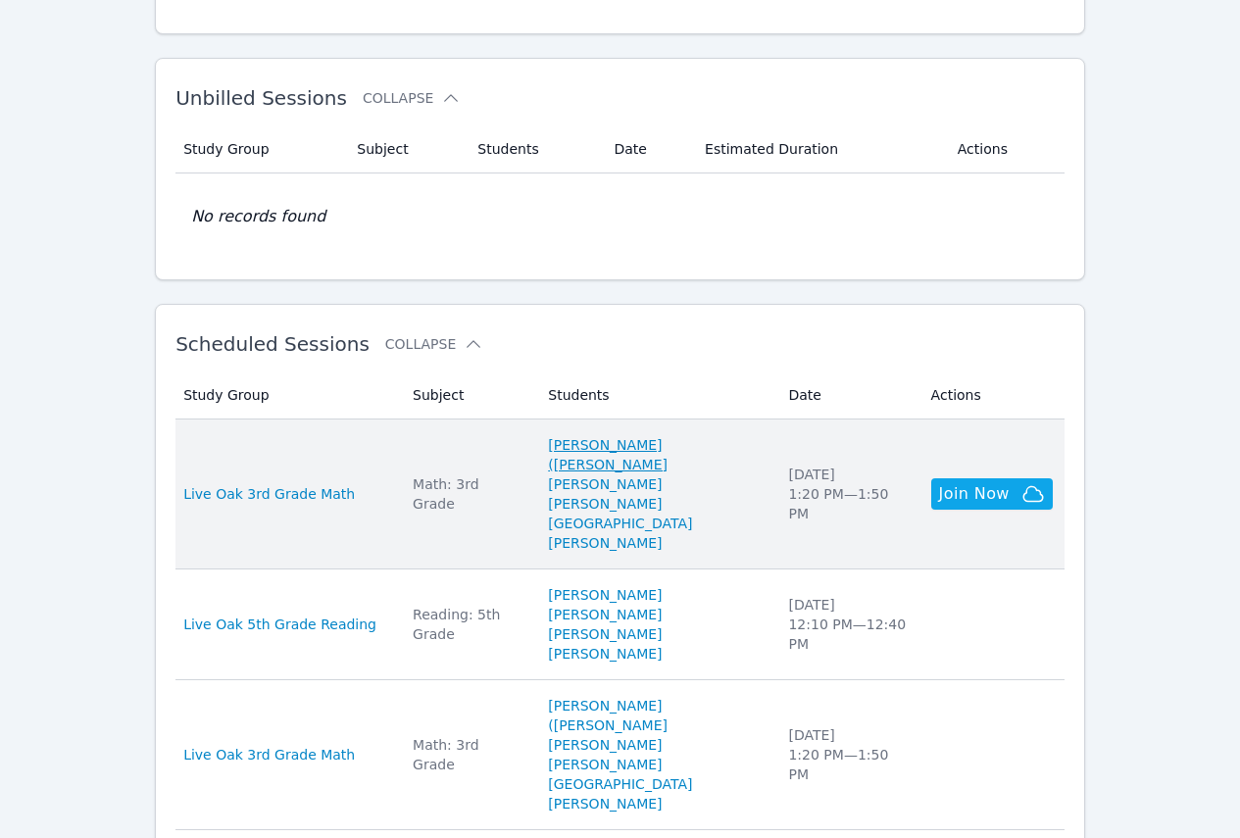
click at [694, 449] on link "[PERSON_NAME] ([PERSON_NAME]" at bounding box center [656, 454] width 217 height 39
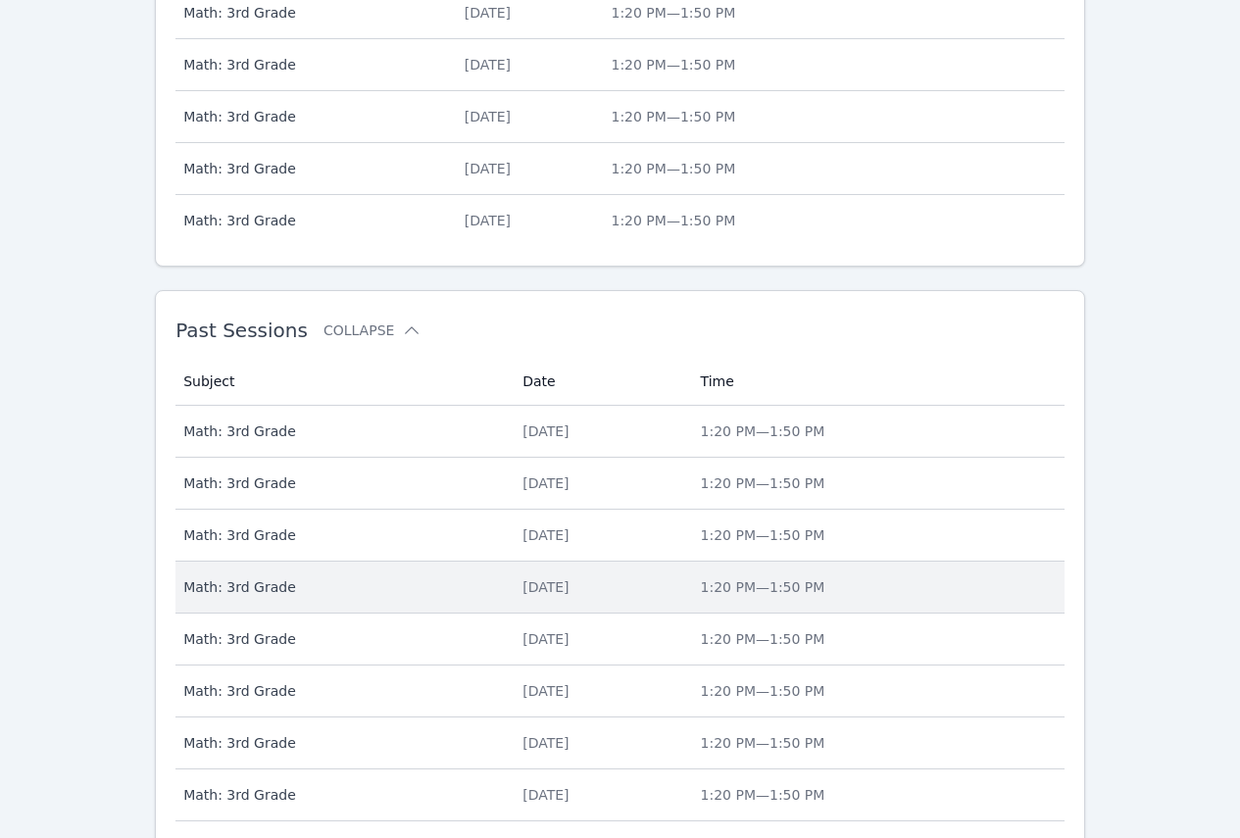
scroll to position [841, 0]
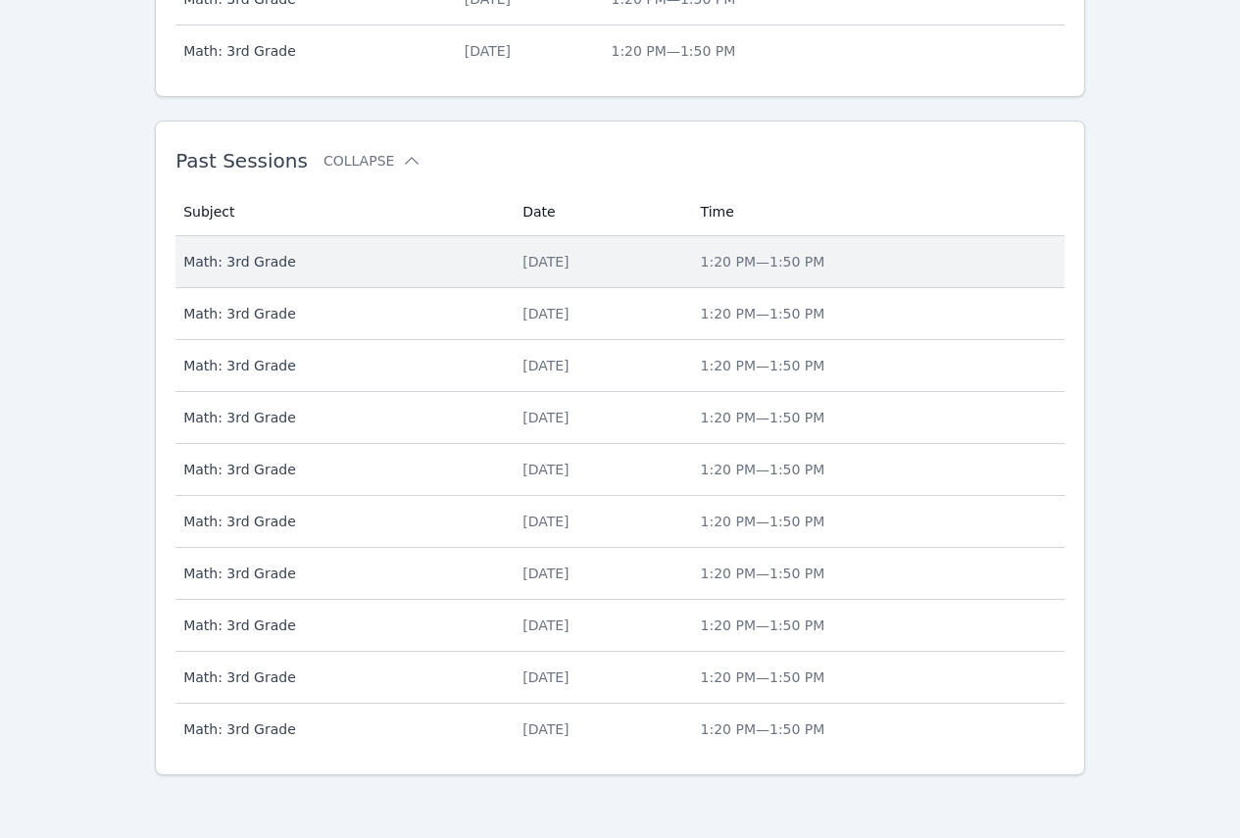
click at [522, 259] on div "[DATE]" at bounding box center [599, 262] width 154 height 20
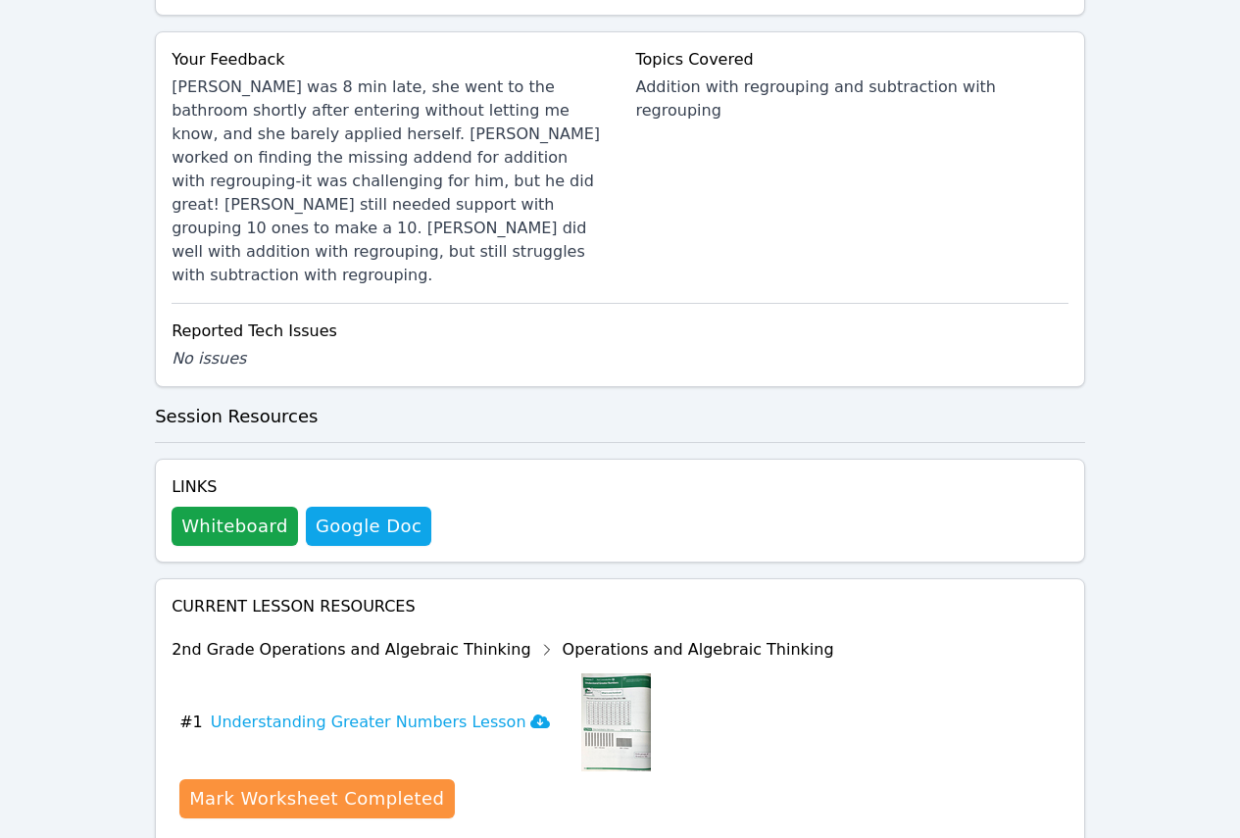
scroll to position [1095, 0]
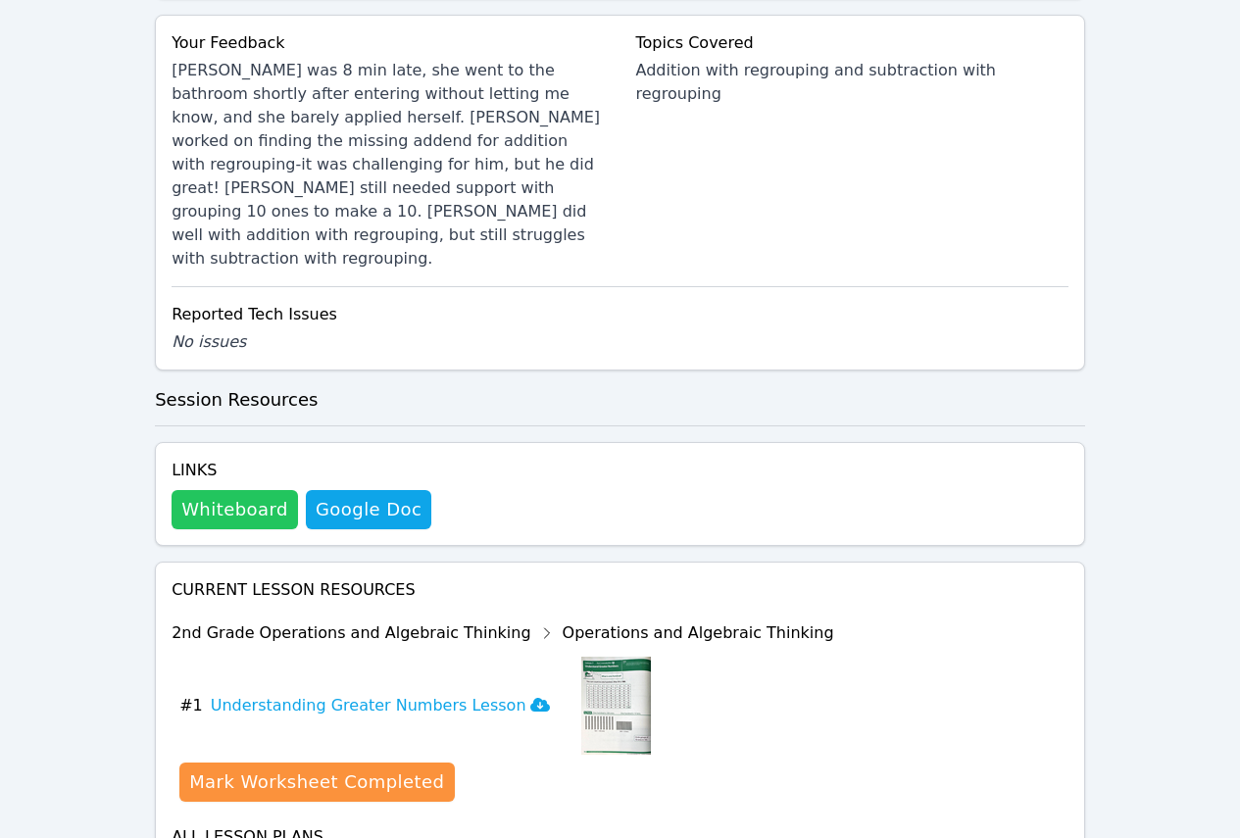
click at [259, 490] on button "Whiteboard" at bounding box center [235, 509] width 126 height 39
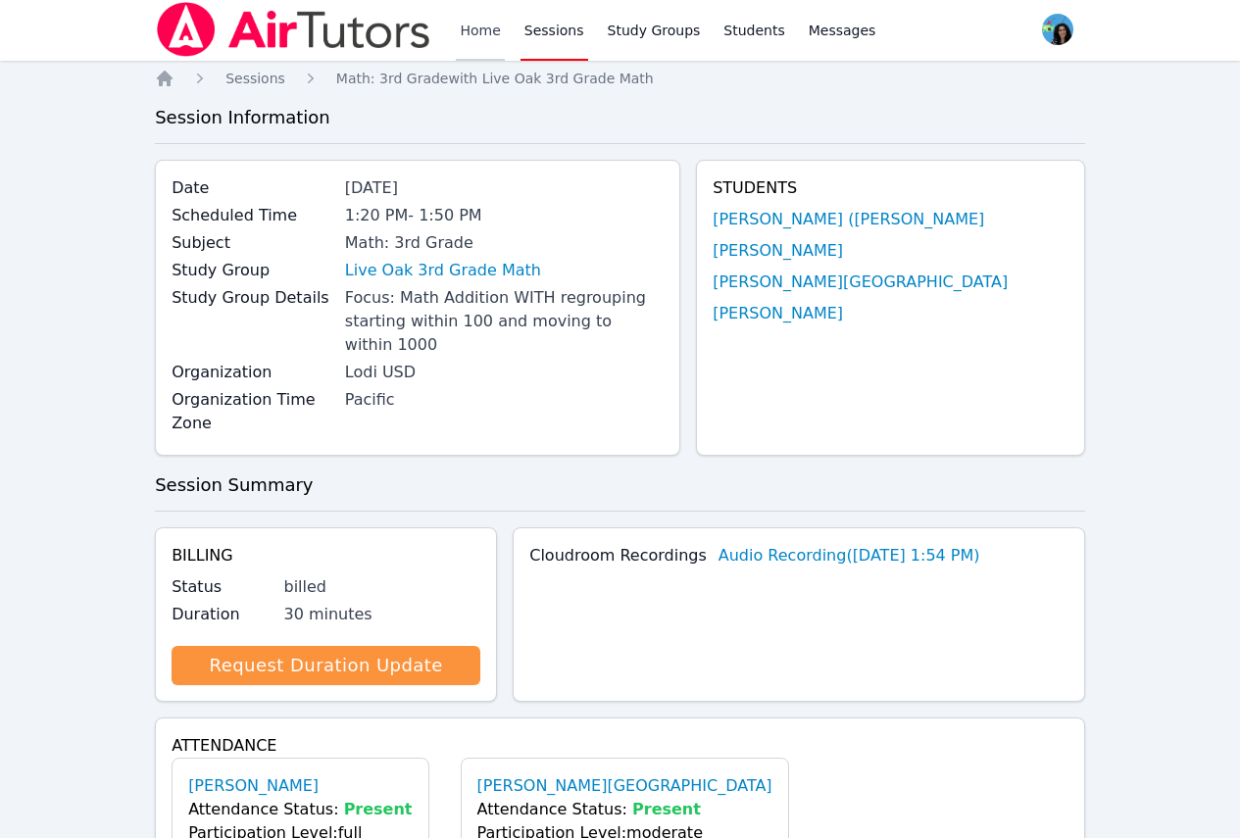
scroll to position [0, 0]
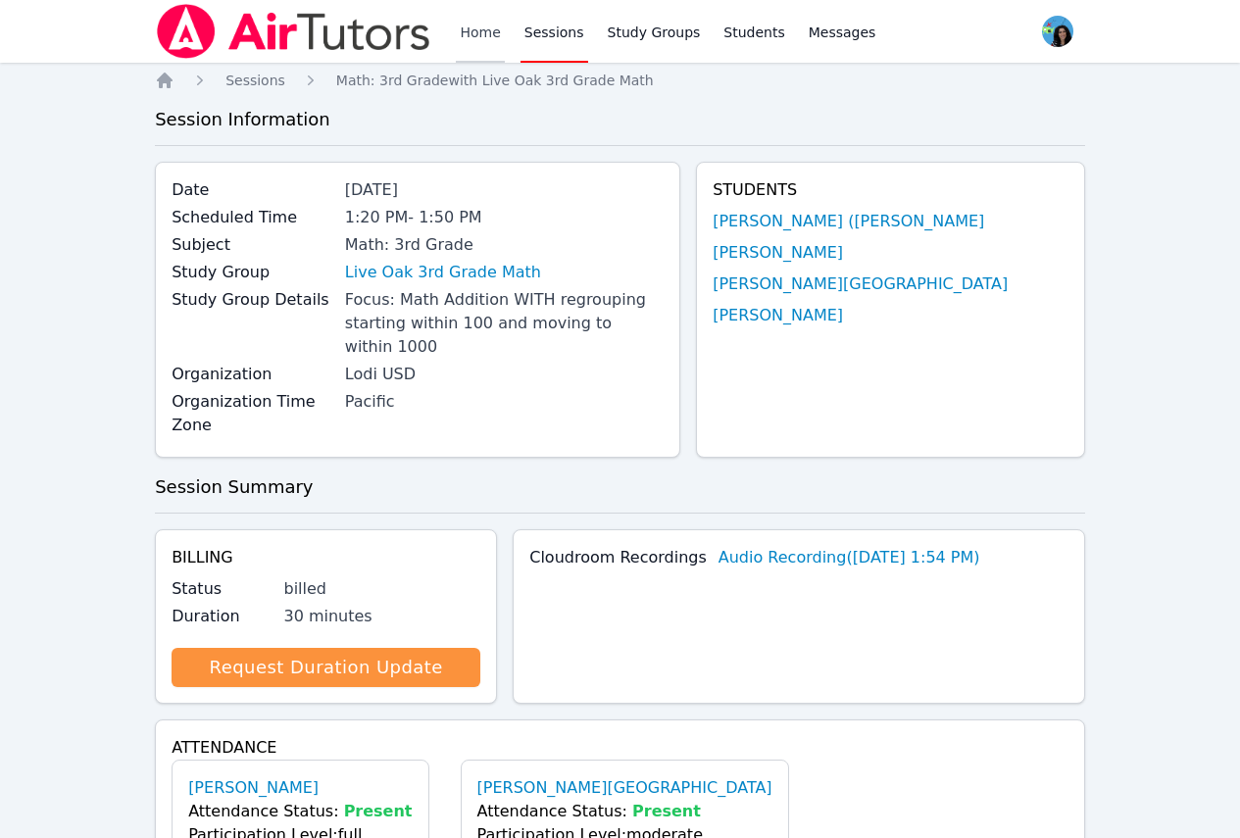
click at [479, 17] on link "Home" at bounding box center [480, 31] width 48 height 63
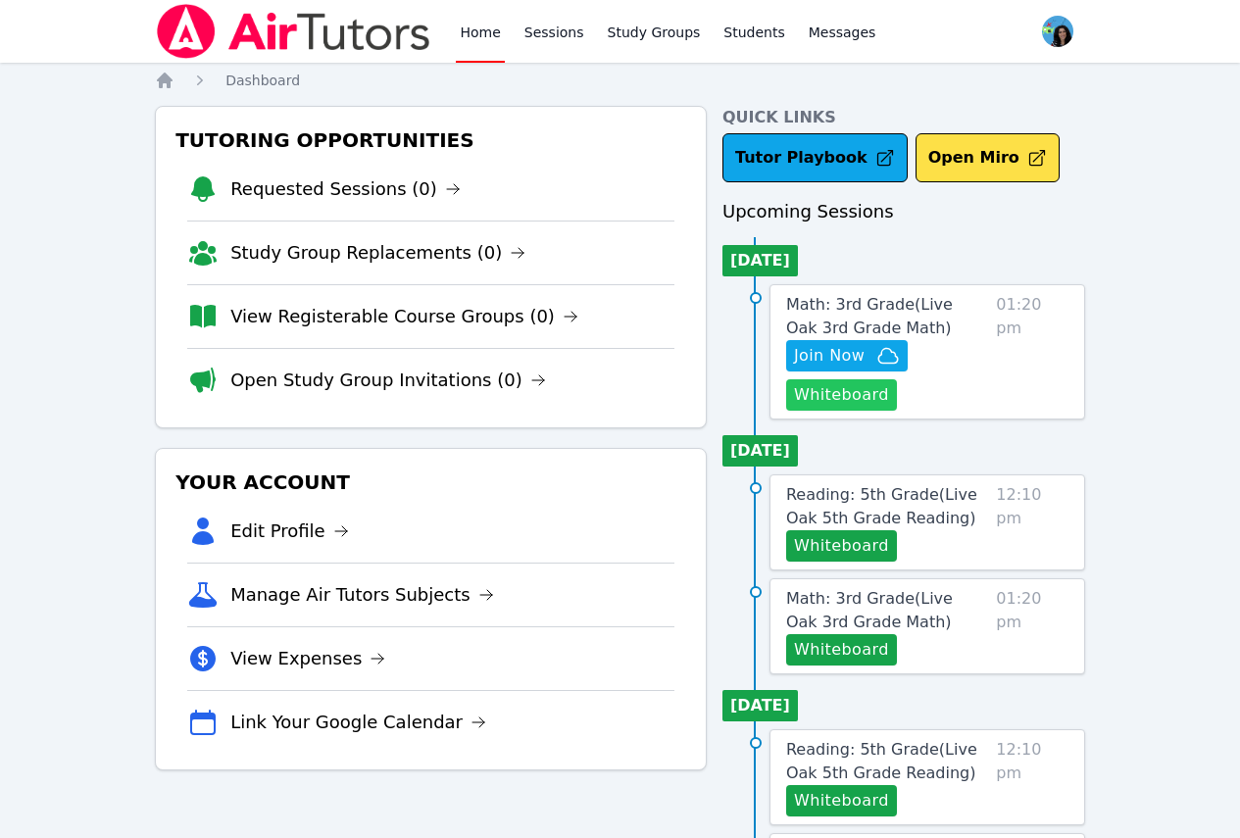
click at [855, 396] on button "Whiteboard" at bounding box center [841, 394] width 111 height 31
click at [899, 298] on span "Math: 3rd Grade ( Live Oak 3rd Grade Math )" at bounding box center [869, 316] width 167 height 42
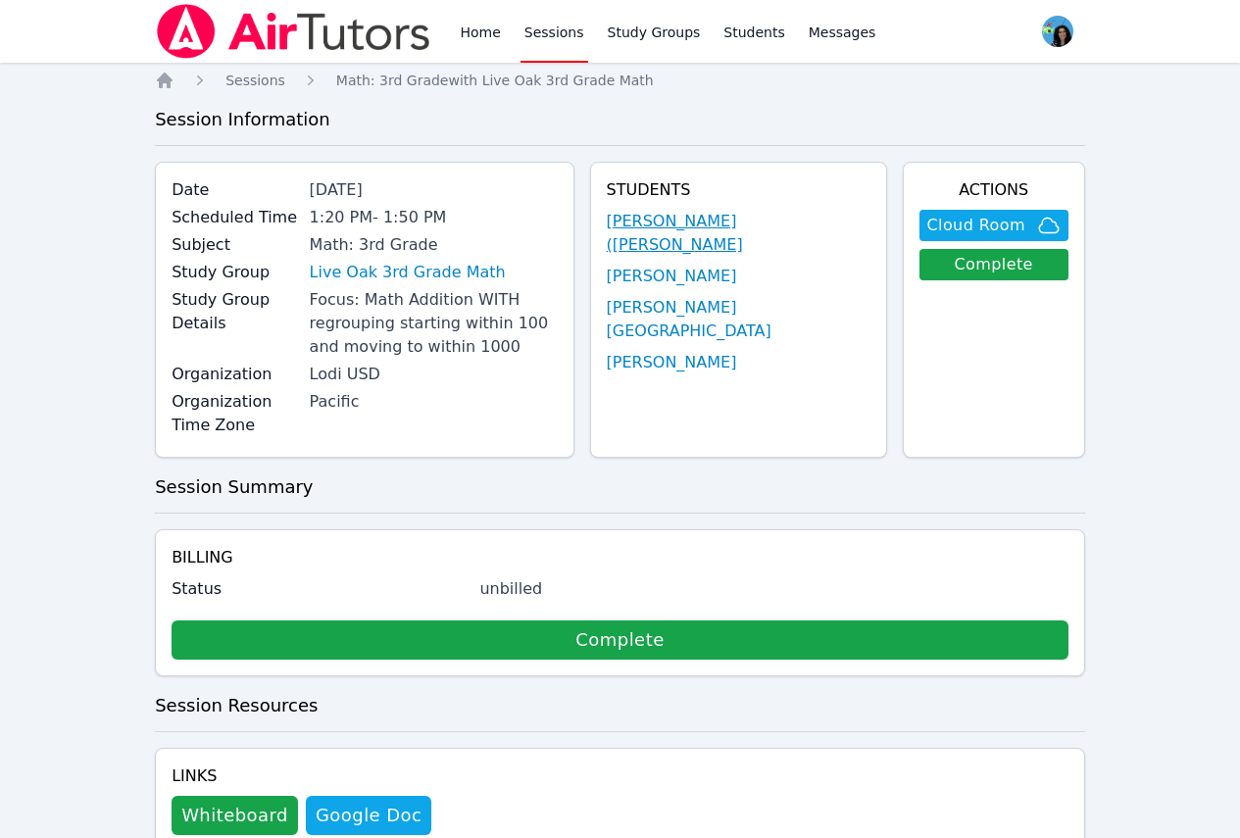
click at [747, 227] on link "[PERSON_NAME] ([PERSON_NAME]" at bounding box center [739, 233] width 264 height 47
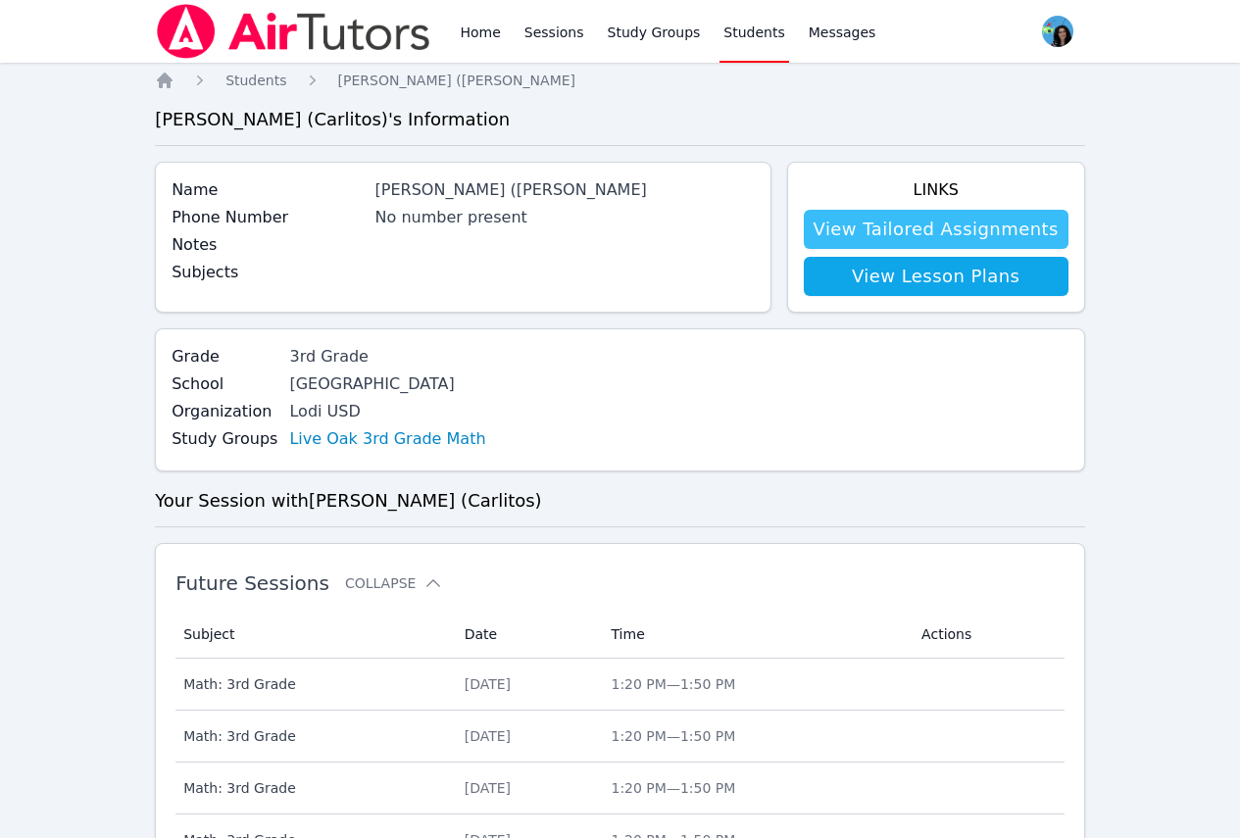
click at [867, 235] on link "View Tailored Assignments" at bounding box center [936, 229] width 265 height 39
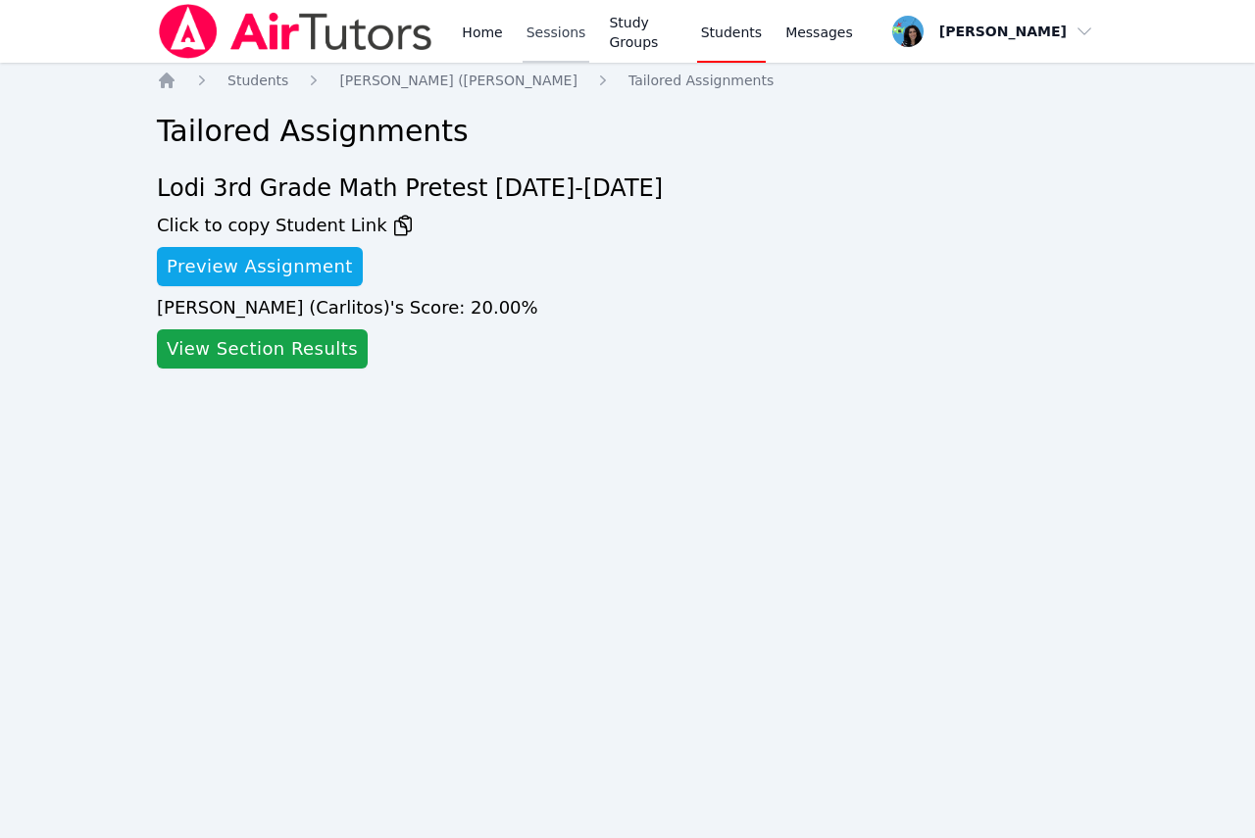
click at [535, 25] on link "Sessions" at bounding box center [556, 31] width 68 height 63
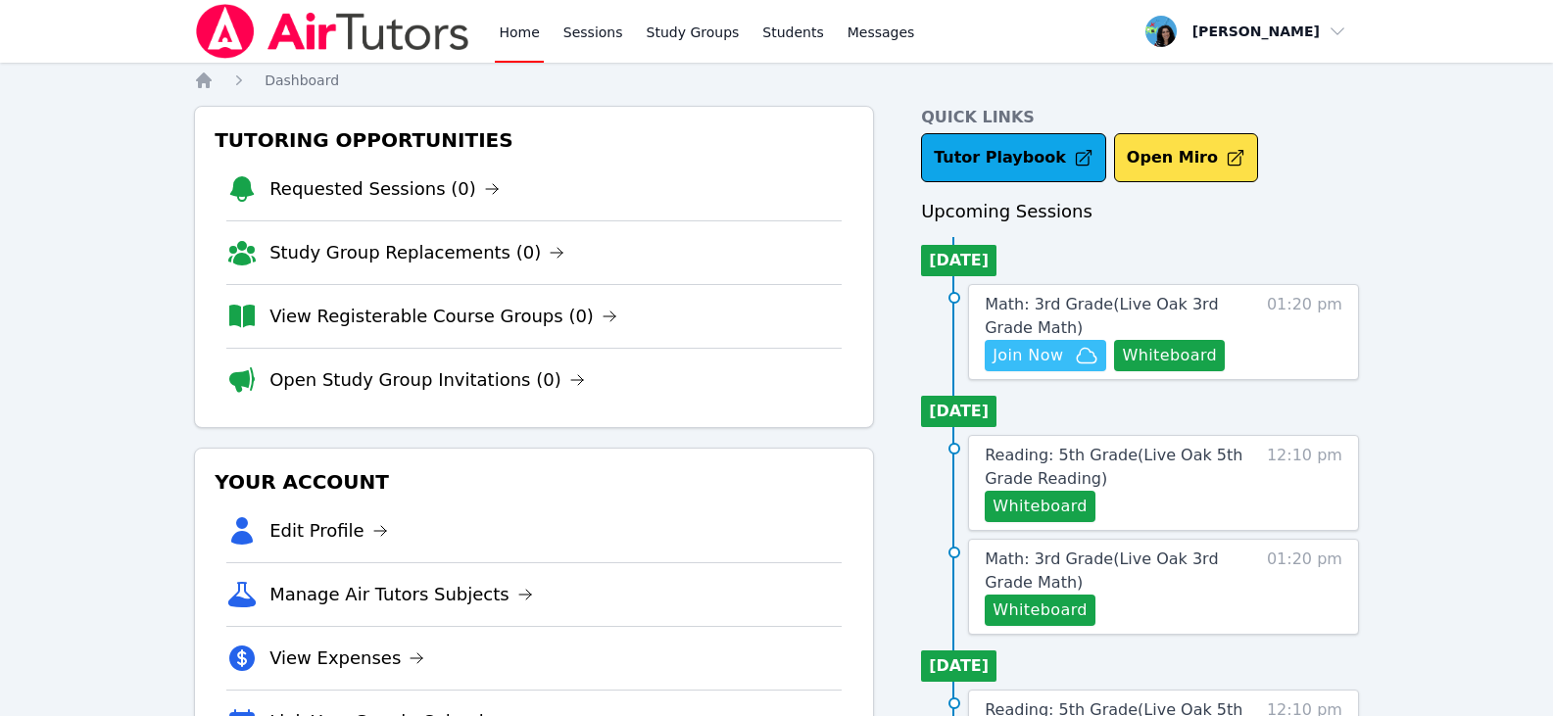
click at [1054, 358] on span "Join Now" at bounding box center [1028, 356] width 71 height 24
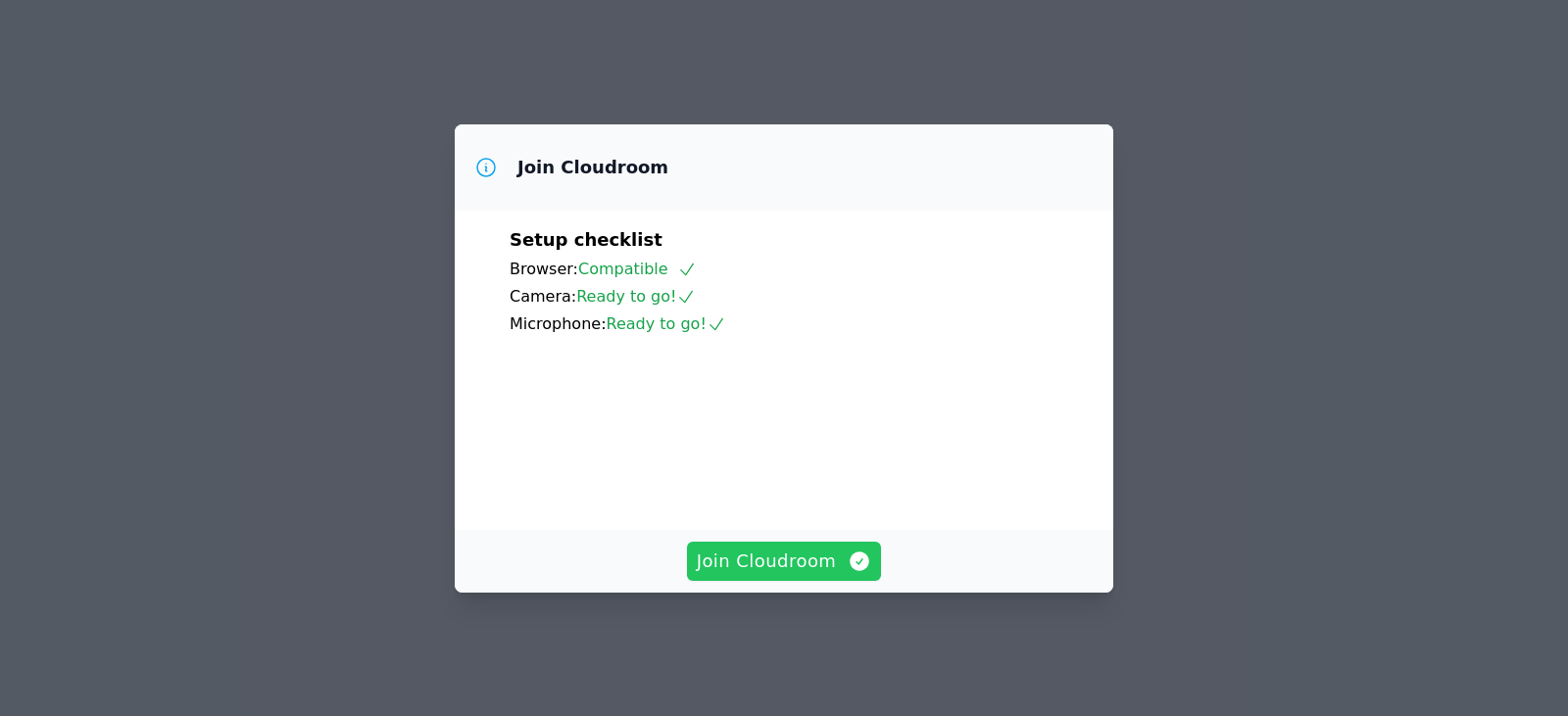
click at [848, 573] on icon "button" at bounding box center [860, 562] width 24 height 24
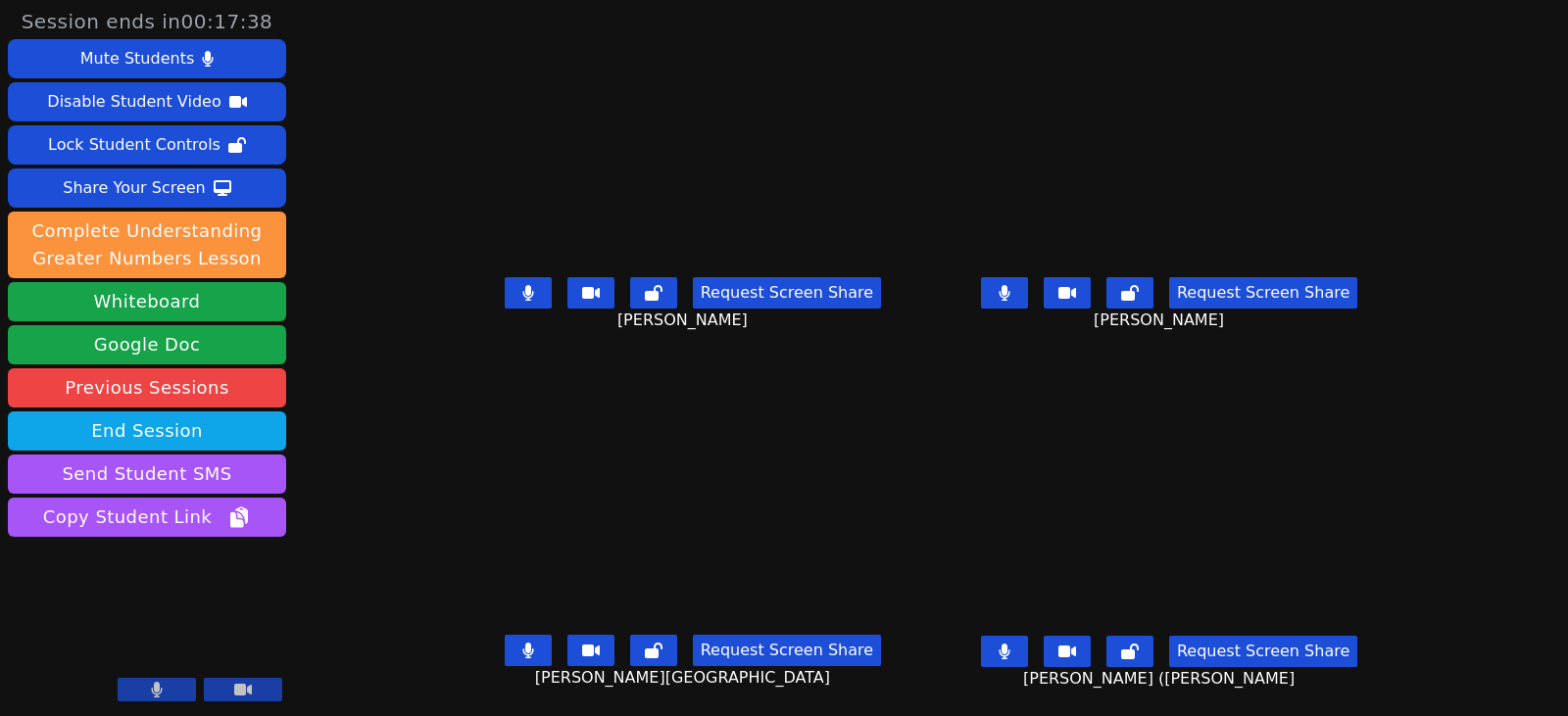
click at [1011, 655] on icon at bounding box center [1005, 652] width 12 height 16
click at [522, 650] on icon at bounding box center [527, 651] width 11 height 16
click at [1028, 304] on button at bounding box center [1004, 292] width 47 height 31
click at [522, 297] on icon at bounding box center [527, 293] width 11 height 16
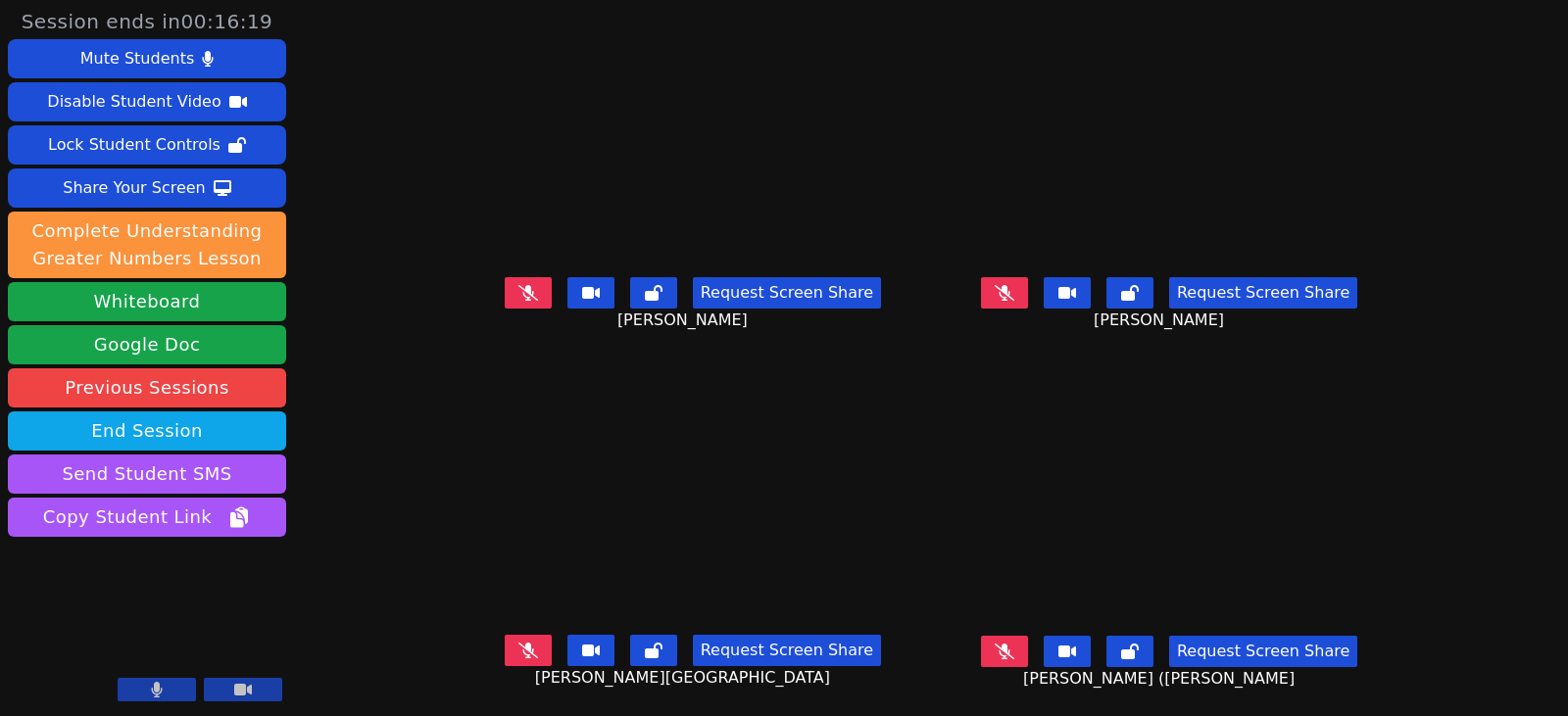
click at [1028, 654] on button at bounding box center [1004, 651] width 47 height 31
click at [1028, 658] on button at bounding box center [1004, 651] width 47 height 31
click at [1014, 654] on icon at bounding box center [1005, 652] width 20 height 16
click at [1028, 645] on button at bounding box center [1004, 651] width 47 height 31
click at [518, 290] on icon at bounding box center [528, 293] width 20 height 16
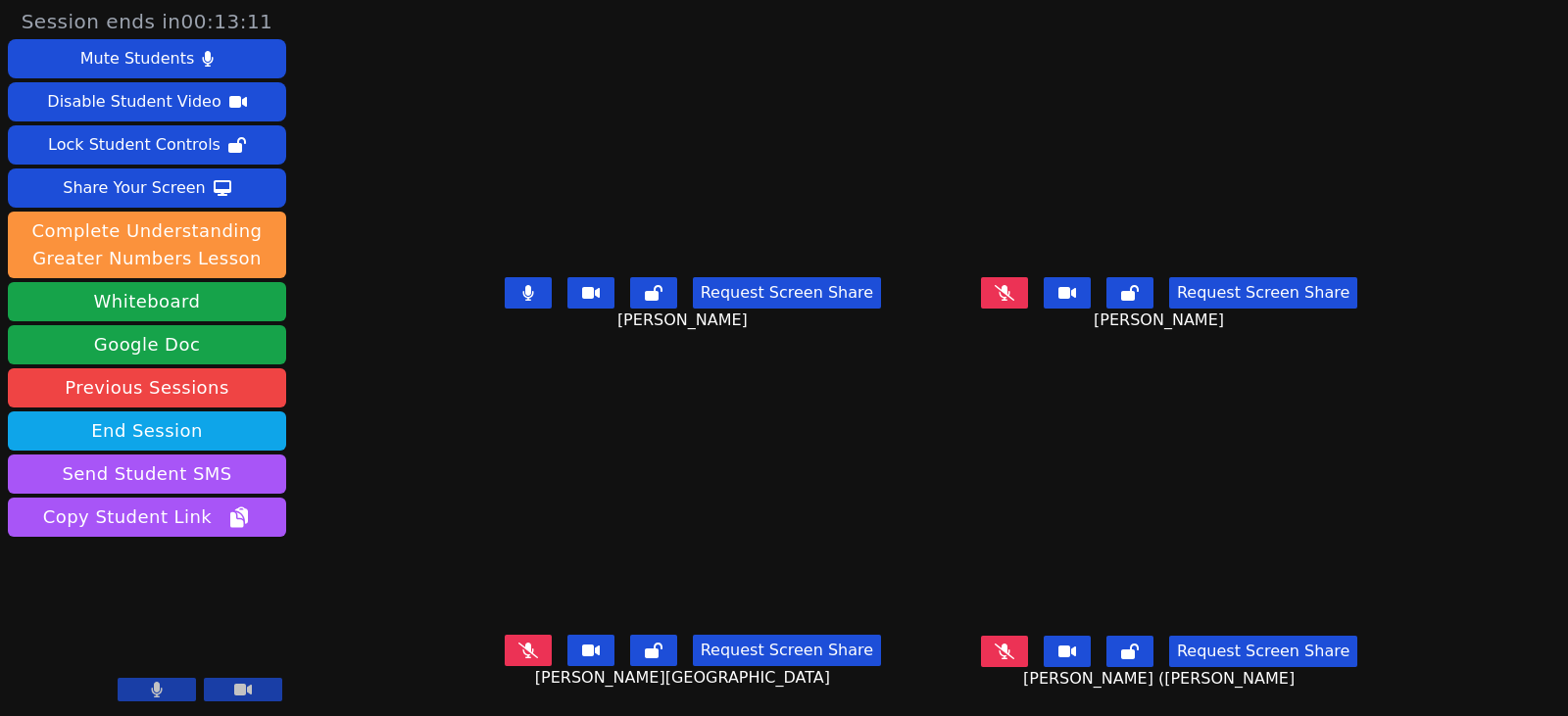
drag, startPoint x: 509, startPoint y: 643, endPoint x: 597, endPoint y: 664, distance: 90.6
click at [509, 643] on button at bounding box center [528, 650] width 47 height 31
click at [505, 656] on button at bounding box center [528, 650] width 47 height 31
click at [1014, 296] on icon at bounding box center [1005, 293] width 20 height 16
click at [1028, 296] on button at bounding box center [1004, 292] width 47 height 31
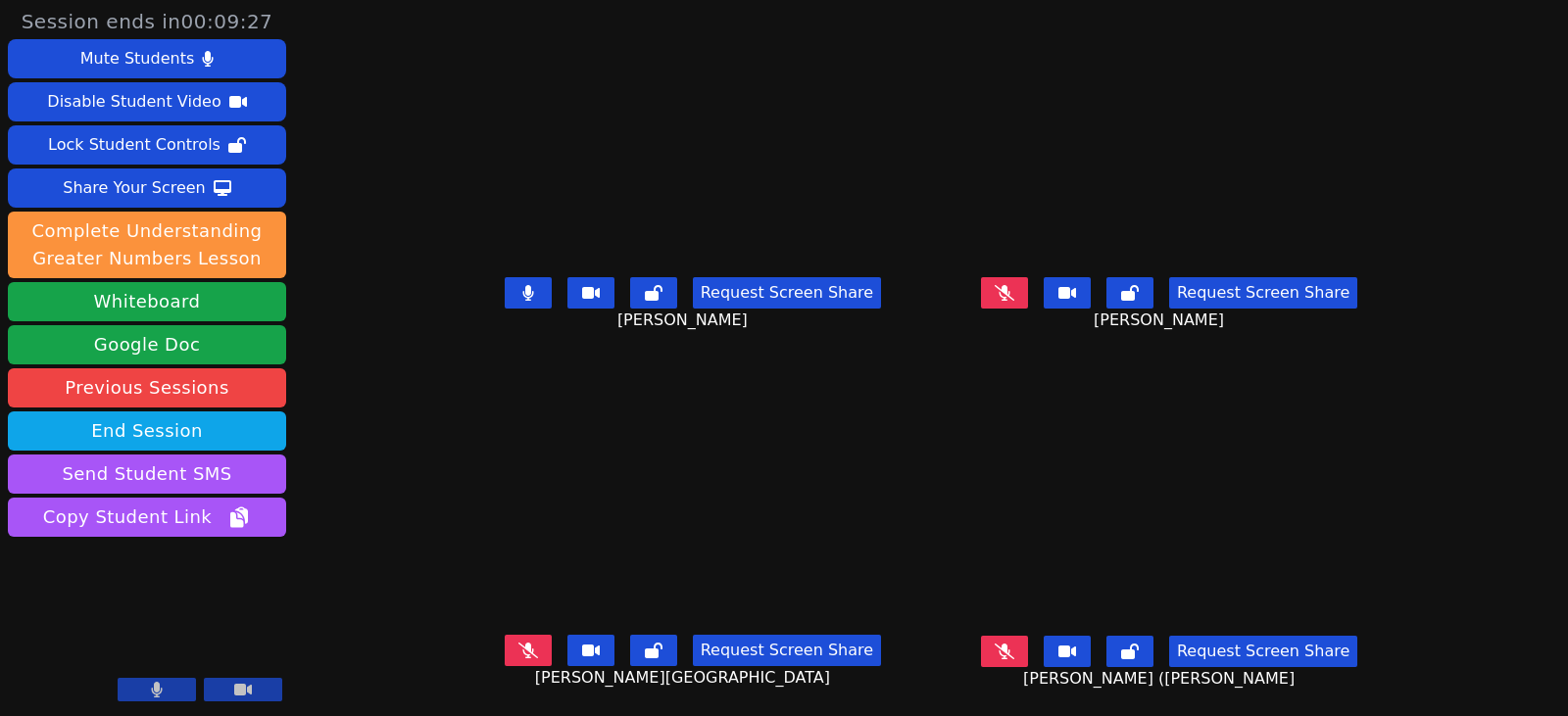
drag, startPoint x: 516, startPoint y: 296, endPoint x: 479, endPoint y: 348, distance: 63.4
click at [516, 296] on button at bounding box center [528, 292] width 47 height 31
click at [1014, 659] on icon at bounding box center [1005, 652] width 20 height 16
click at [1027, 649] on button at bounding box center [1004, 651] width 47 height 31
click at [1014, 296] on icon at bounding box center [1005, 293] width 20 height 16
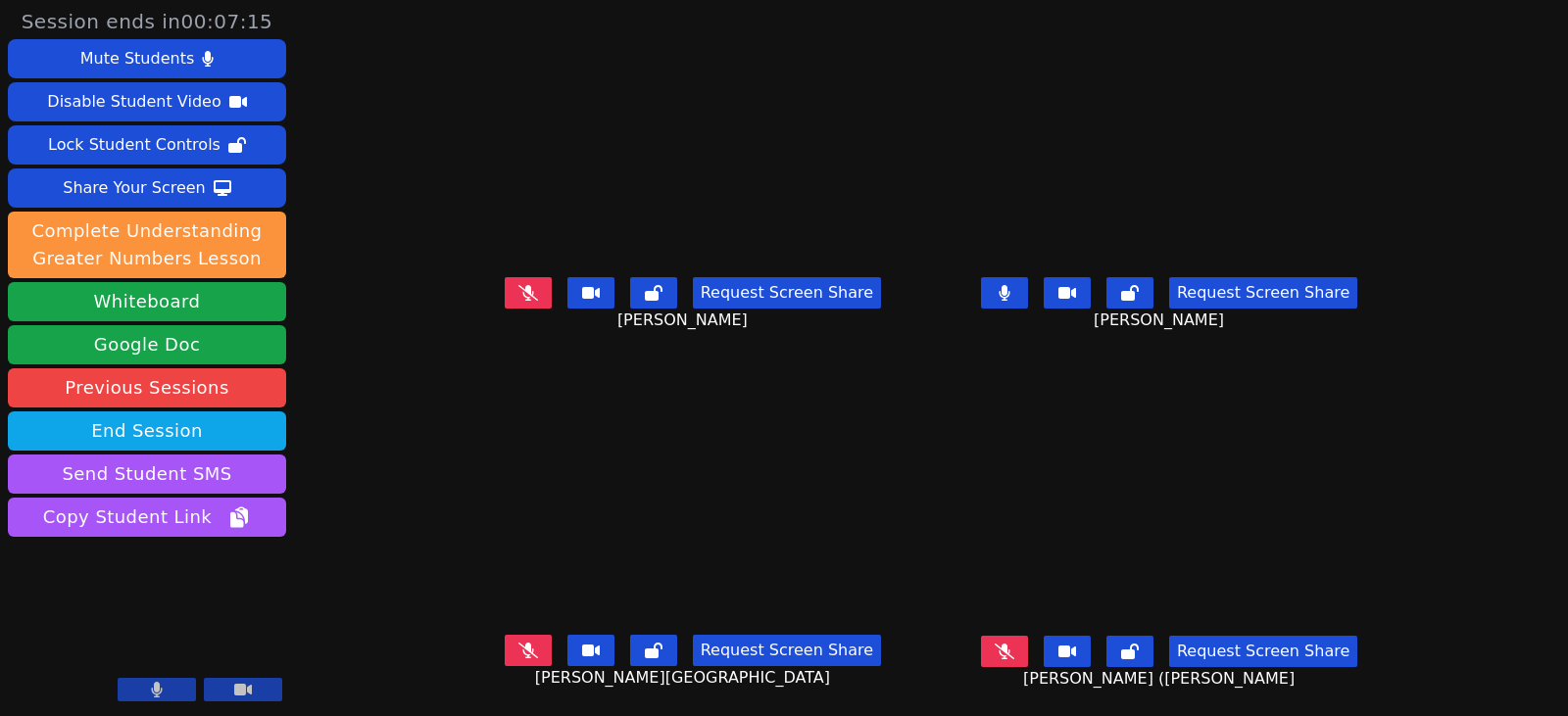
drag, startPoint x: 508, startPoint y: 651, endPoint x: 487, endPoint y: 651, distance: 20.6
click at [518, 651] on icon at bounding box center [528, 651] width 20 height 16
click at [1017, 287] on button at bounding box center [1004, 292] width 47 height 31
click at [1025, 298] on button at bounding box center [1004, 292] width 47 height 31
click at [505, 658] on button at bounding box center [528, 650] width 47 height 31
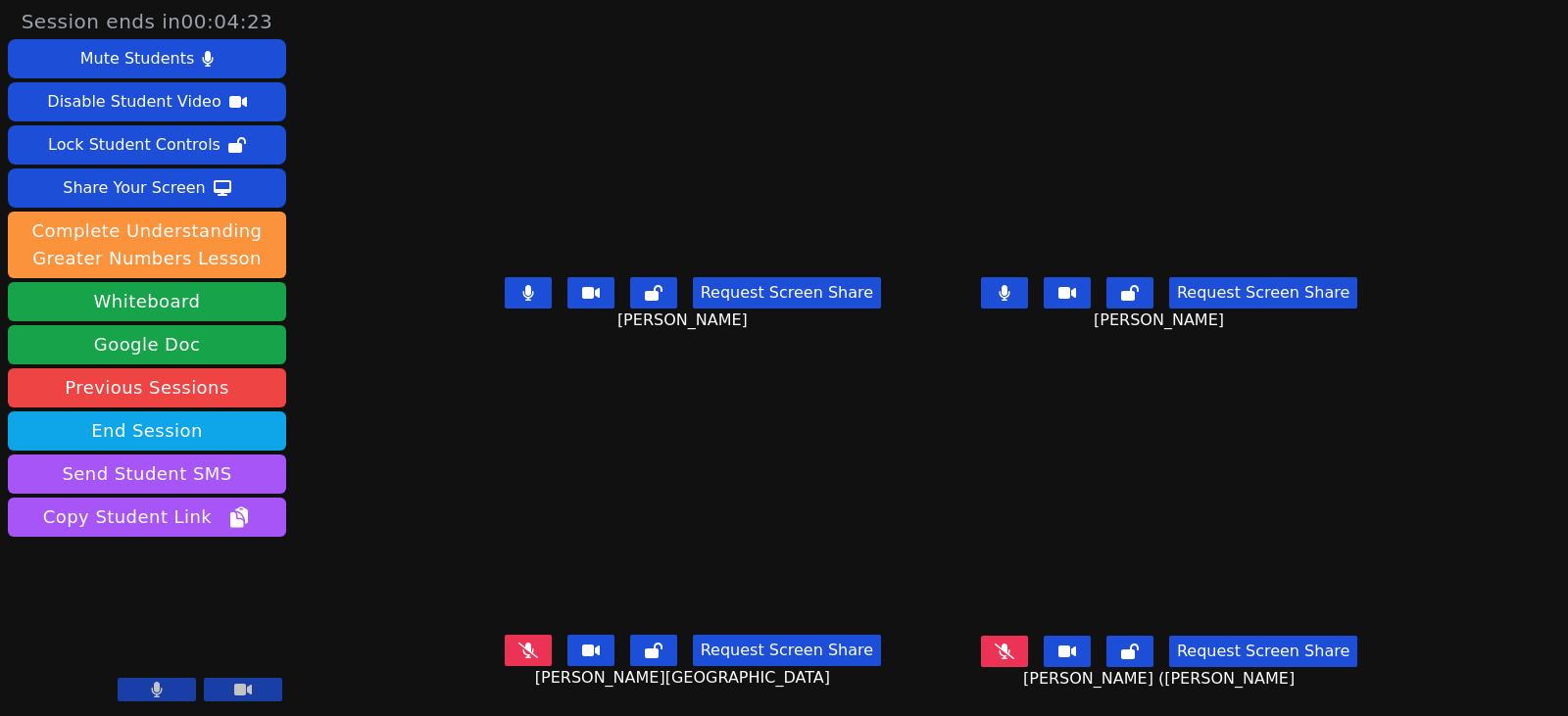
click at [1011, 286] on icon at bounding box center [1005, 293] width 12 height 16
click at [522, 300] on icon at bounding box center [528, 293] width 12 height 16
click at [1400, 317] on div "Request Screen Share Adrian Reyes Morales" at bounding box center [1169, 309] width 461 height 78
click at [518, 650] on icon at bounding box center [528, 651] width 20 height 16
click at [1025, 295] on button at bounding box center [1004, 292] width 47 height 31
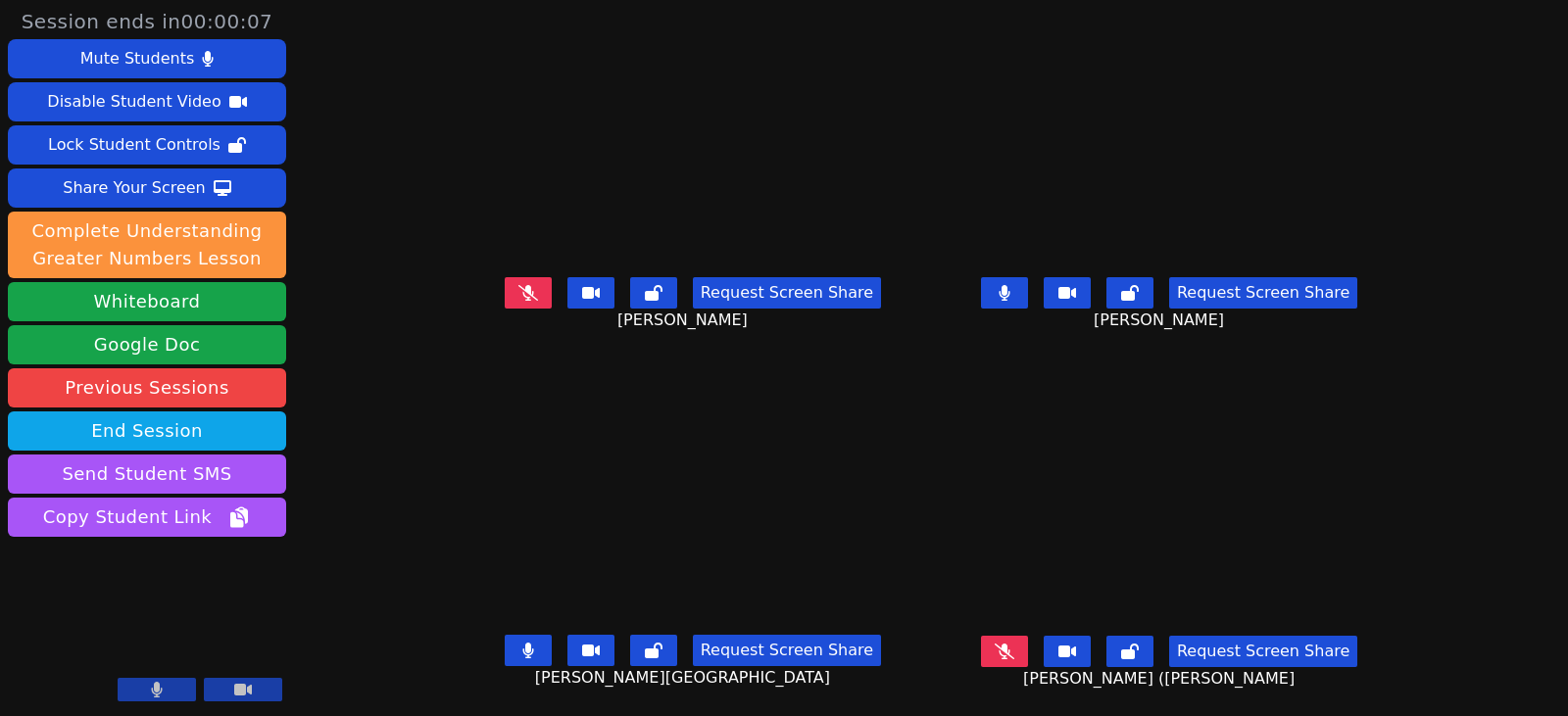
drag, startPoint x: 504, startPoint y: 656, endPoint x: 622, endPoint y: 592, distance: 134.6
click at [522, 656] on icon at bounding box center [527, 651] width 11 height 16
click at [1028, 303] on button at bounding box center [1004, 292] width 47 height 31
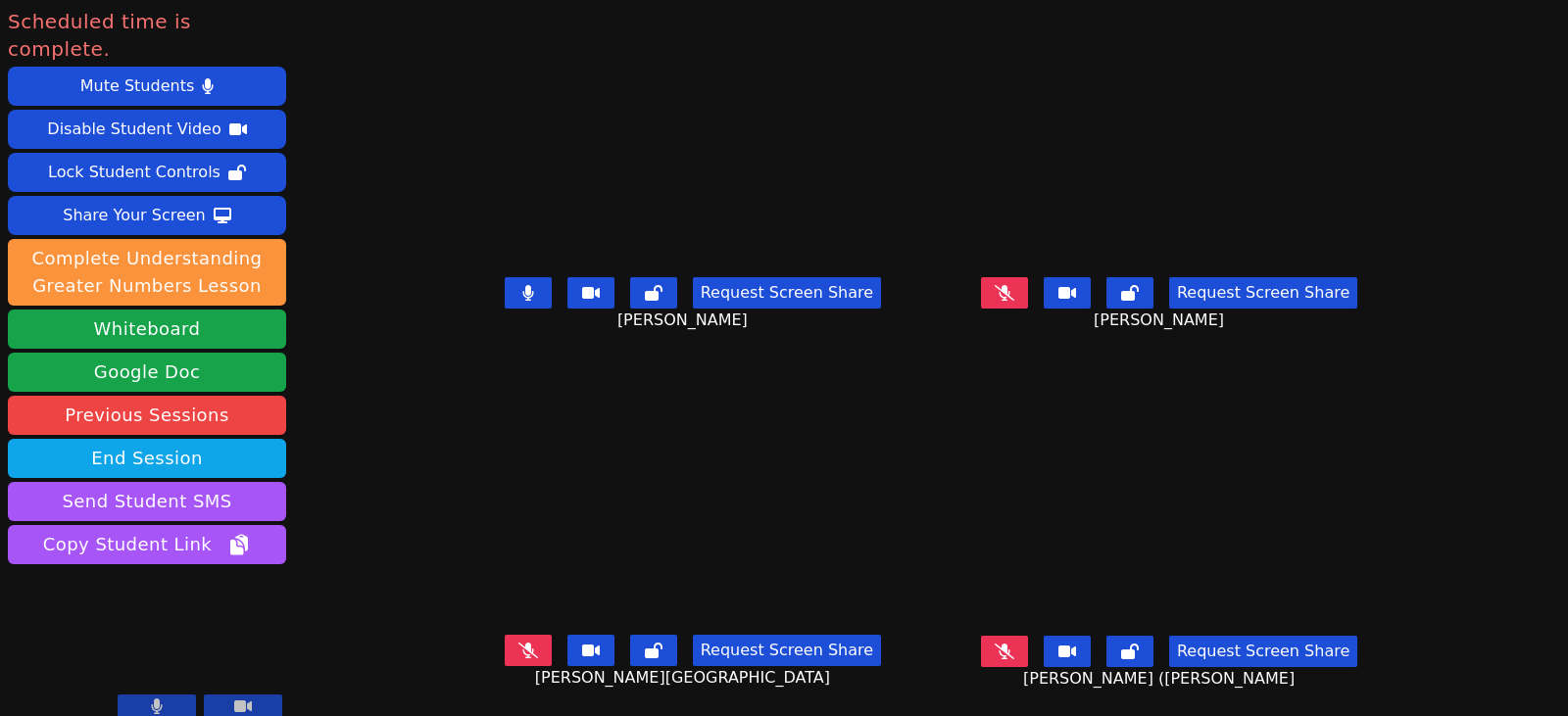
click at [1014, 296] on icon at bounding box center [1005, 293] width 20 height 16
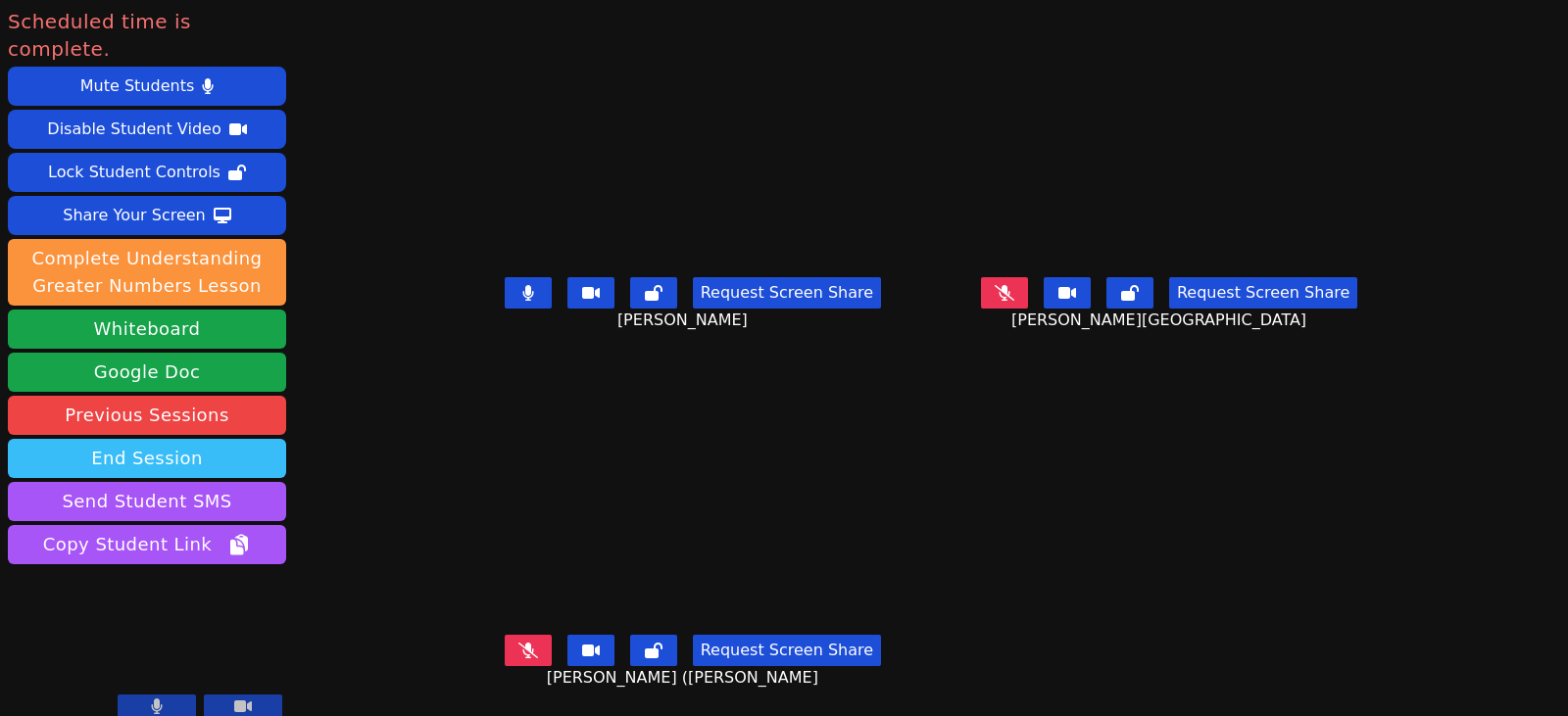
click at [231, 441] on button "End Session" at bounding box center [147, 458] width 278 height 39
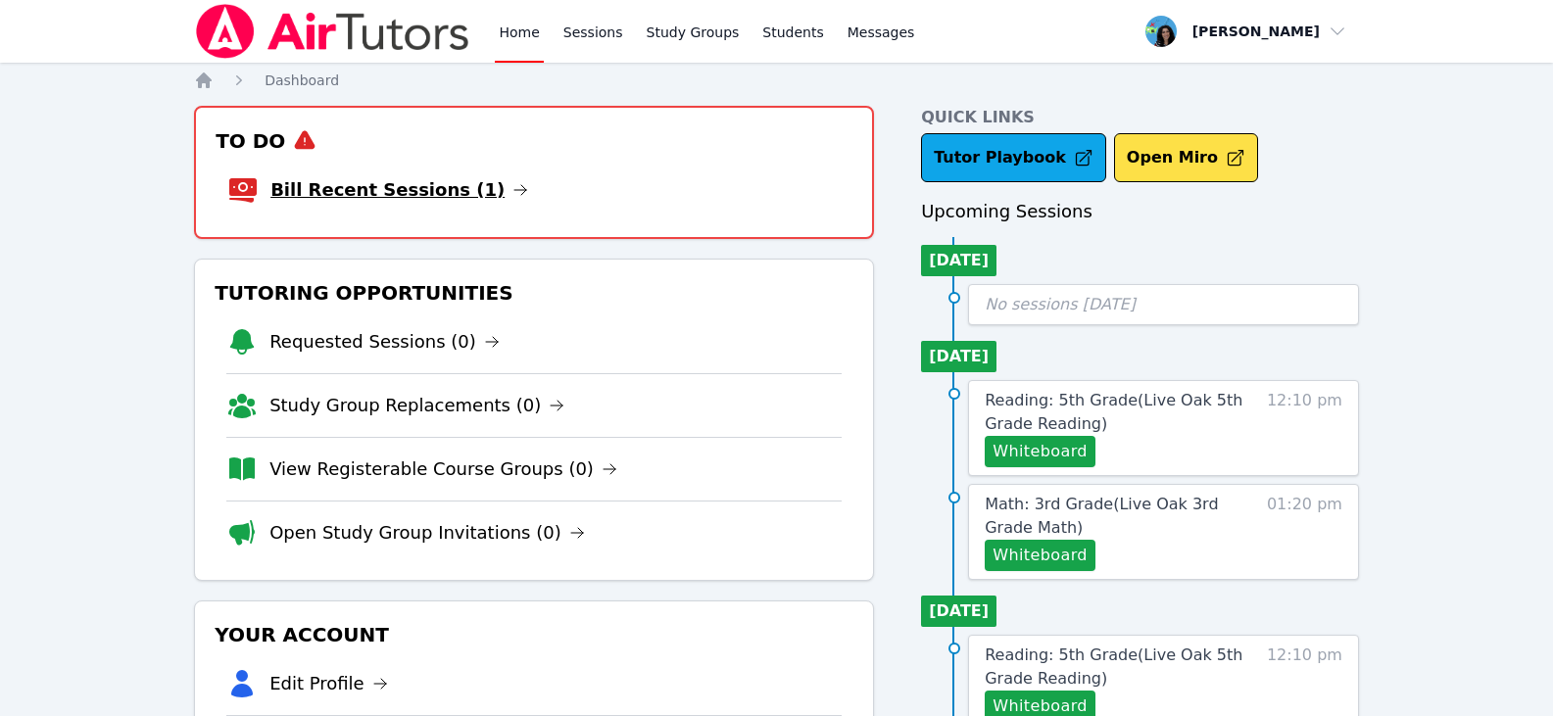
click at [513, 194] on icon at bounding box center [521, 190] width 16 height 16
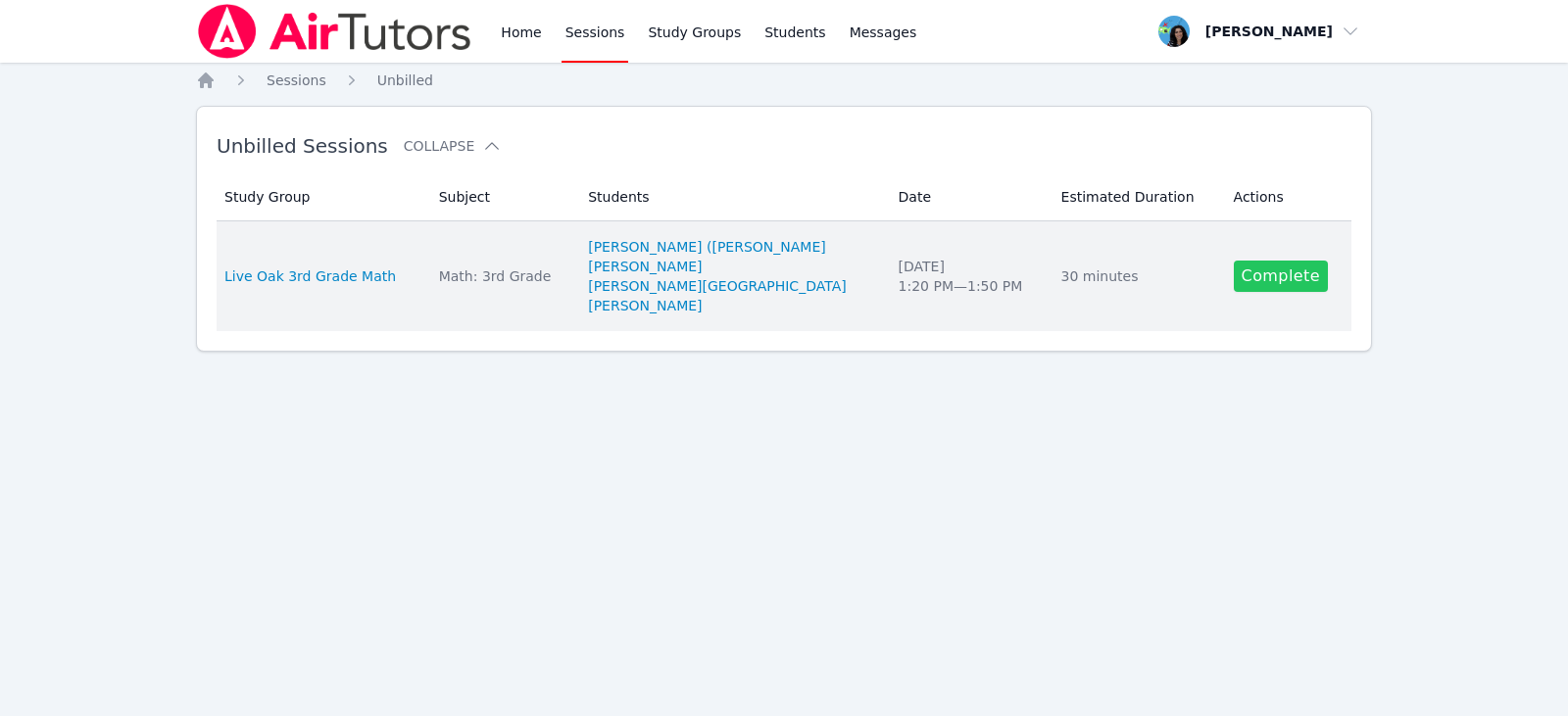
click at [1297, 284] on link "Complete" at bounding box center [1281, 276] width 94 height 31
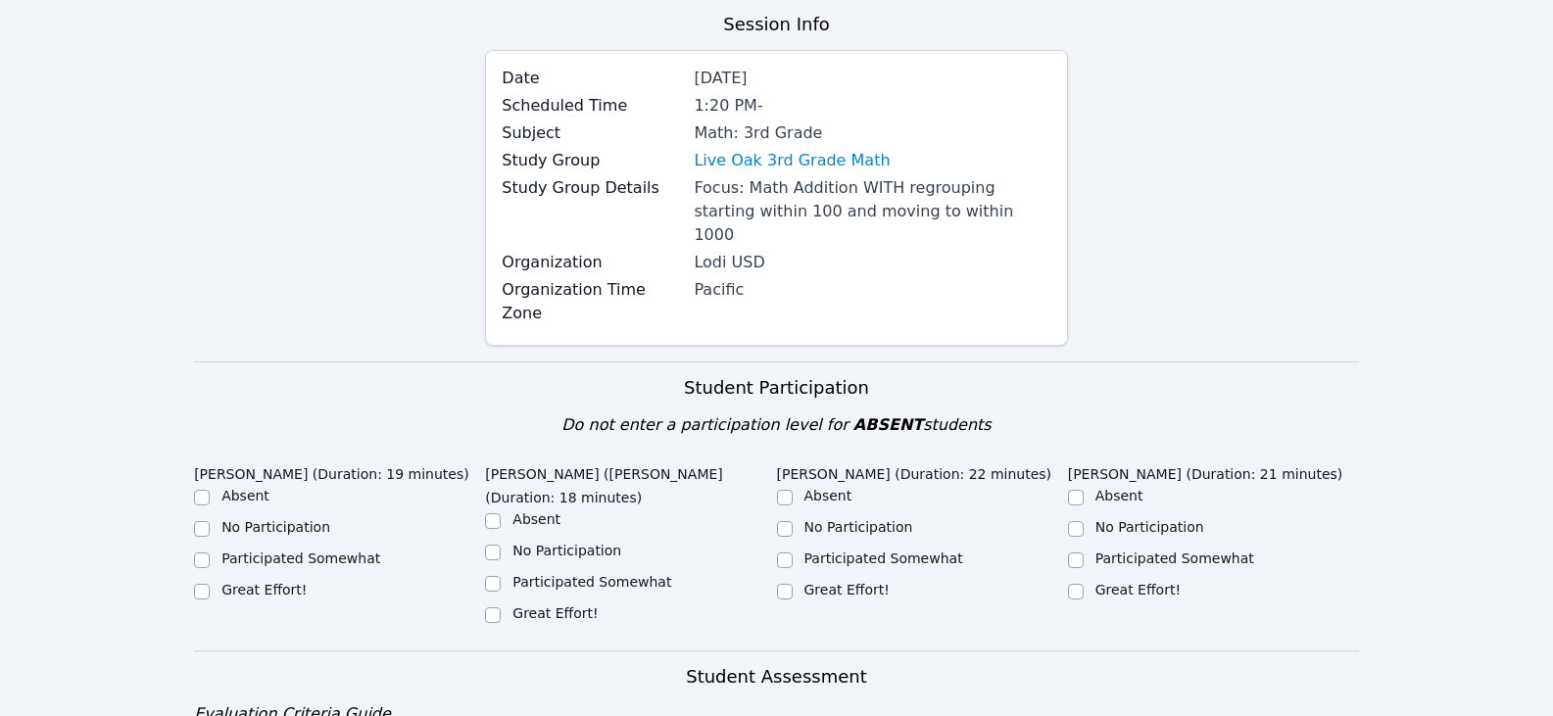
scroll to position [490, 0]
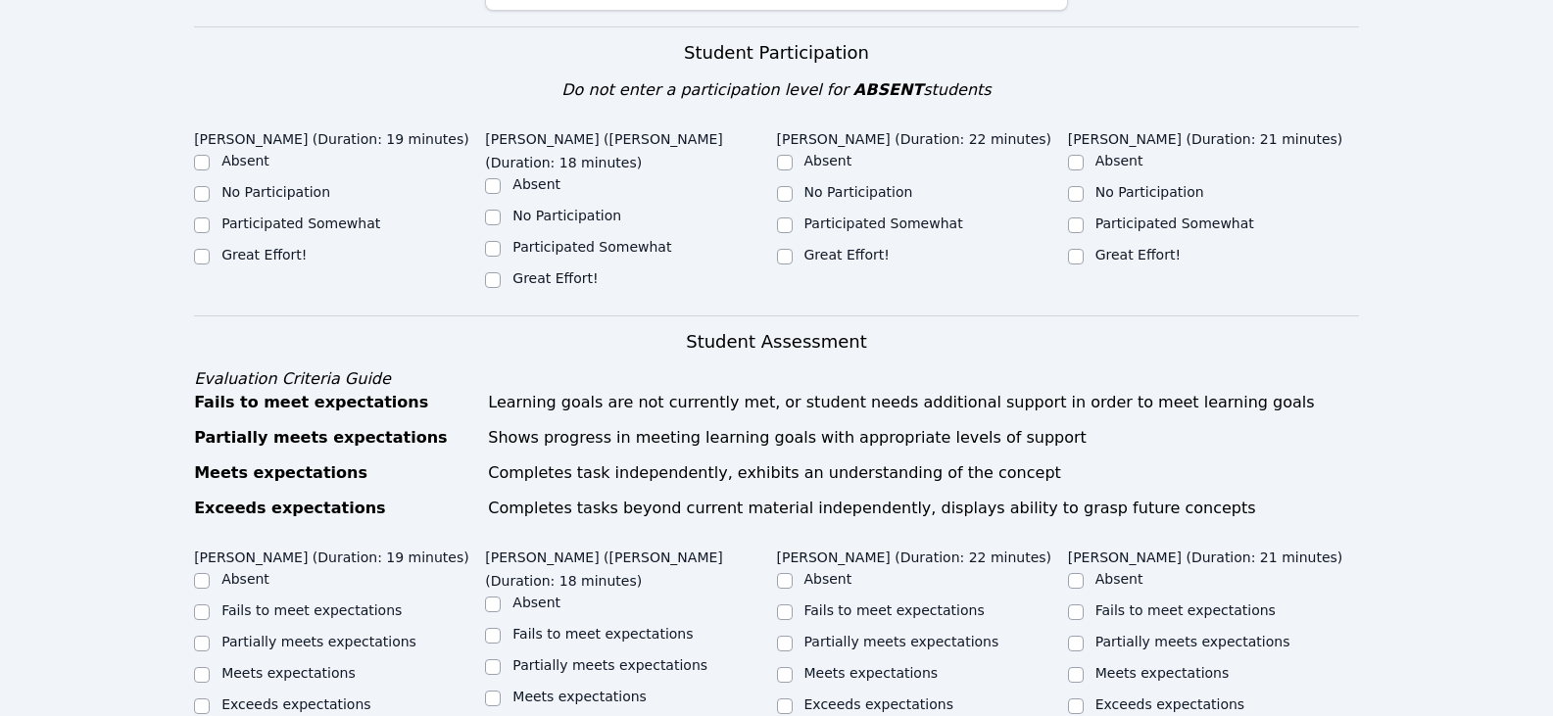
drag, startPoint x: 260, startPoint y: 203, endPoint x: 394, endPoint y: 215, distance: 134.8
click at [260, 247] on label "Great Effort!" at bounding box center [264, 255] width 85 height 16
click at [210, 249] on input "Great Effort!" at bounding box center [202, 257] width 16 height 16
checkbox input "true"
click at [521, 271] on label "Great Effort!" at bounding box center [555, 279] width 85 height 16
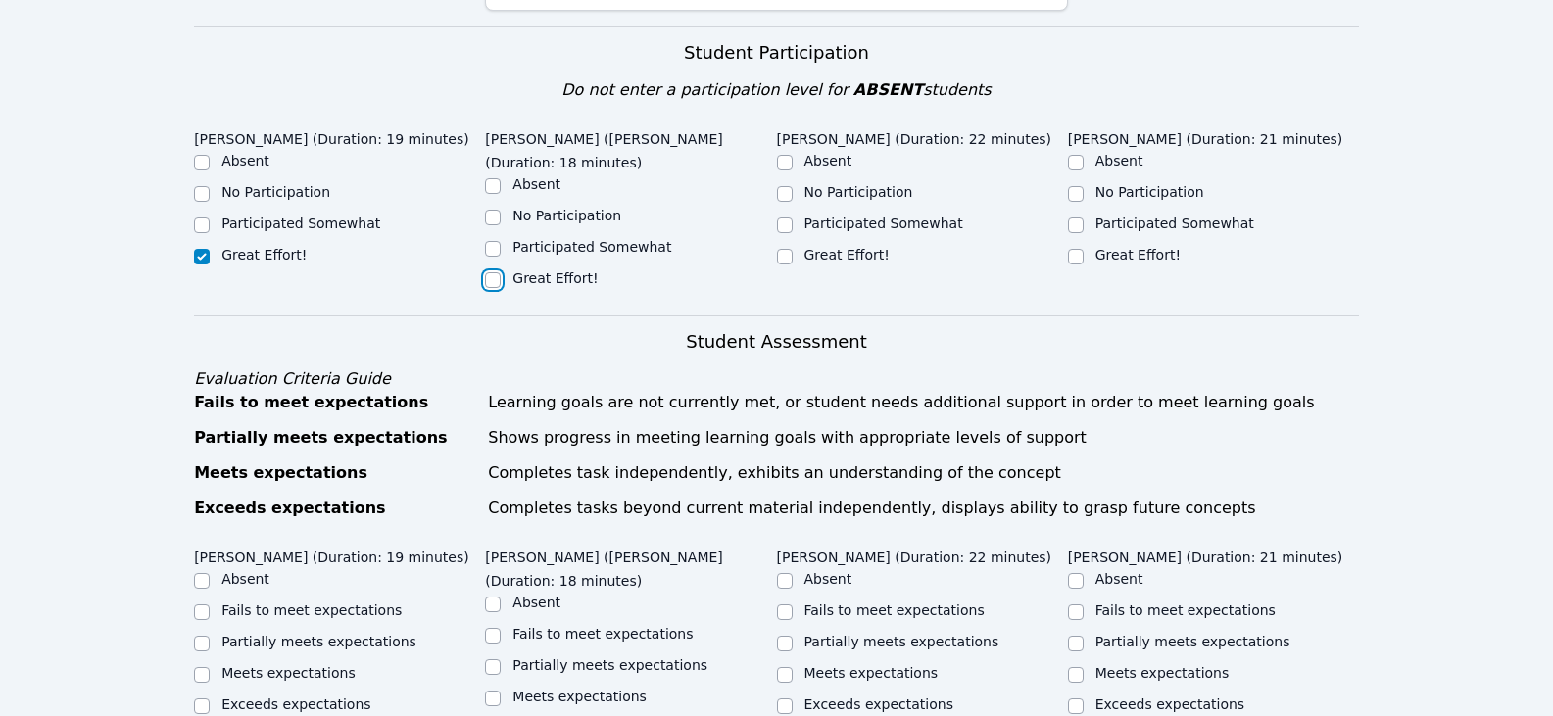
click at [501, 272] on input "Great Effort!" at bounding box center [493, 280] width 16 height 16
checkbox input "true"
click at [854, 247] on label "Great Effort!" at bounding box center [847, 255] width 85 height 16
click at [793, 249] on input "Great Effort!" at bounding box center [785, 257] width 16 height 16
checkbox input "true"
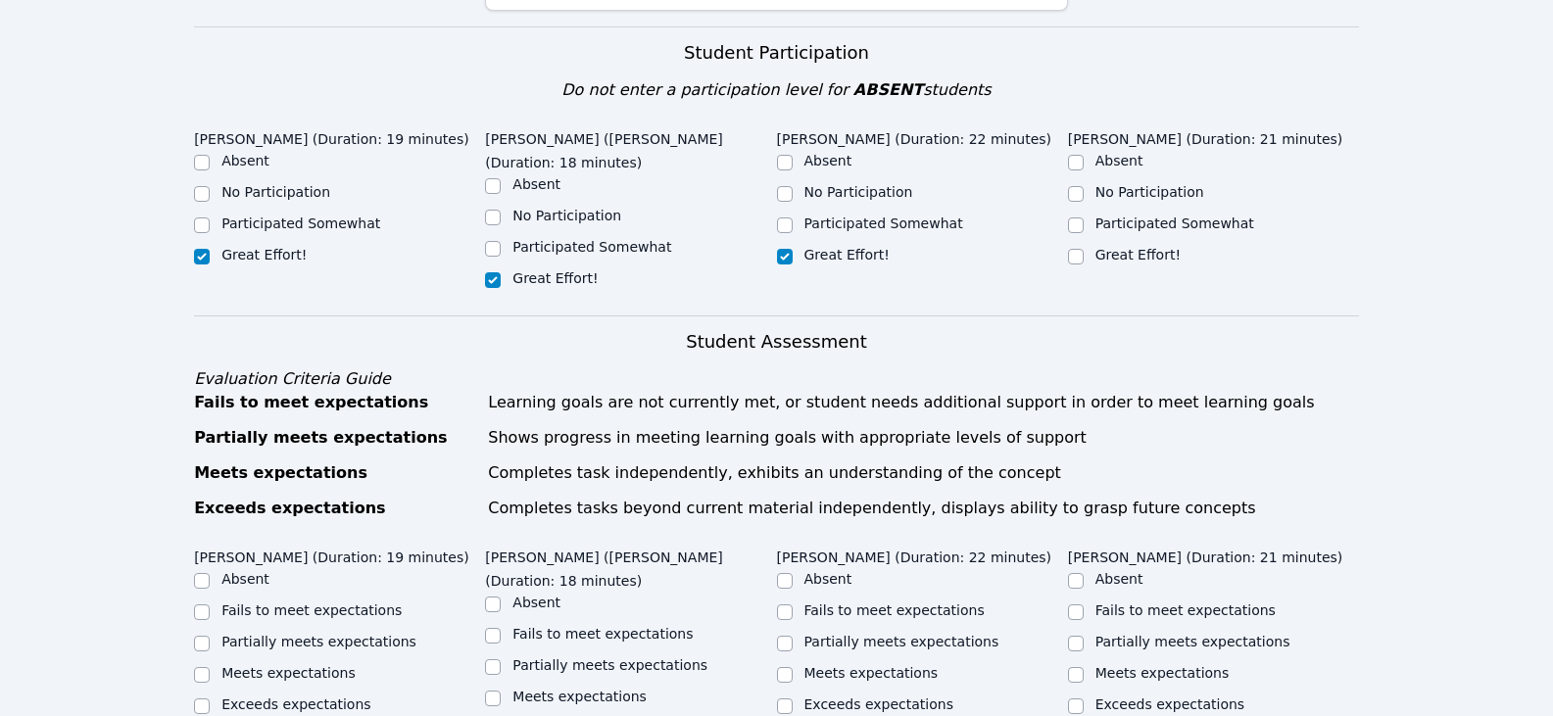
click at [1092, 245] on div "Great Effort!" at bounding box center [1213, 257] width 291 height 24
click at [1155, 247] on label "Great Effort!" at bounding box center [1138, 255] width 85 height 16
click at [1084, 249] on input "Great Effort!" at bounding box center [1076, 257] width 16 height 16
checkbox input "true"
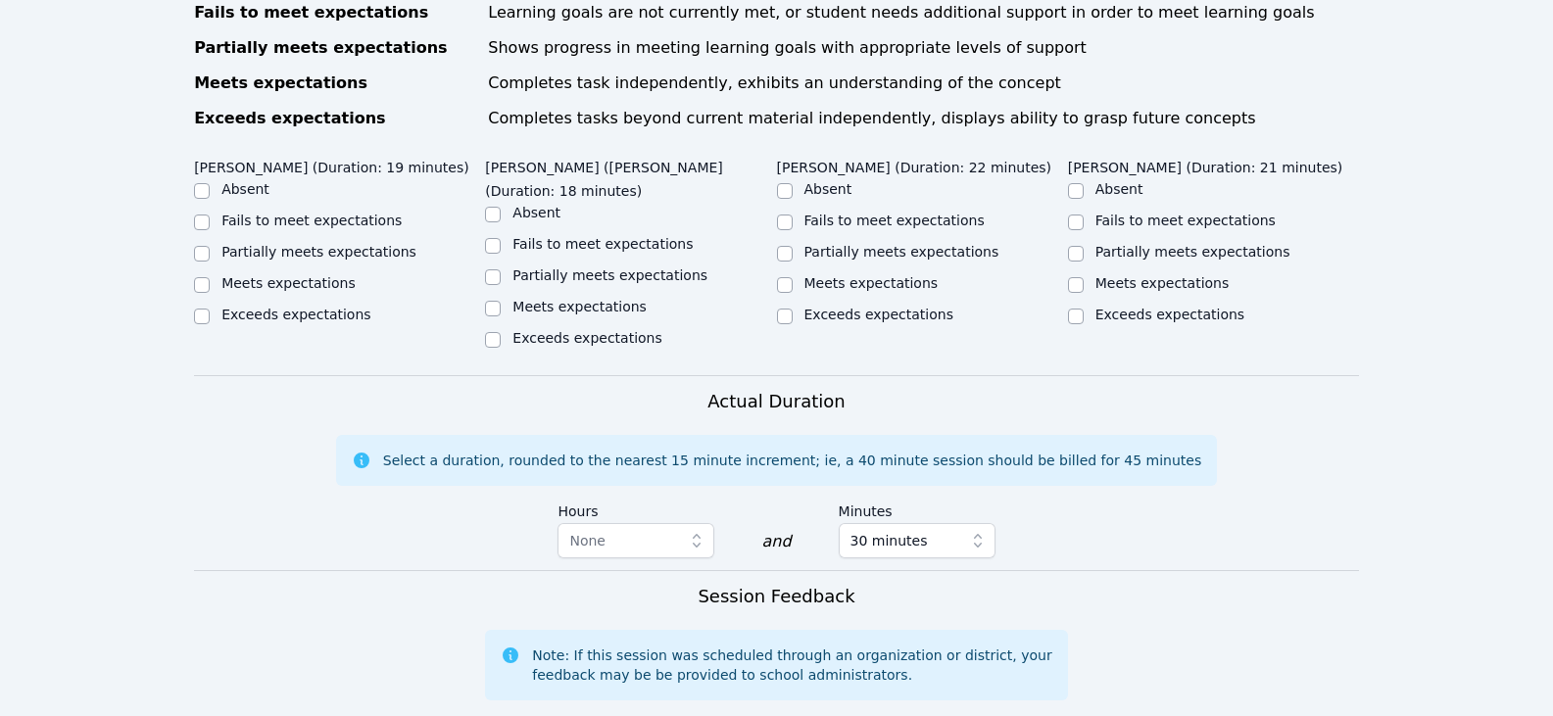
scroll to position [882, 0]
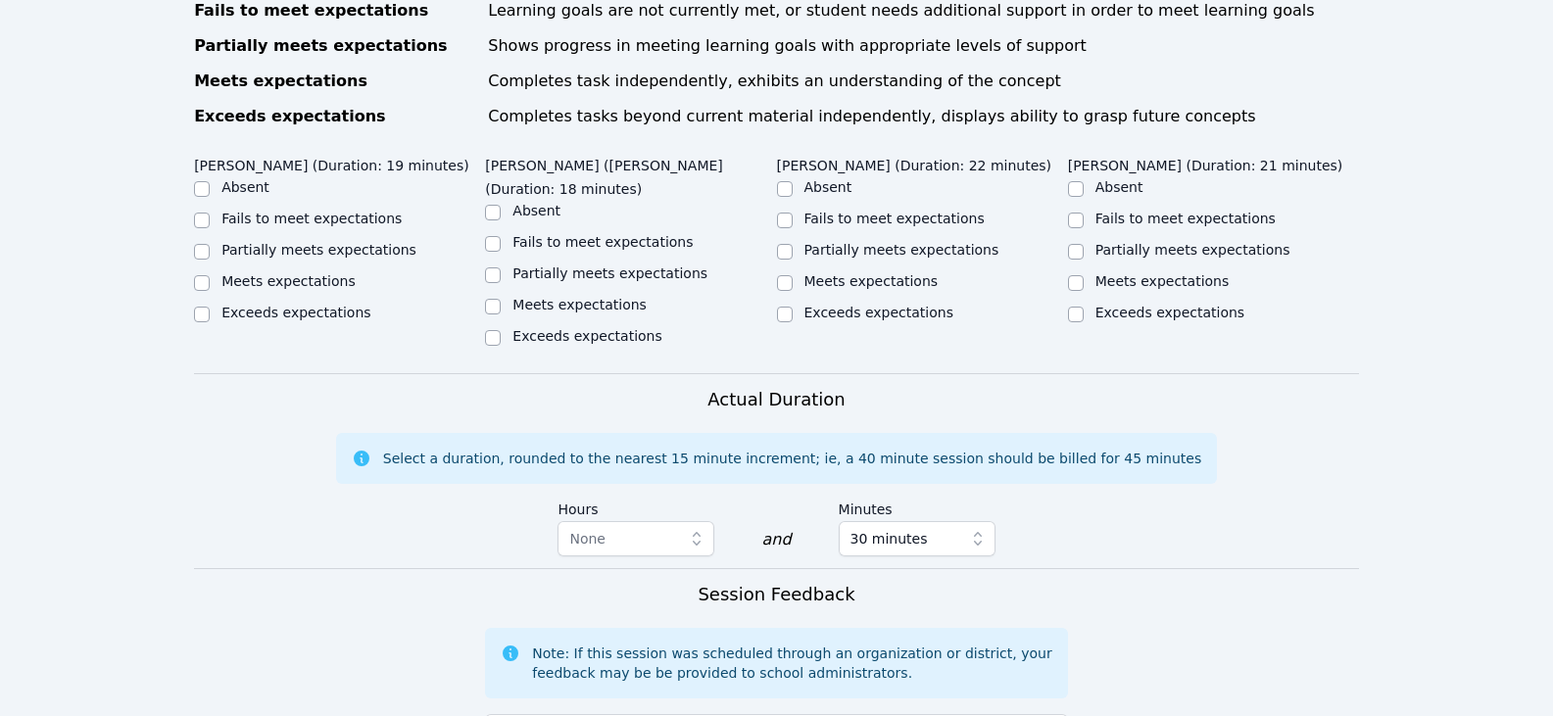
click at [373, 242] on label "Partially meets expectations" at bounding box center [319, 250] width 195 height 16
click at [210, 244] on input "Partially meets expectations" at bounding box center [202, 252] width 16 height 16
checkbox input "true"
click at [526, 266] on label "Partially meets expectations" at bounding box center [610, 274] width 195 height 16
click at [501, 268] on input "Partially meets expectations" at bounding box center [493, 276] width 16 height 16
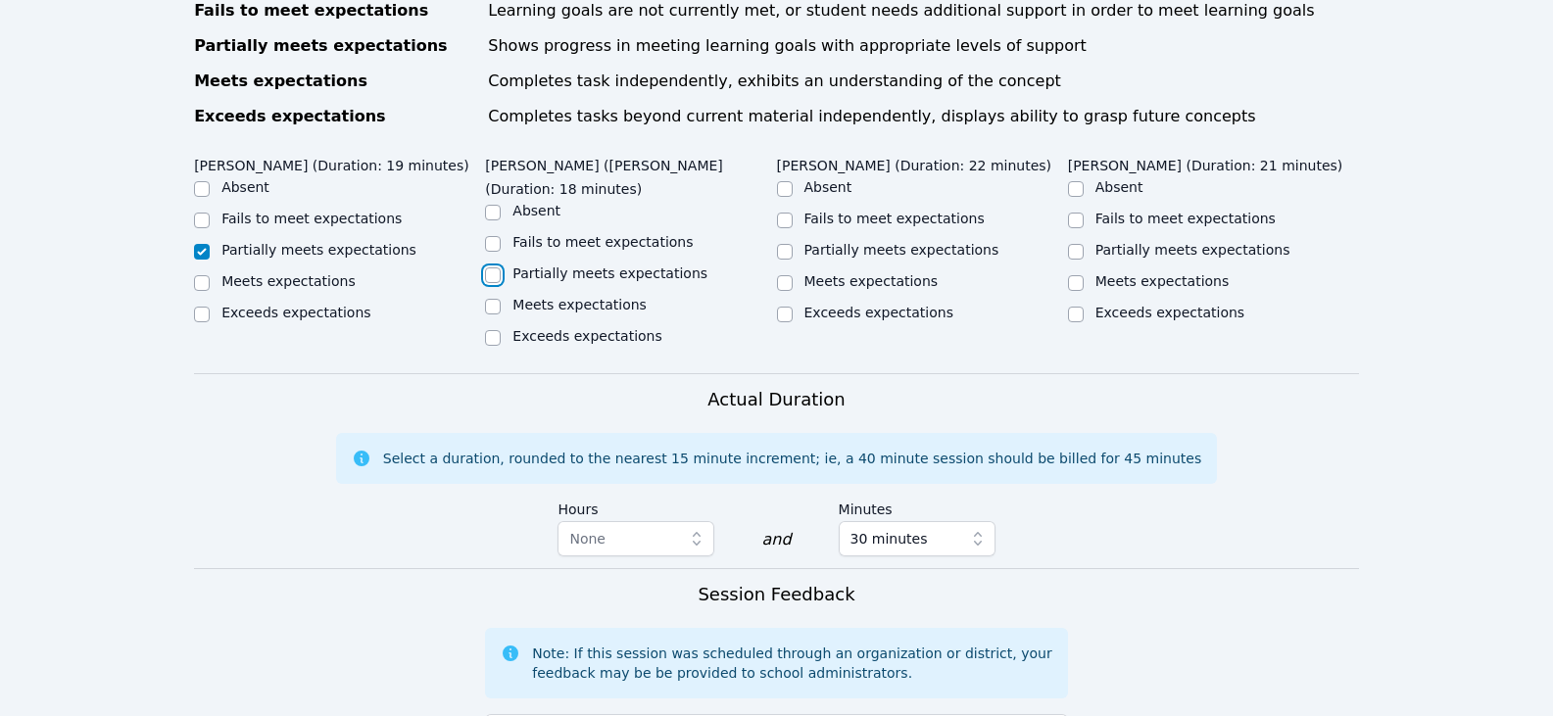
checkbox input "true"
drag, startPoint x: 838, startPoint y: 173, endPoint x: 1238, endPoint y: 177, distance: 399.9
click at [840, 242] on label "Partially meets expectations" at bounding box center [902, 250] width 195 height 16
click at [793, 244] on input "Partially meets expectations" at bounding box center [785, 252] width 16 height 16
checkbox input "true"
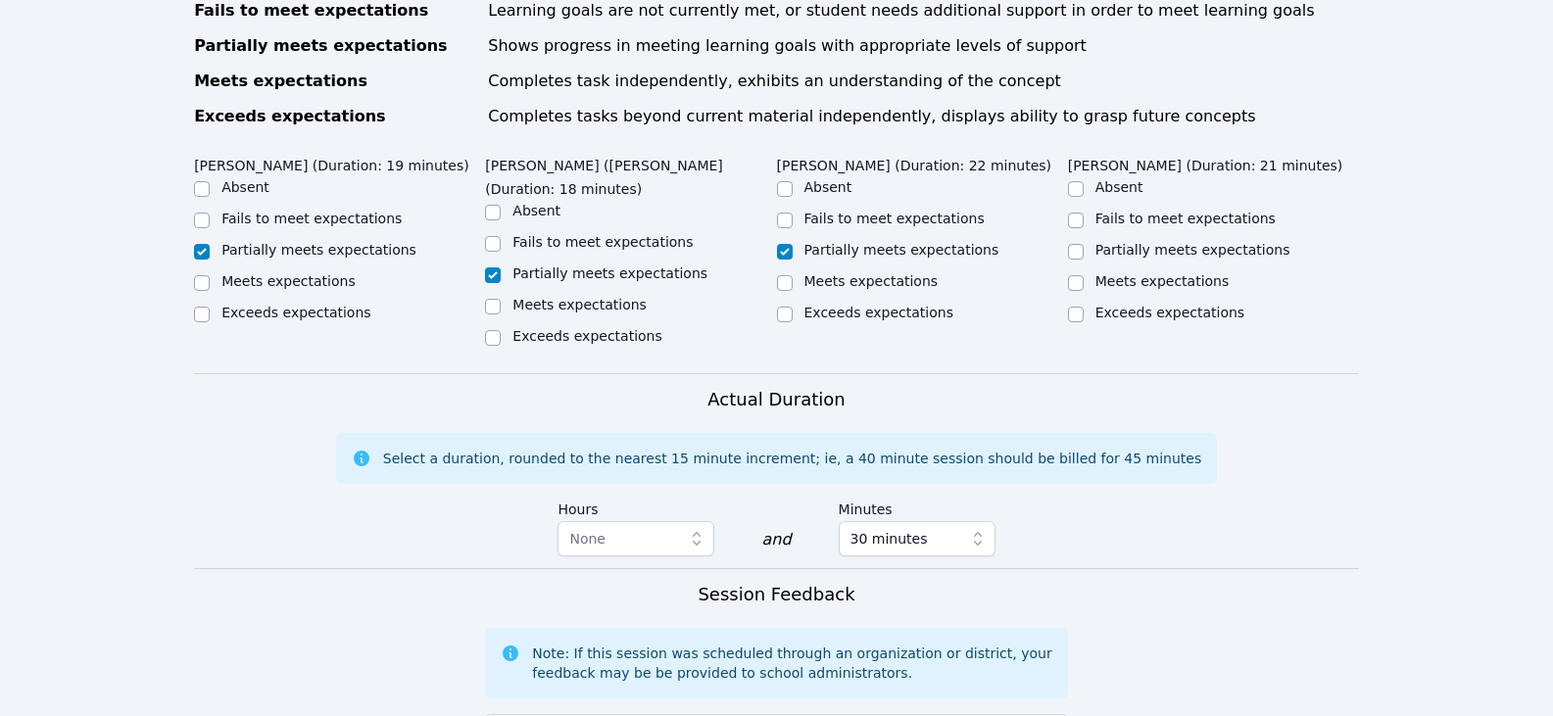
click at [1155, 273] on label "Meets expectations" at bounding box center [1163, 281] width 134 height 16
click at [1084, 275] on input "Meets expectations" at bounding box center [1076, 283] width 16 height 16
checkbox input "true"
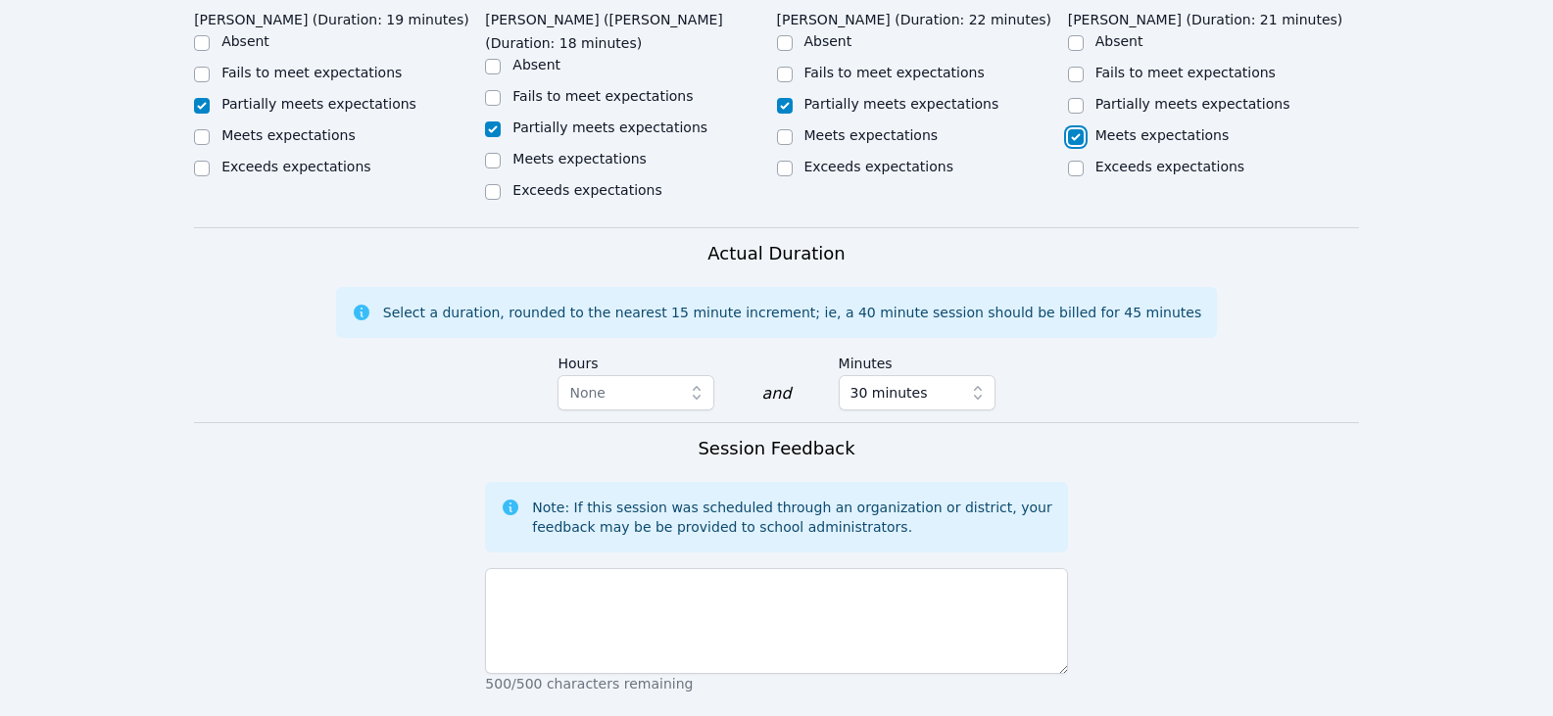
scroll to position [1176, 0]
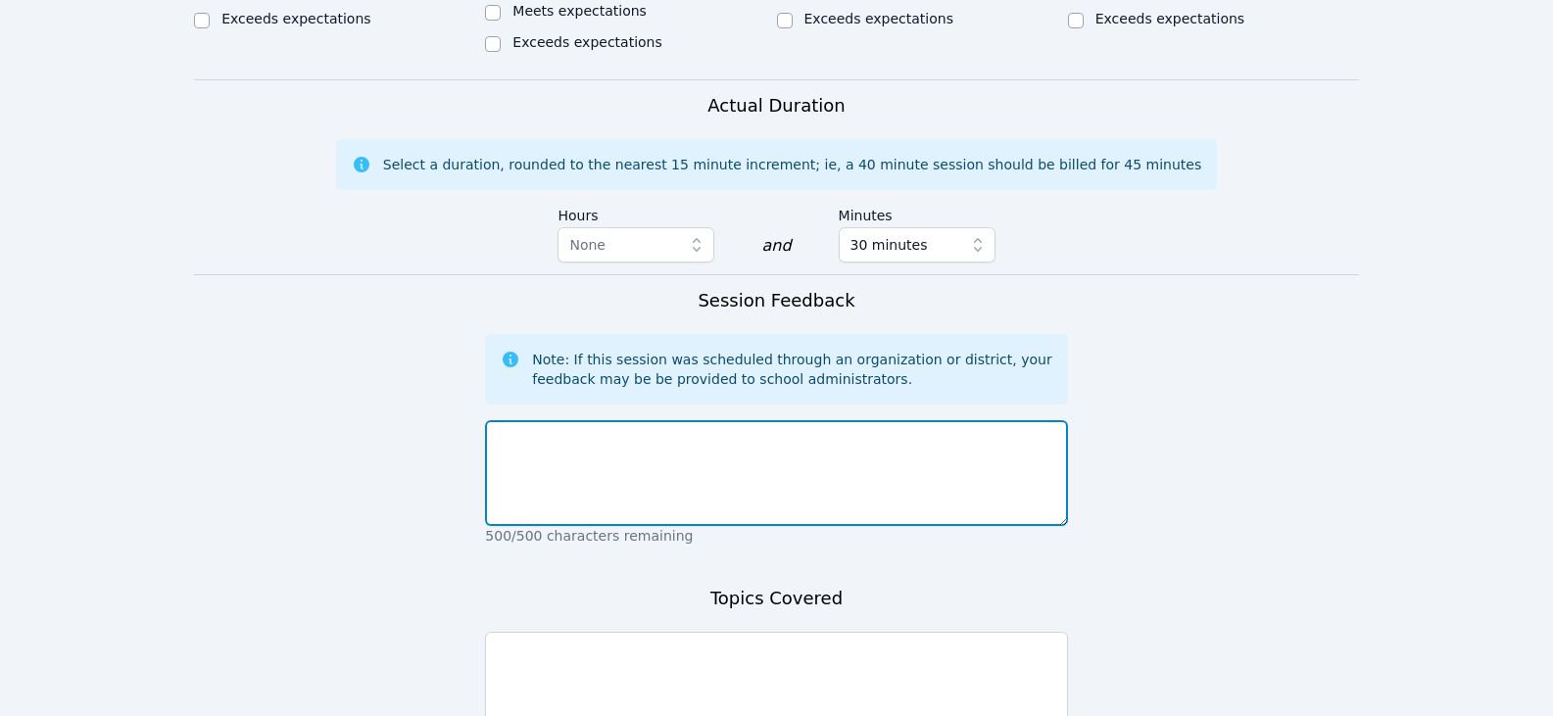
click at [883, 420] on textarea at bounding box center [776, 473] width 582 height 106
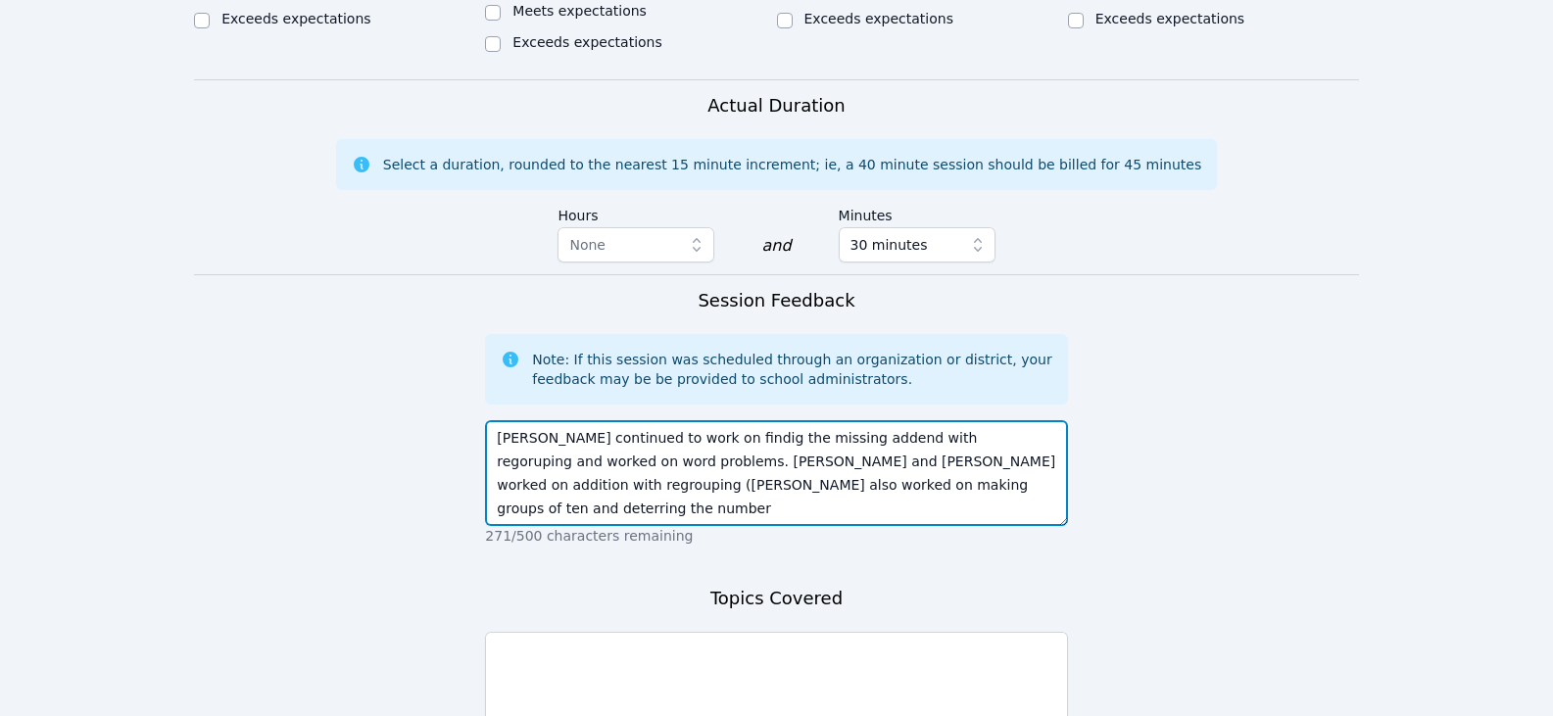
drag, startPoint x: 811, startPoint y: 391, endPoint x: 783, endPoint y: 392, distance: 27.5
click at [783, 420] on textarea "[PERSON_NAME] continued to work on findig the missing addend with regoruping an…" at bounding box center [776, 473] width 582 height 106
click at [927, 420] on textarea "[PERSON_NAME] continued to work on findig the missing addend with regoruping an…" at bounding box center [776, 473] width 582 height 106
click at [978, 420] on textarea "[PERSON_NAME] continued to work on findig the missing addend with regoruping an…" at bounding box center [776, 473] width 582 height 106
click at [1012, 420] on textarea "[PERSON_NAME] continued to work on findig the missing addend with regoruping an…" at bounding box center [776, 473] width 582 height 106
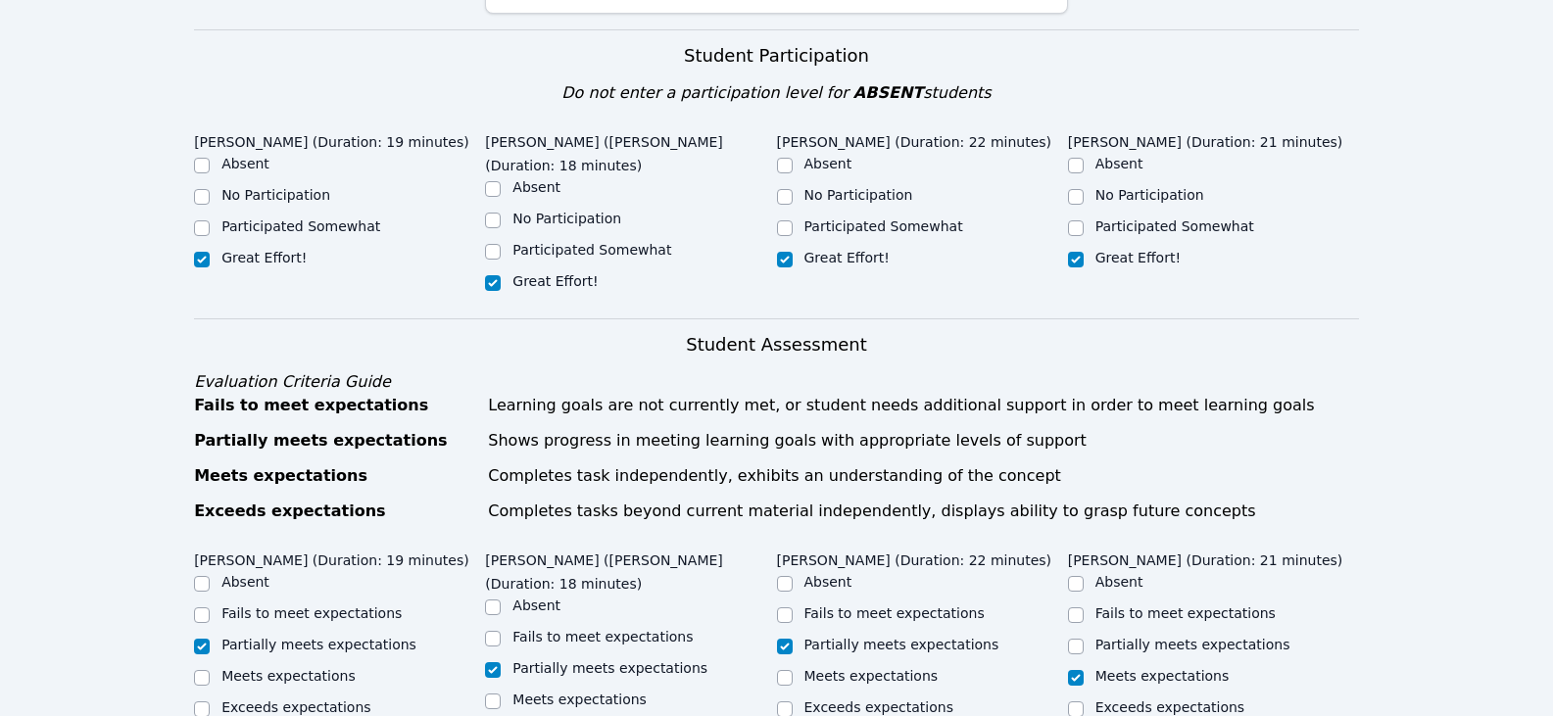
scroll to position [294, 0]
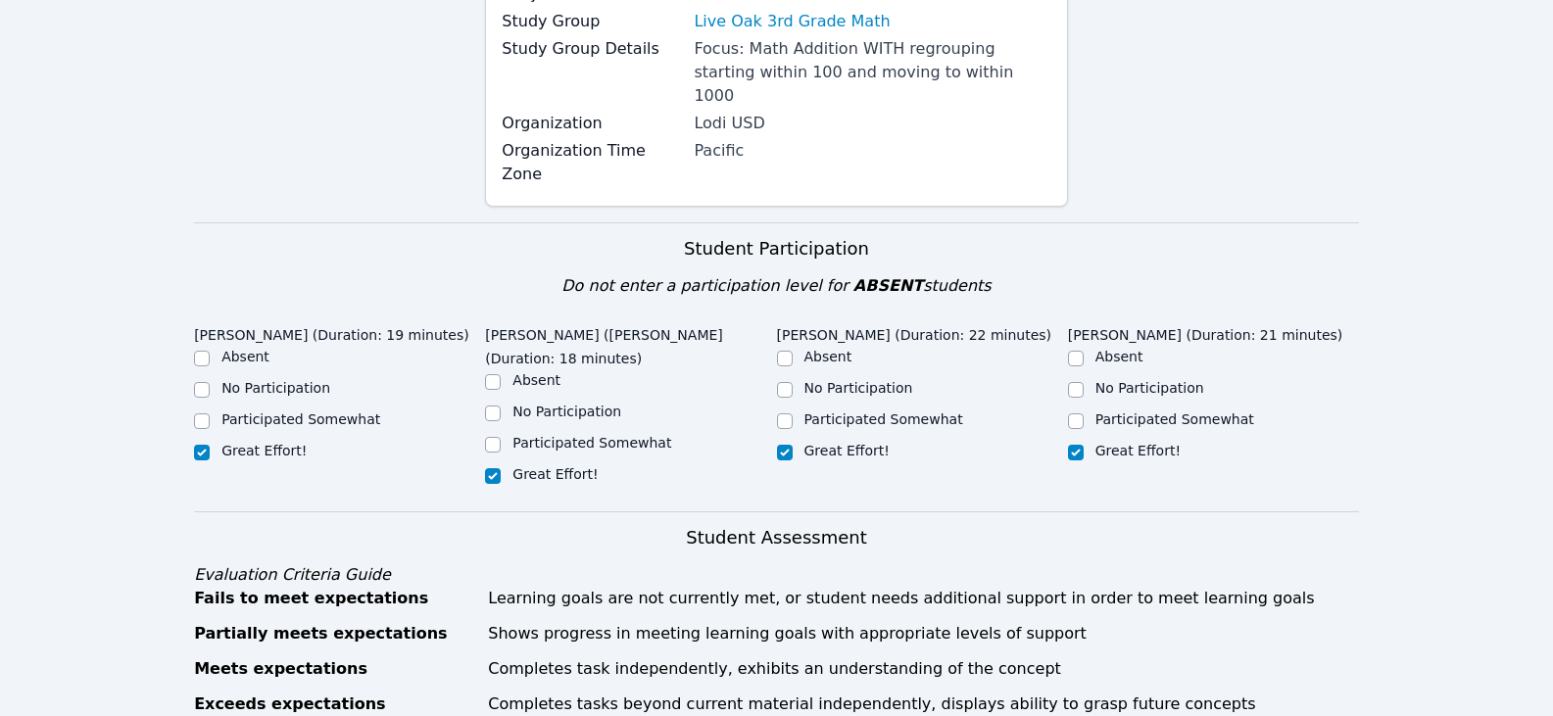
type textarea "[PERSON_NAME] continued to work on findig the missing addend with regoruping an…"
click at [300, 412] on label "Participated Somewhat" at bounding box center [301, 420] width 159 height 16
click at [210, 414] on input "Participated Somewhat" at bounding box center [202, 422] width 16 height 16
checkbox input "true"
checkbox input "false"
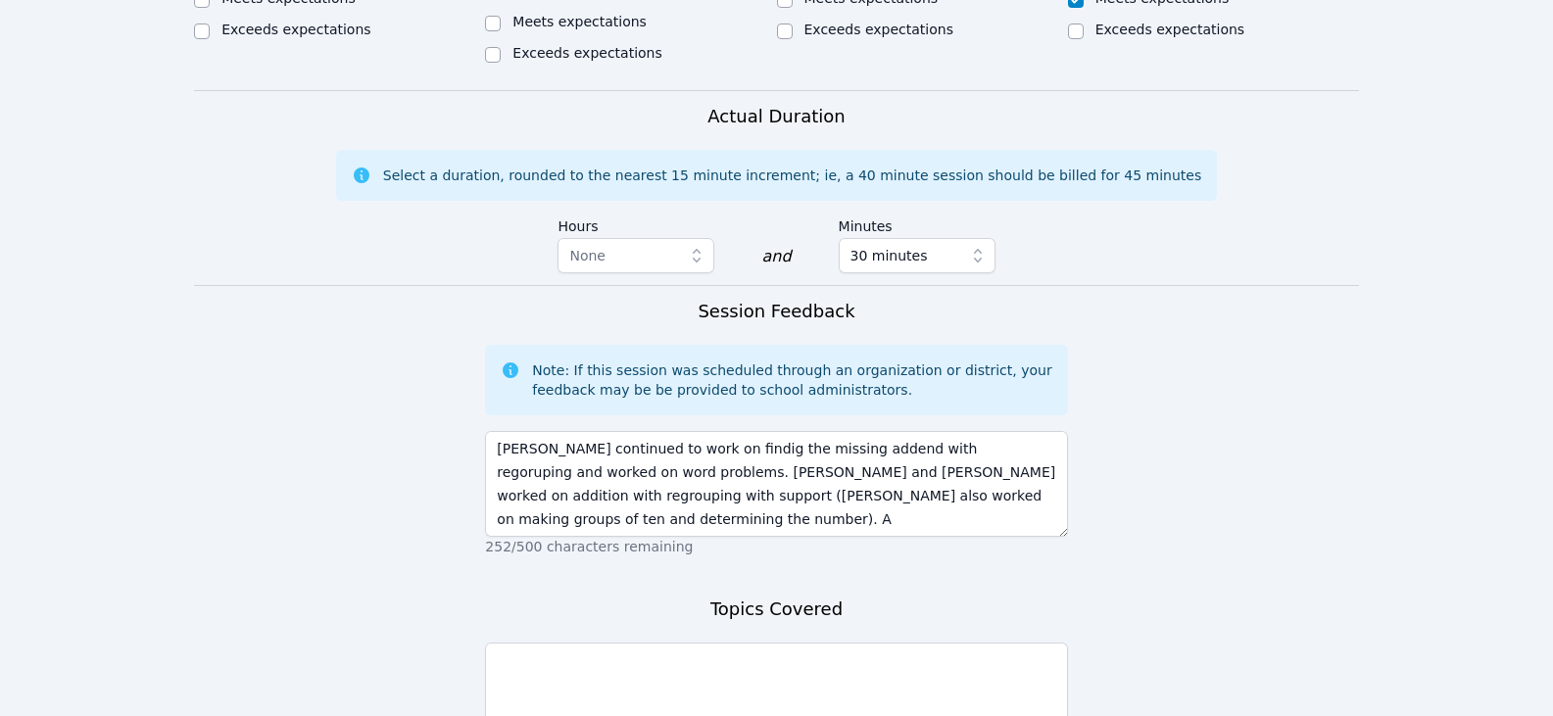
scroll to position [1274, 0]
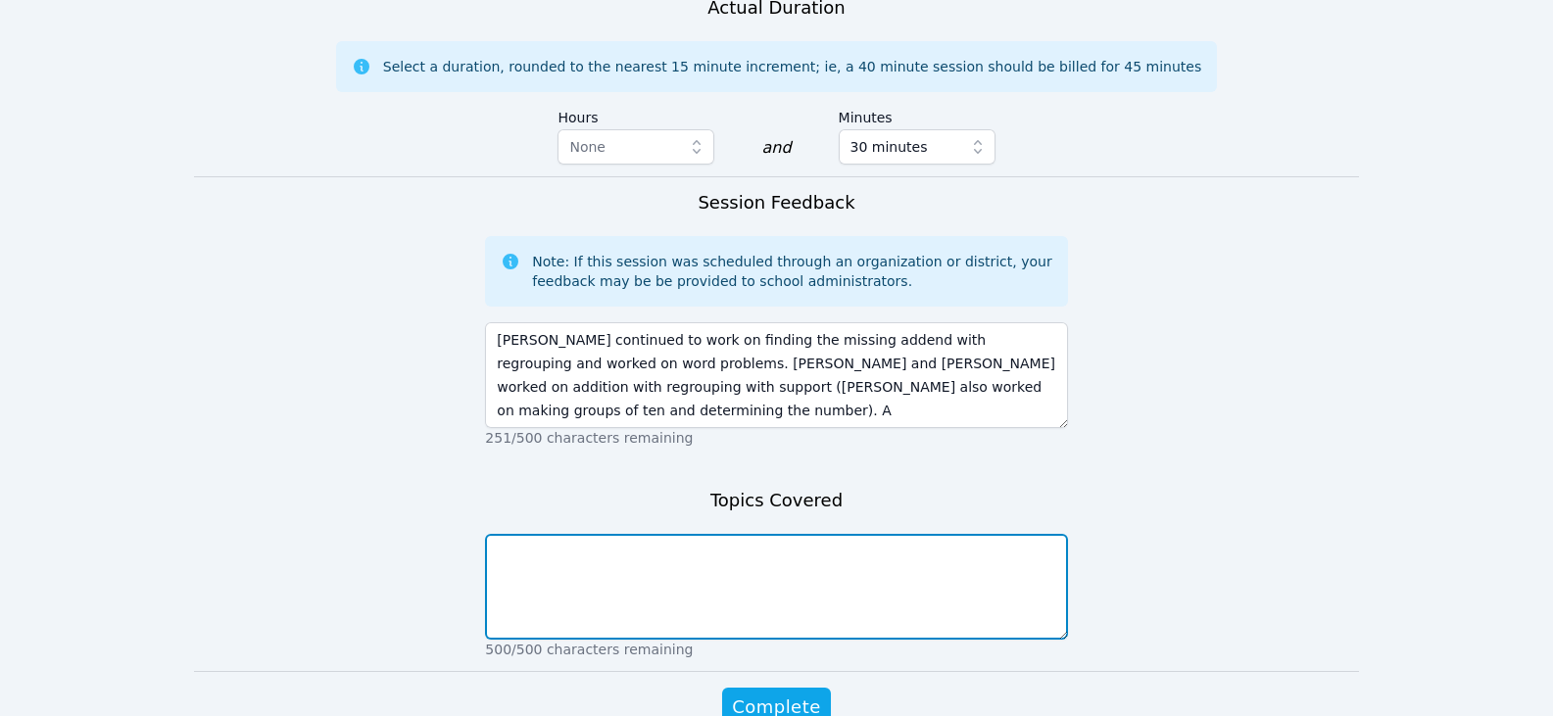
click at [696, 534] on textarea at bounding box center [776, 587] width 582 height 106
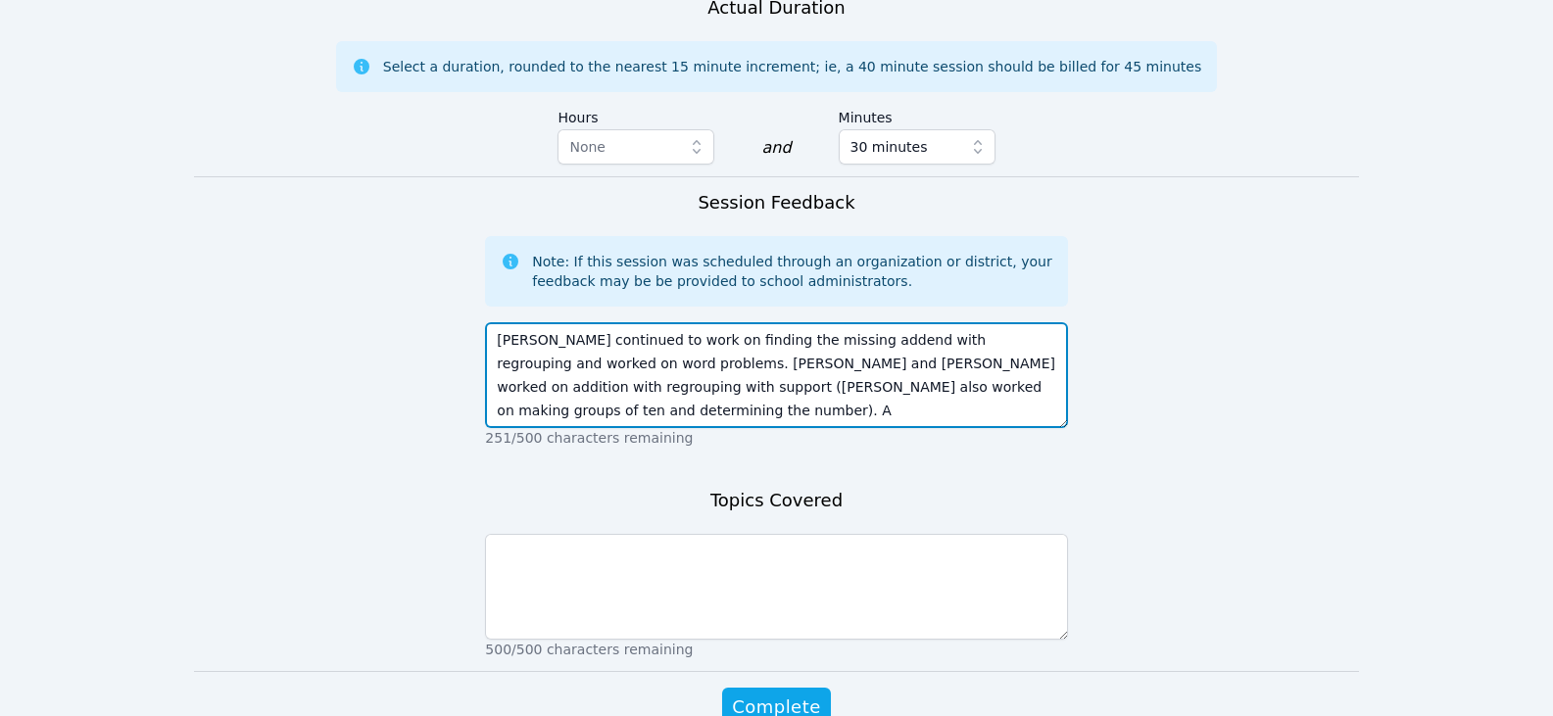
click at [1039, 322] on textarea "[PERSON_NAME] continued to work on finding the missing addend with regrouping a…" at bounding box center [776, 375] width 582 height 106
click at [1040, 322] on textarea "[PERSON_NAME] continued to work on finding the missing addend with regrouping a…" at bounding box center [776, 375] width 582 height 106
type textarea "[PERSON_NAME] continued to work on finding the missing addend with regrouping a…"
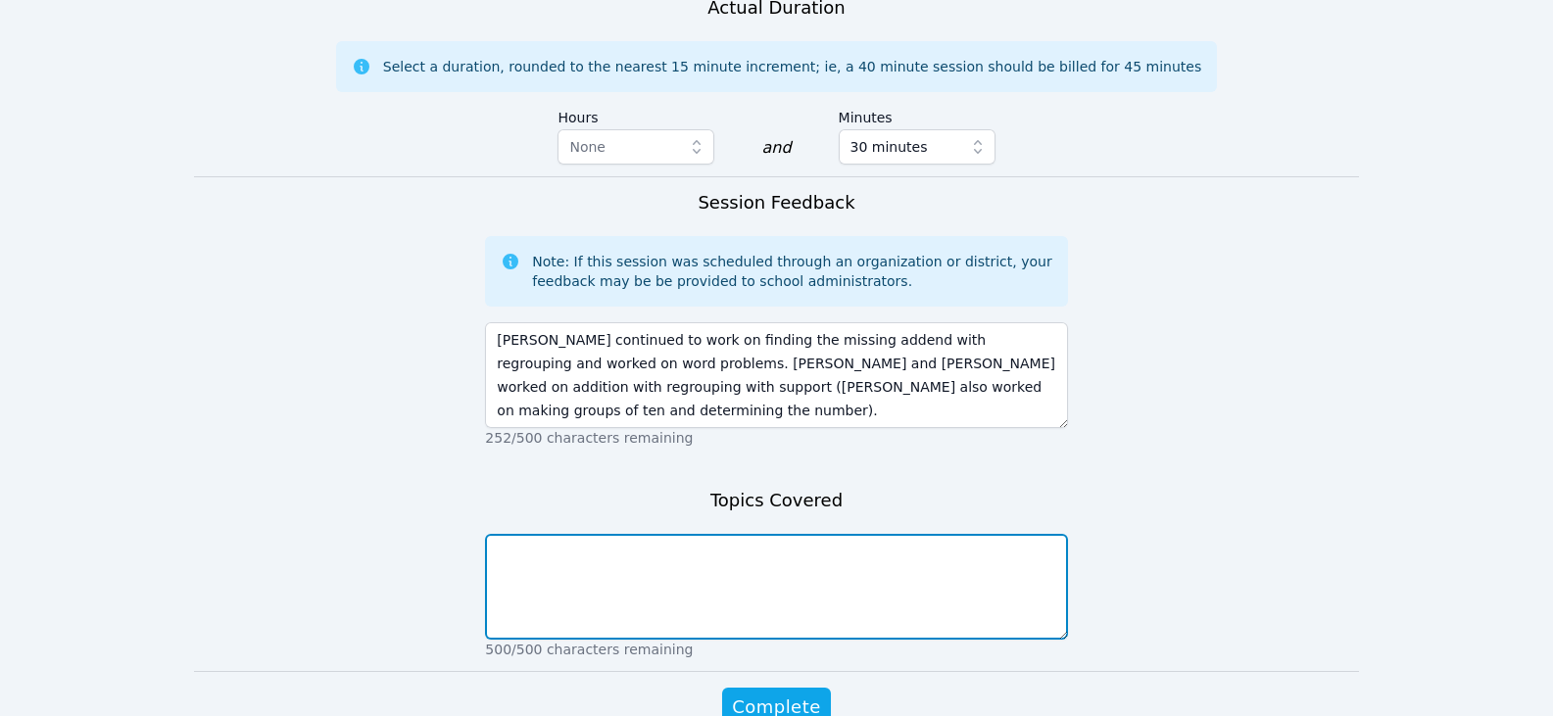
click at [872, 534] on textarea at bounding box center [776, 587] width 582 height 106
type textarea "Addition with regrouping Missing addend word problems"
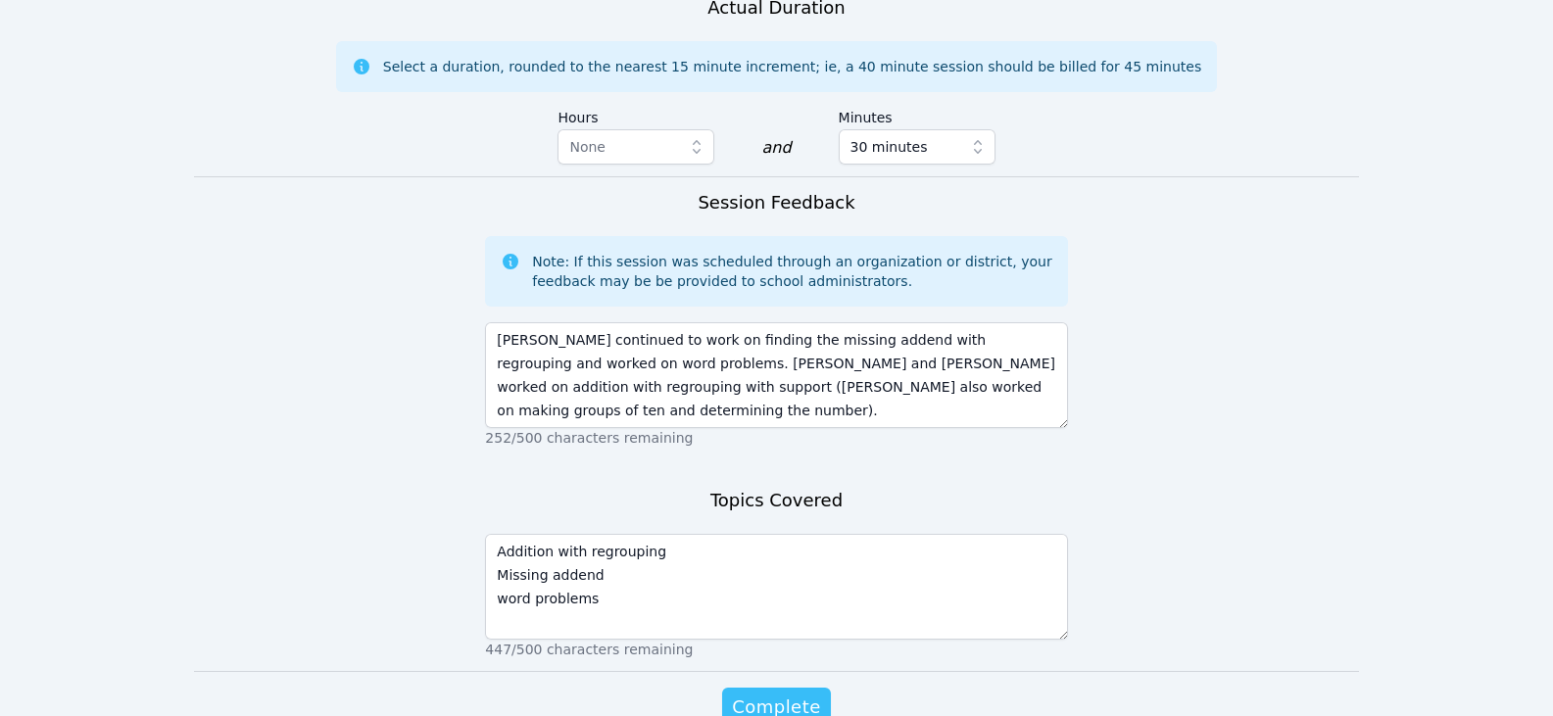
click at [802, 694] on span "Complete" at bounding box center [776, 707] width 88 height 27
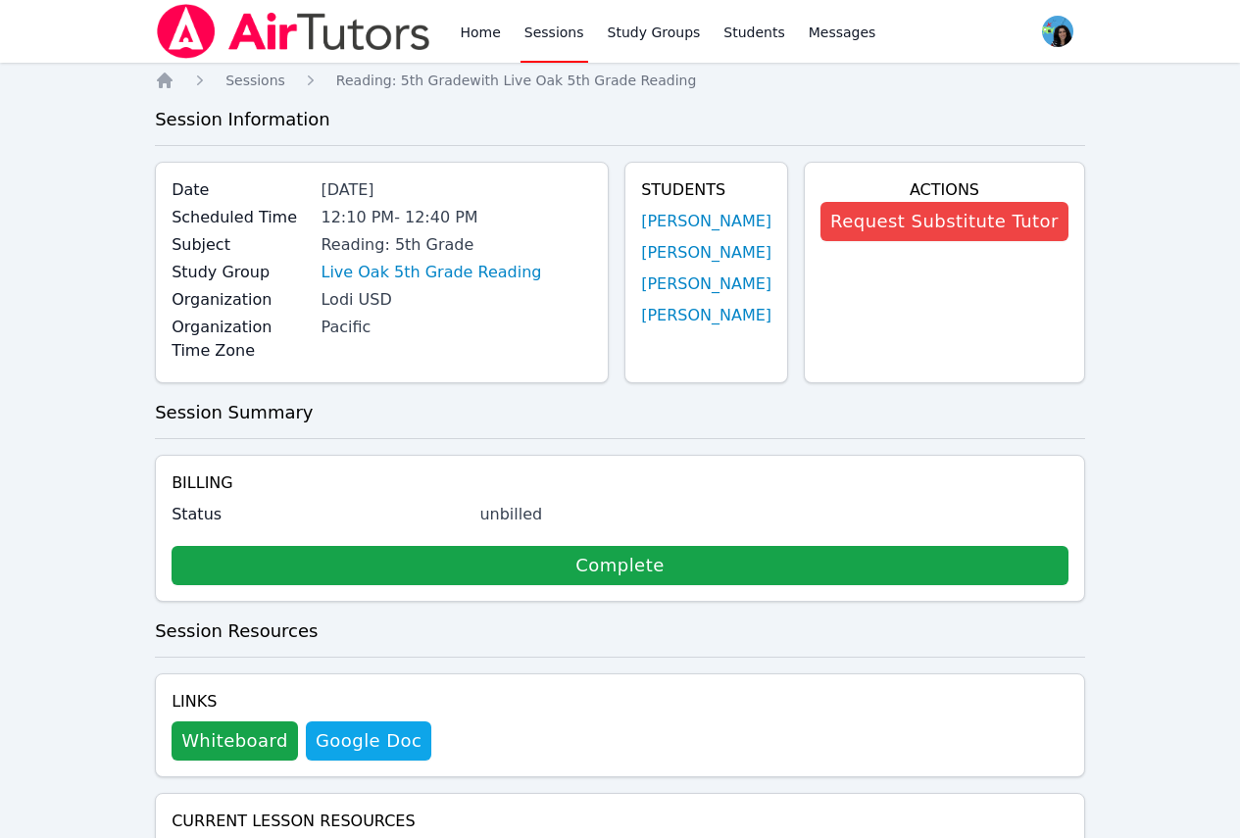
scroll to position [325, 0]
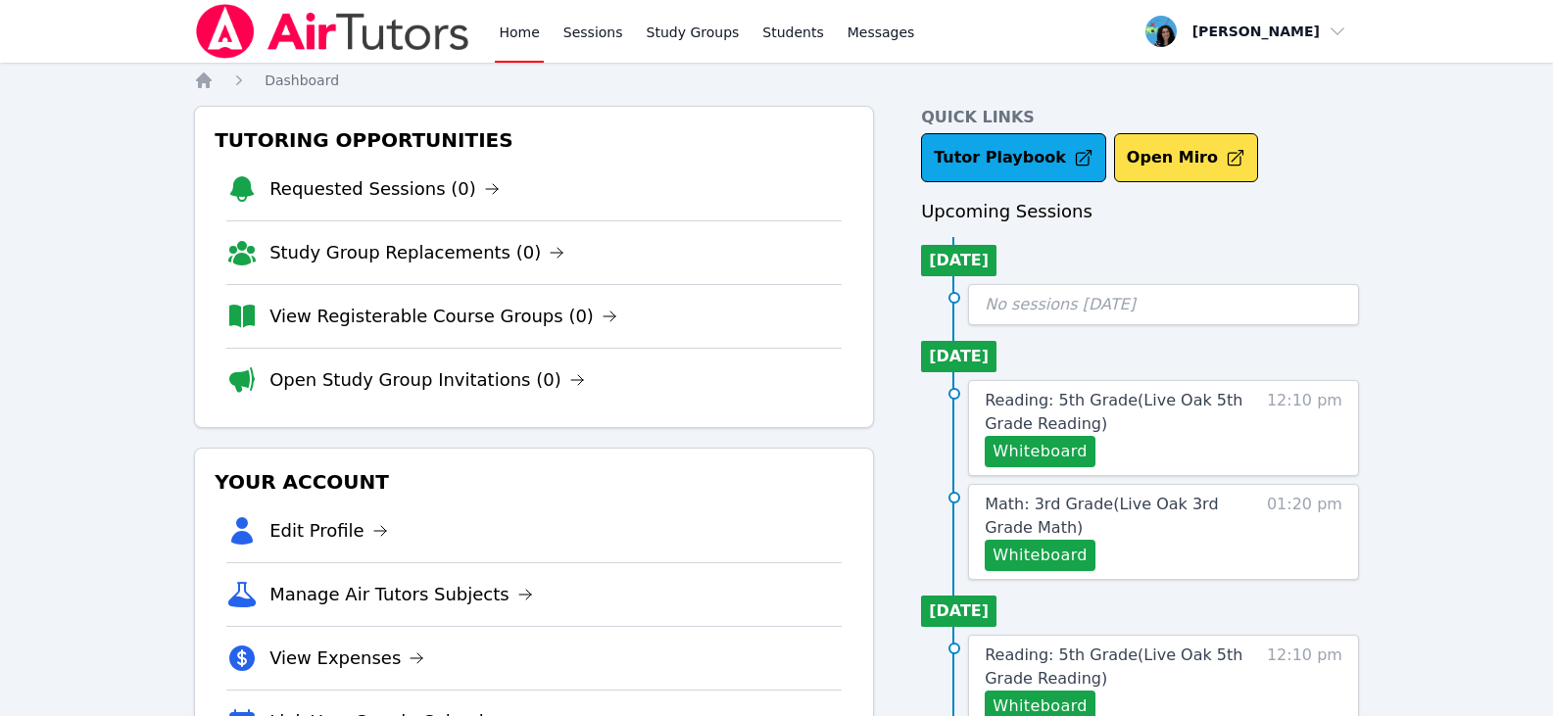
click at [196, 233] on div "Tutoring Opportunities Requested Sessions (0) Study Group Replacements (0) View…" at bounding box center [534, 267] width 680 height 322
click at [608, 23] on link "Sessions" at bounding box center [594, 31] width 68 height 63
